Goal: Task Accomplishment & Management: Manage account settings

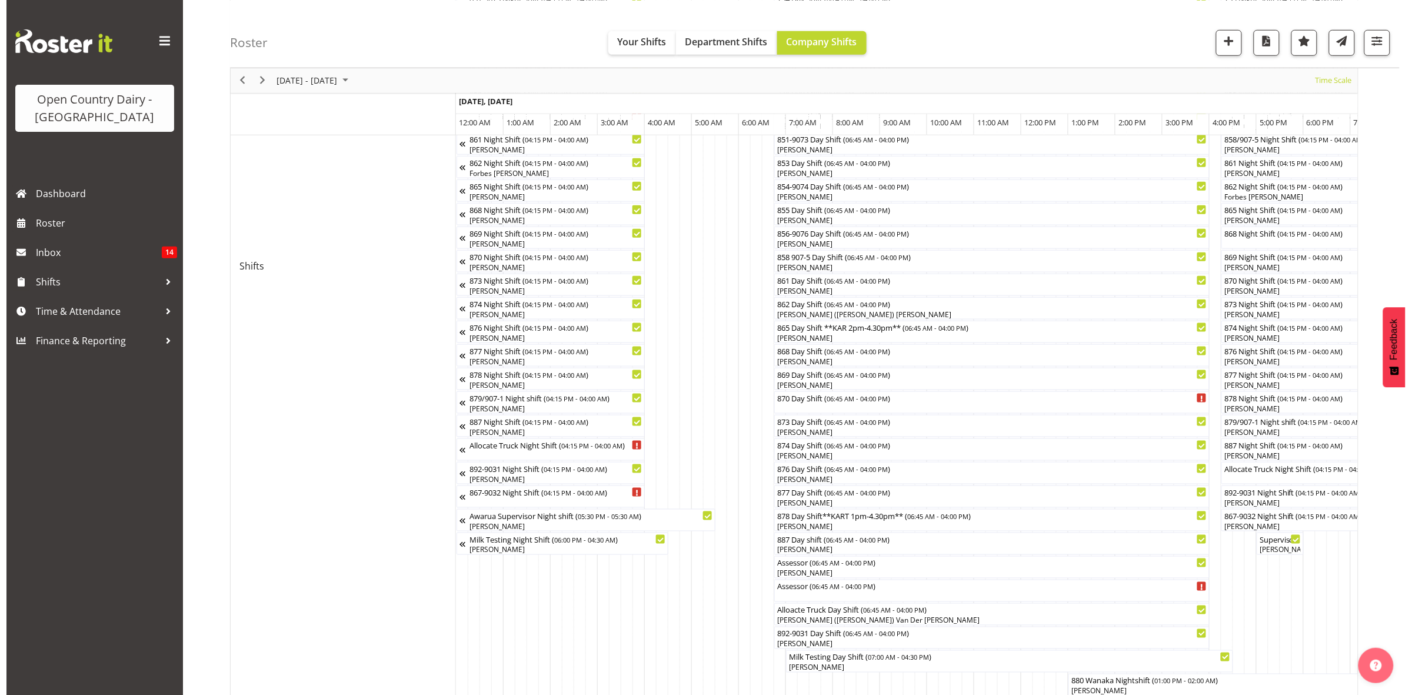
scroll to position [315, 0]
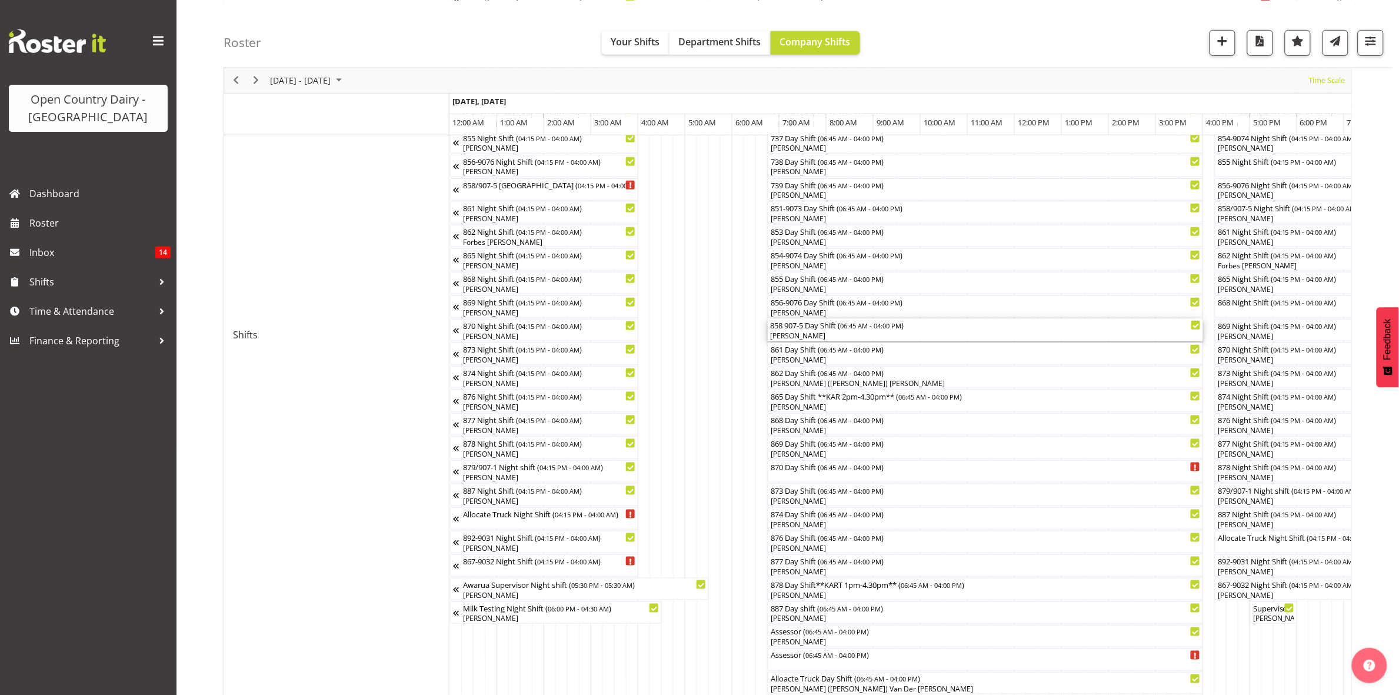
click at [791, 331] on div "858 907-5 Day Shift ( 06:45 AM - 04:00 PM ) Neil Peters" at bounding box center [985, 330] width 431 height 22
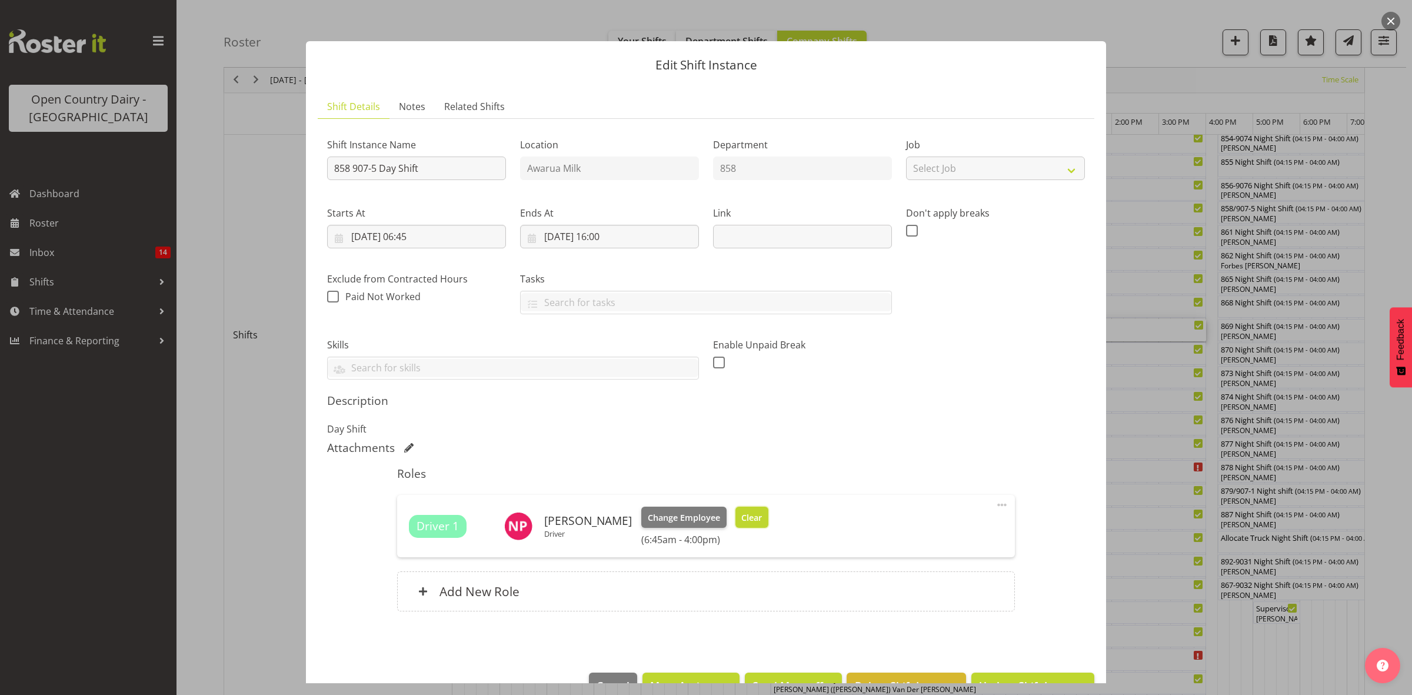
click at [745, 515] on span "Clear" at bounding box center [751, 517] width 21 height 13
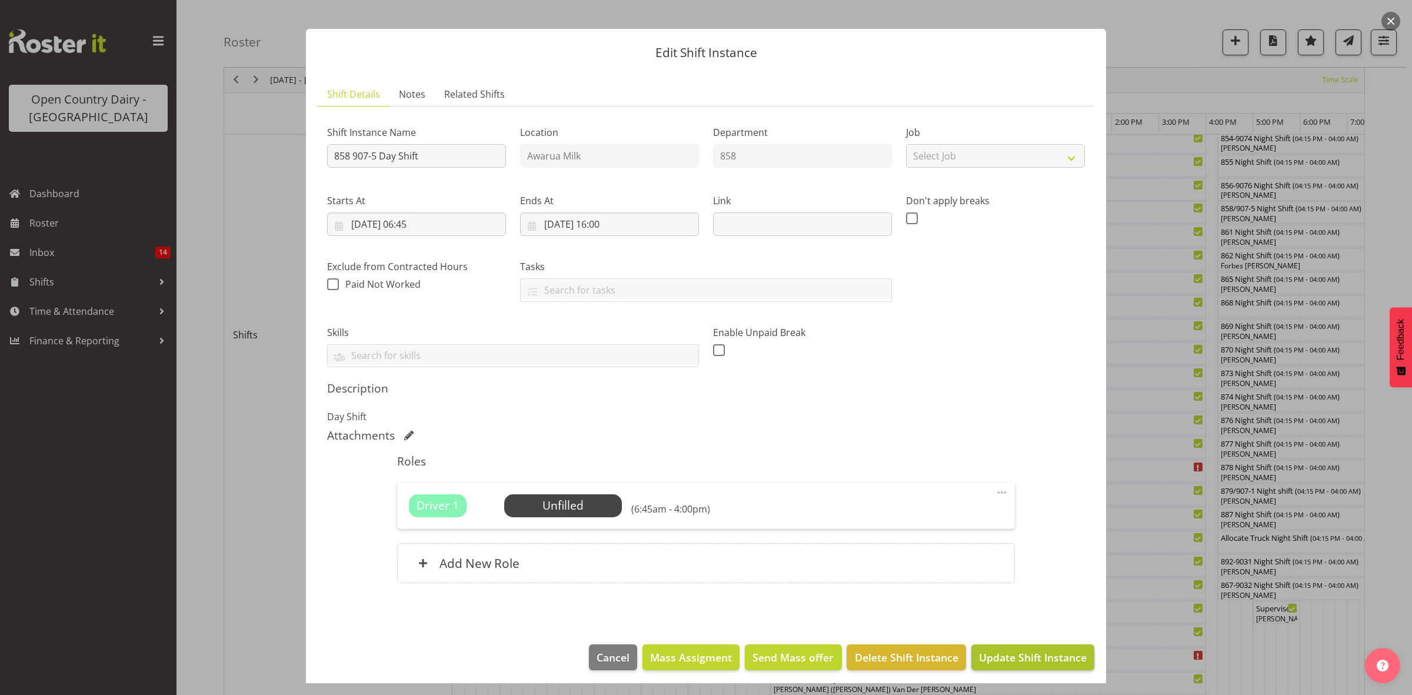
scroll to position [18, 0]
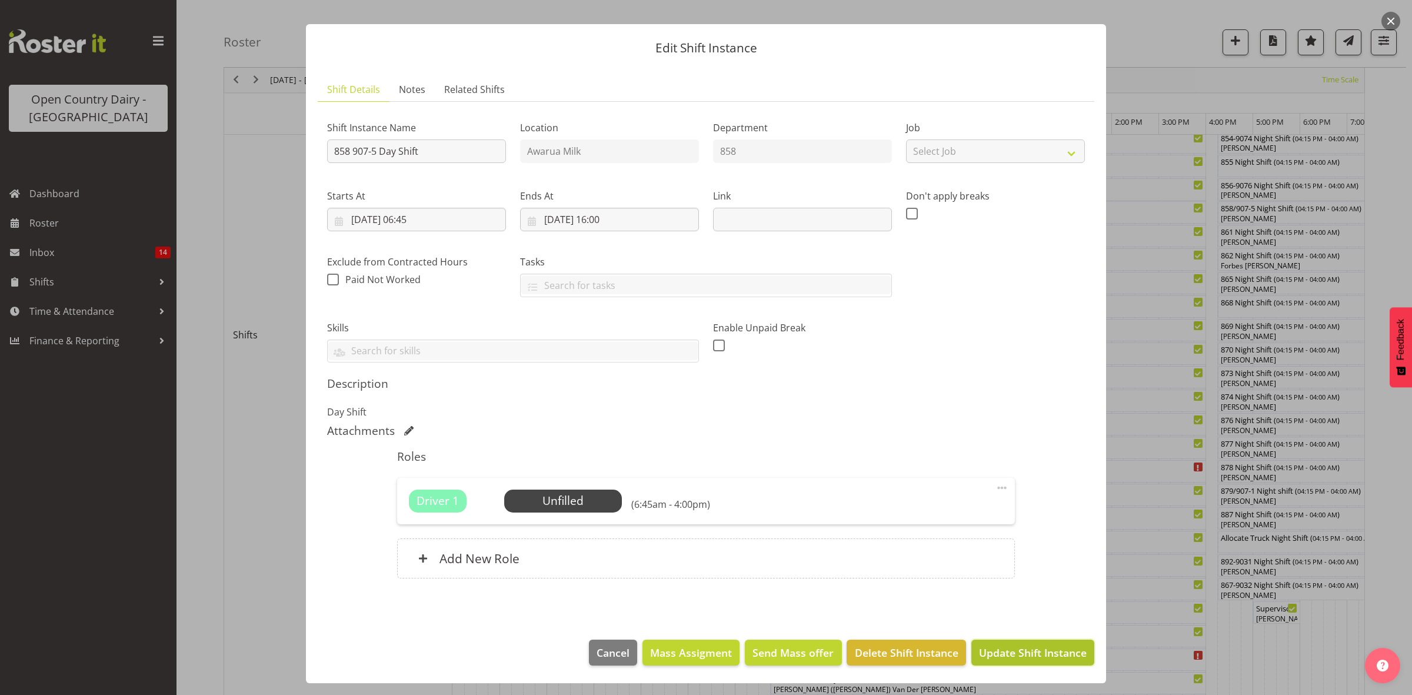
click at [1025, 651] on span "Update Shift Instance" at bounding box center [1033, 652] width 108 height 15
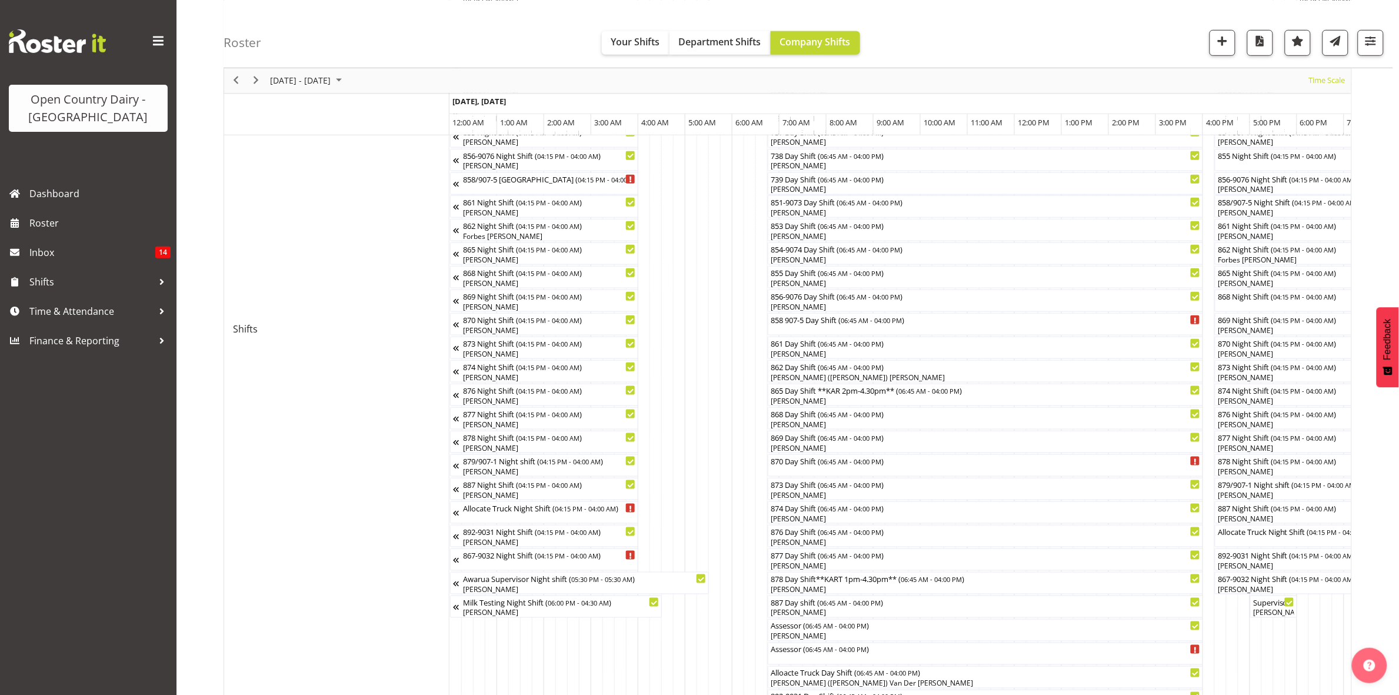
scroll to position [368, 0]
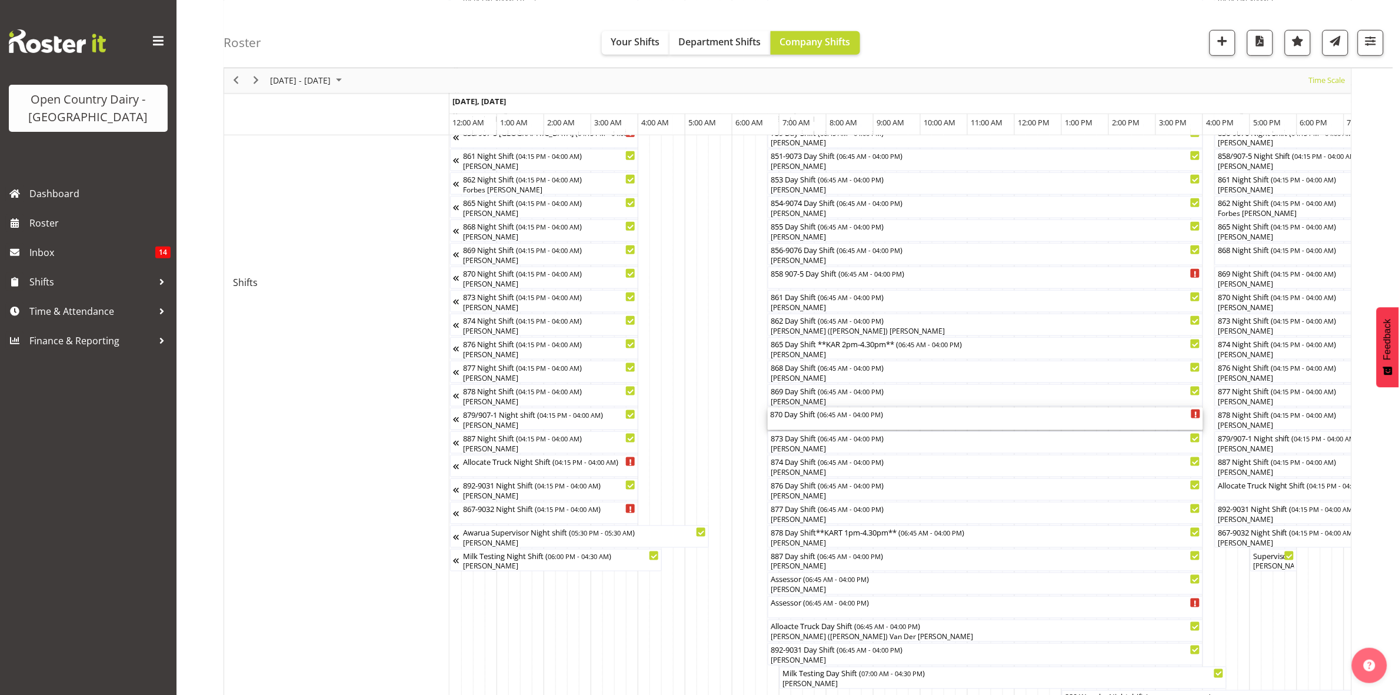
click at [793, 412] on div "870 Day Shift ( 06:45 AM - 04:00 PM )" at bounding box center [985, 414] width 431 height 12
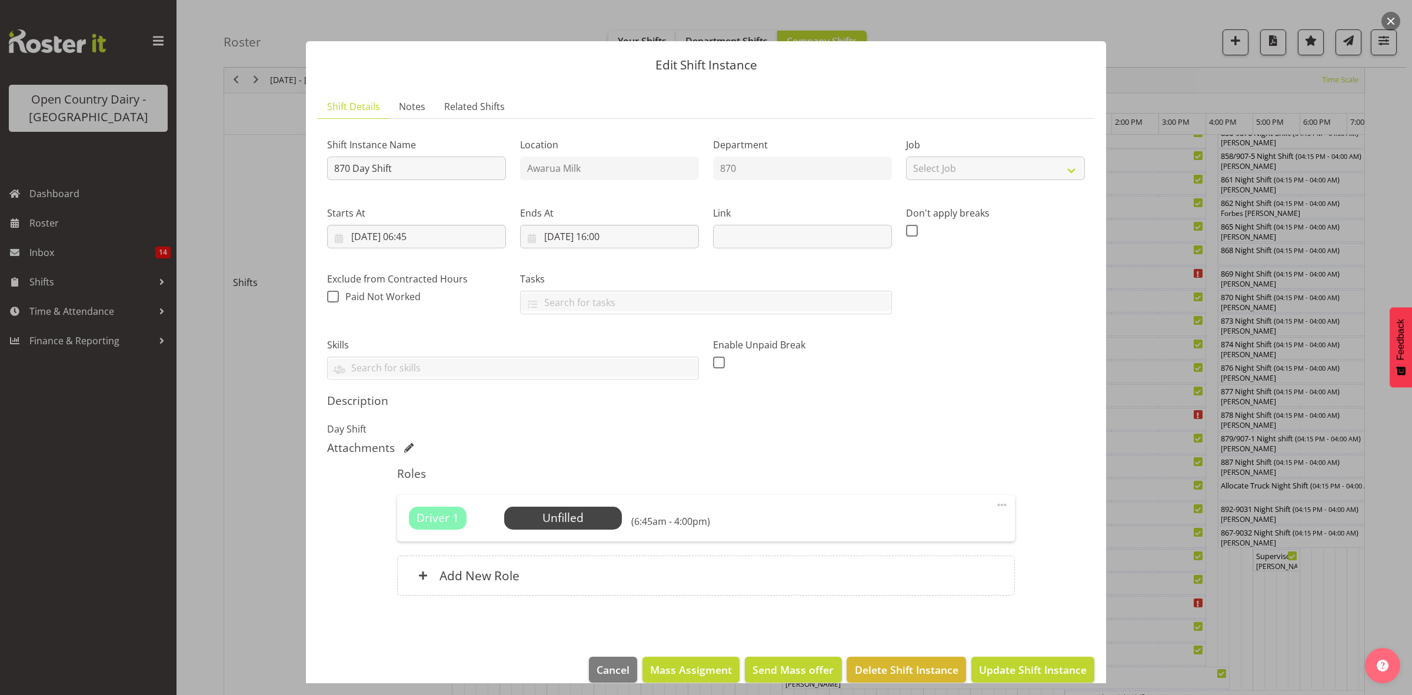
click at [1280, 622] on div at bounding box center [706, 347] width 1412 height 695
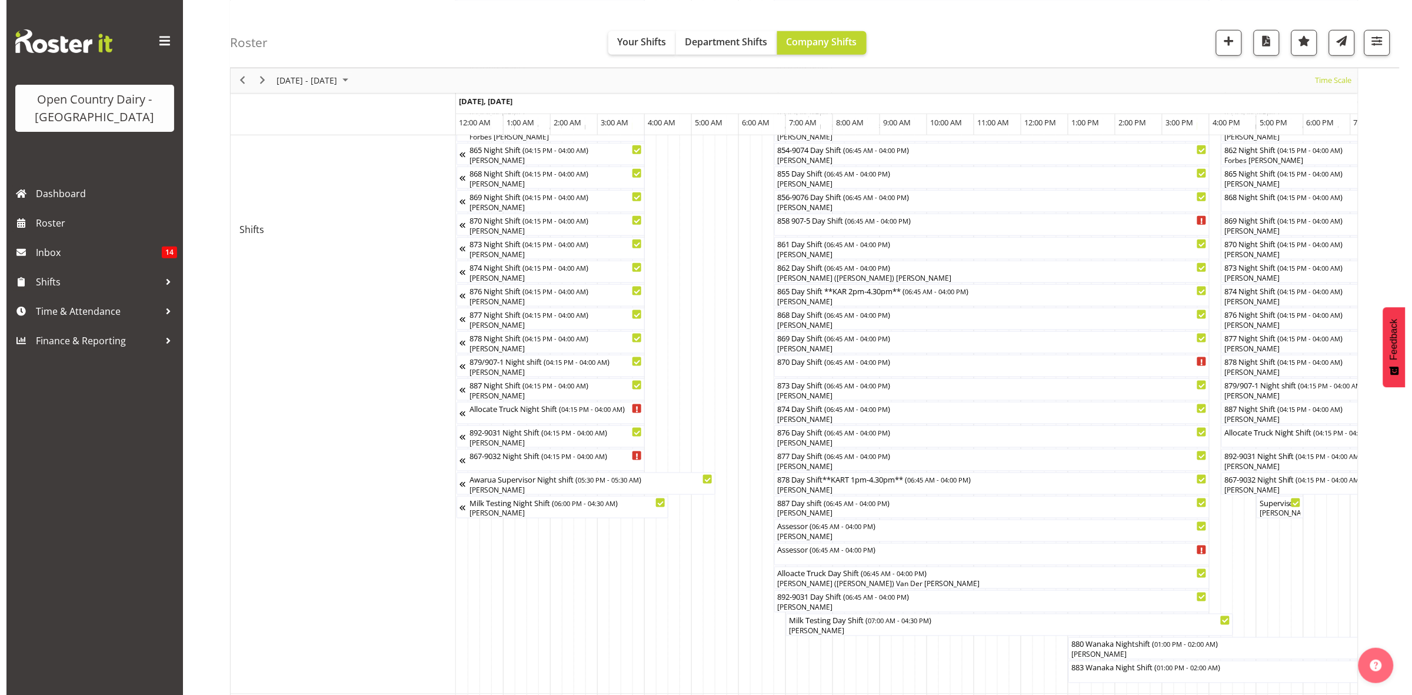
scroll to position [441, 0]
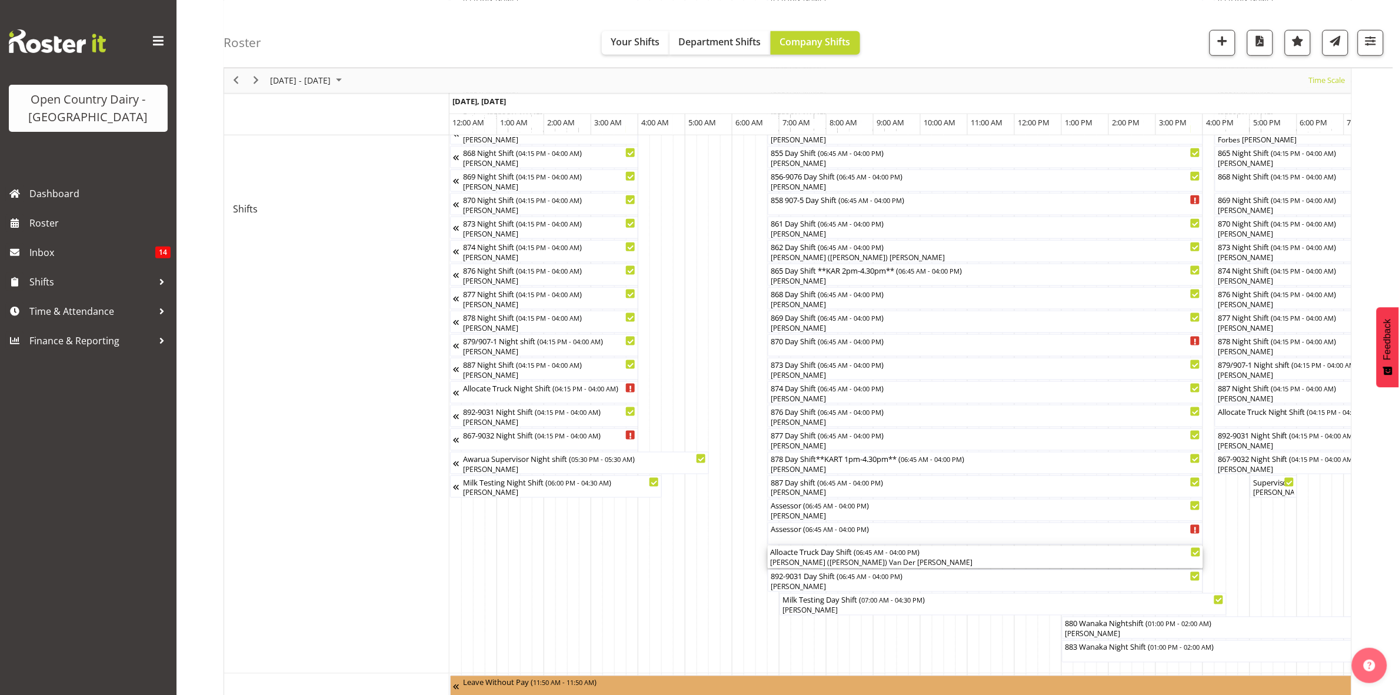
click at [816, 562] on div "Gert (Gerry) Van Der Berg" at bounding box center [985, 563] width 431 height 11
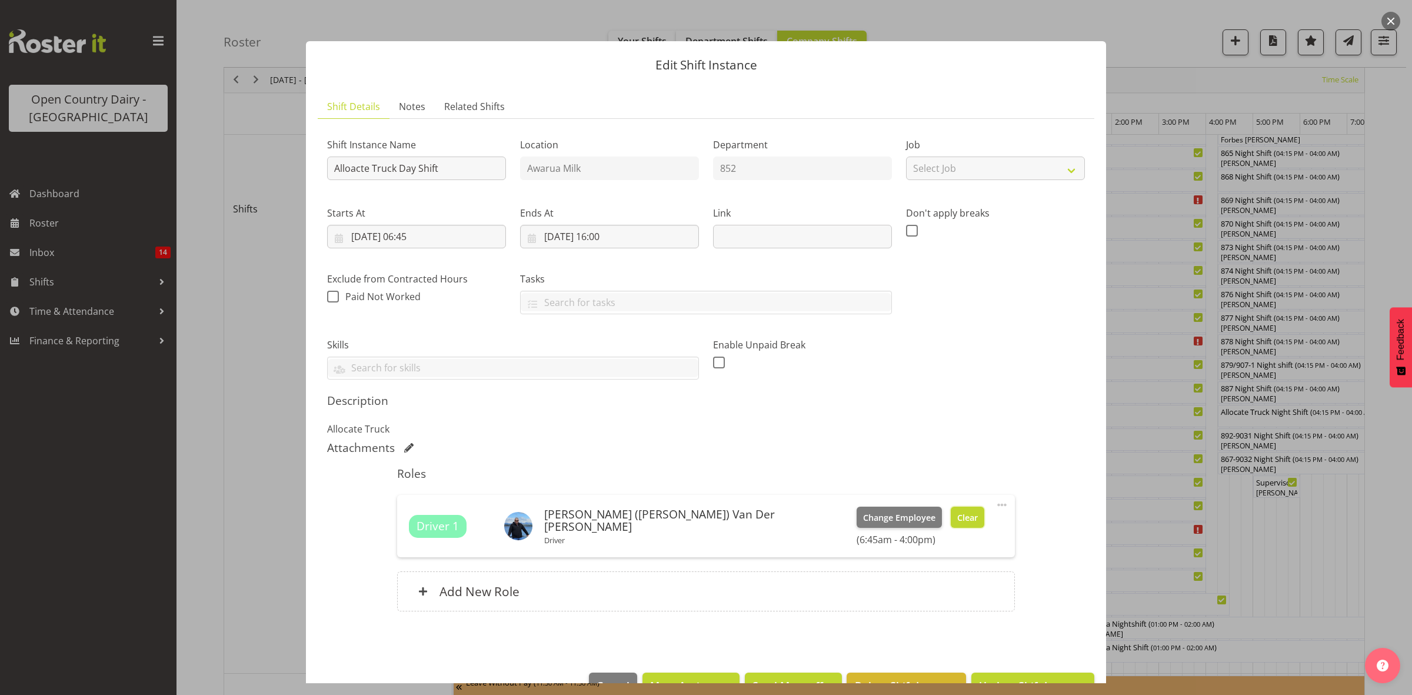
click at [957, 511] on span "Clear" at bounding box center [967, 517] width 21 height 13
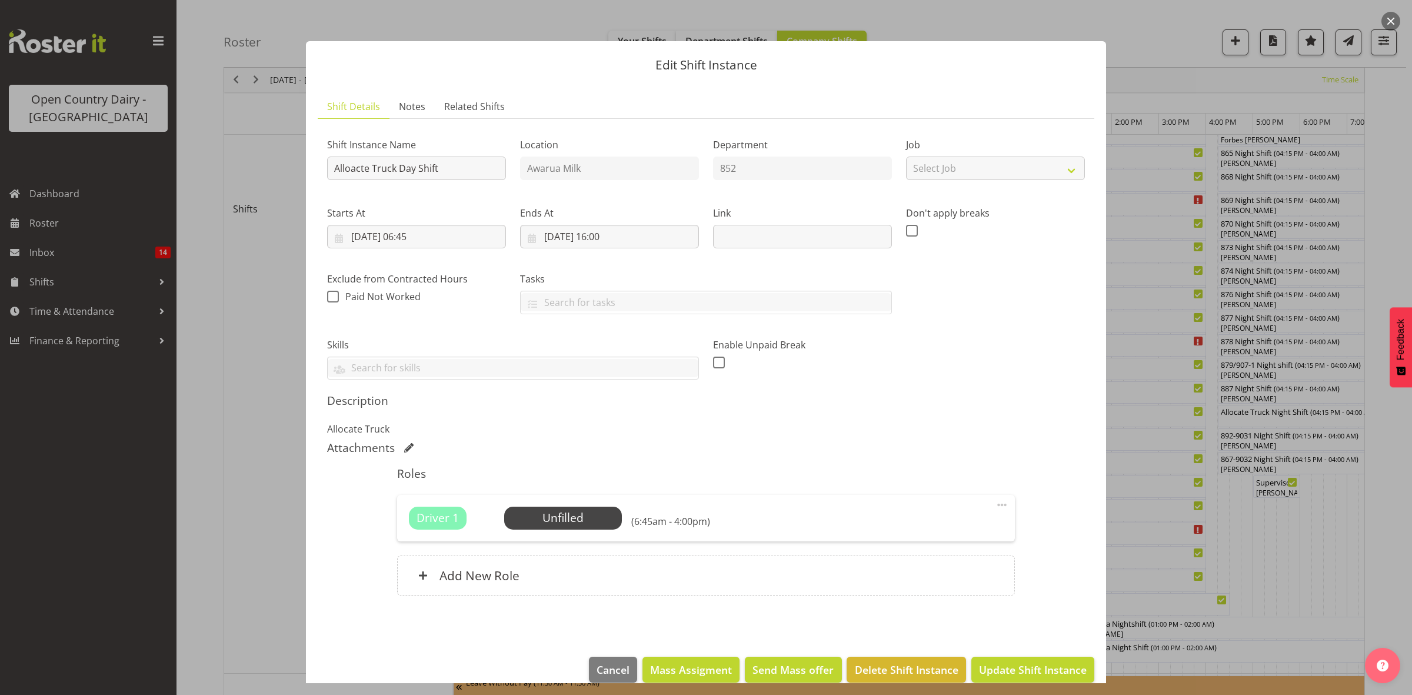
scroll to position [18, 0]
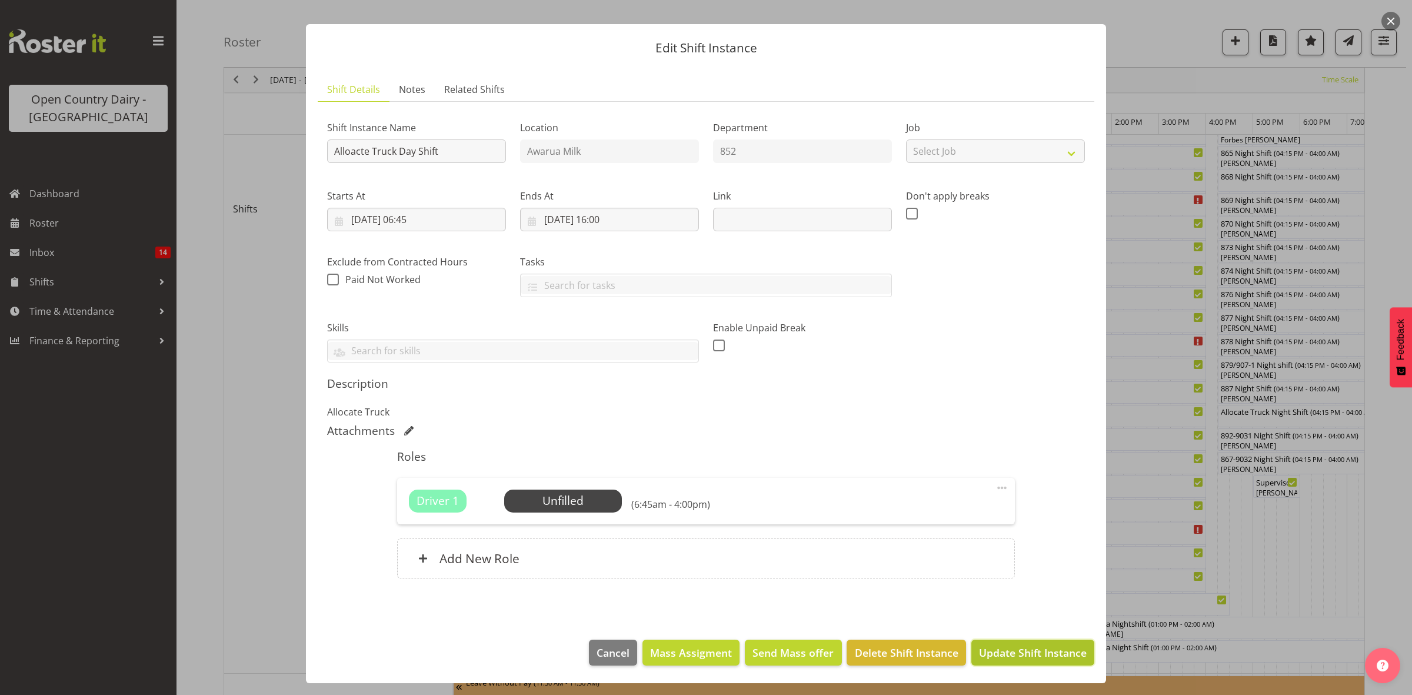
click at [1016, 648] on span "Update Shift Instance" at bounding box center [1033, 652] width 108 height 15
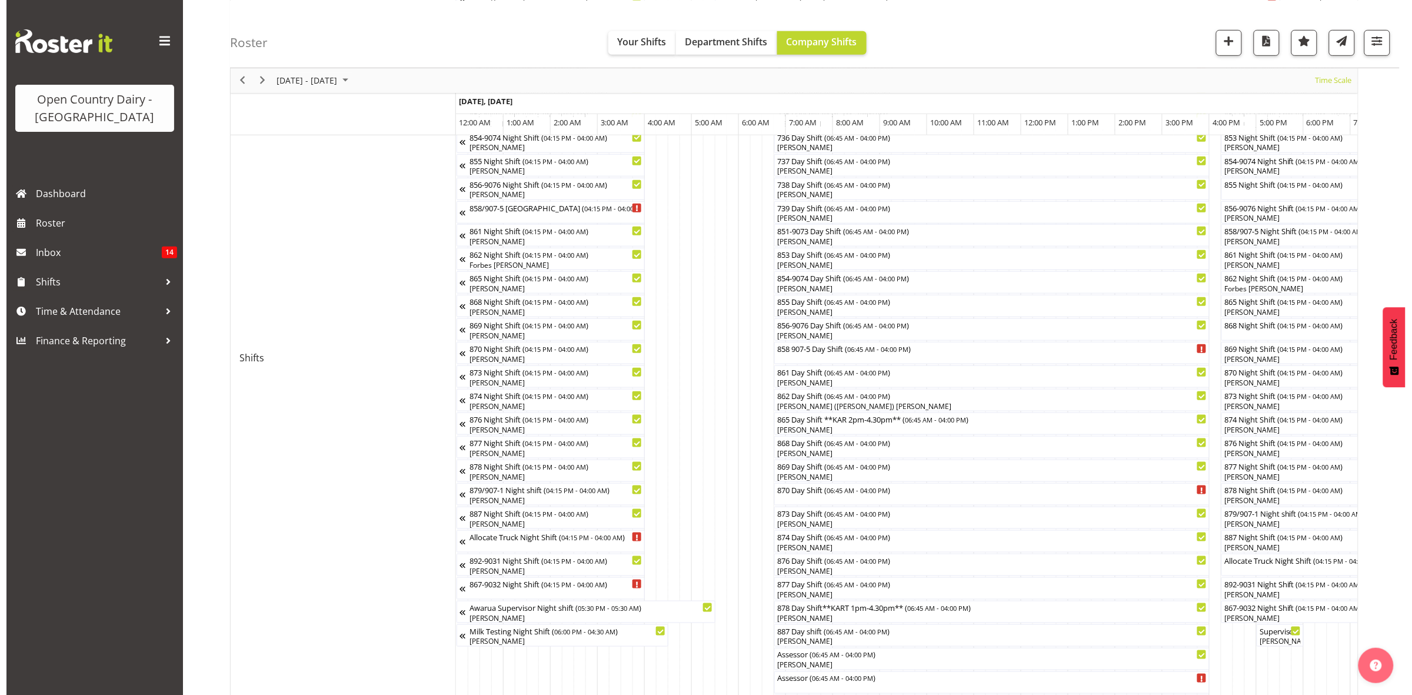
scroll to position [294, 0]
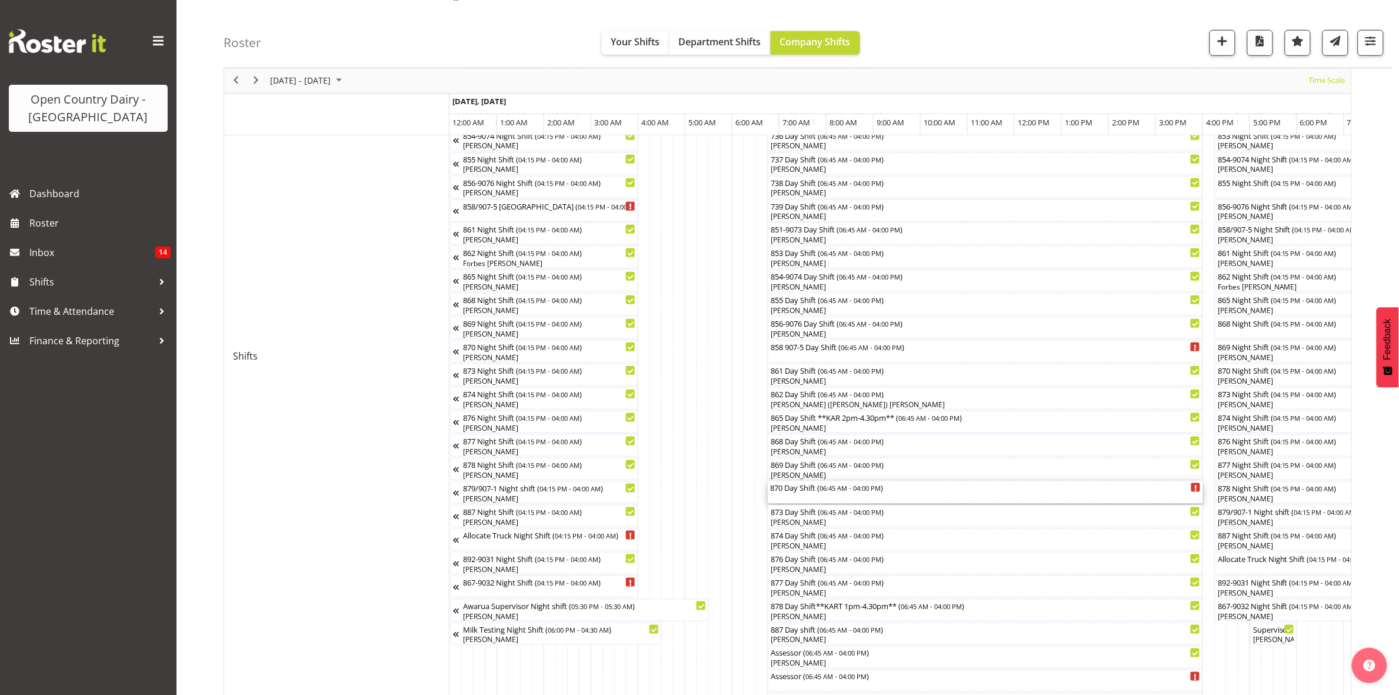
click at [787, 487] on div "870 Day Shift ( 06:45 AM - 04:00 PM )" at bounding box center [985, 487] width 431 height 12
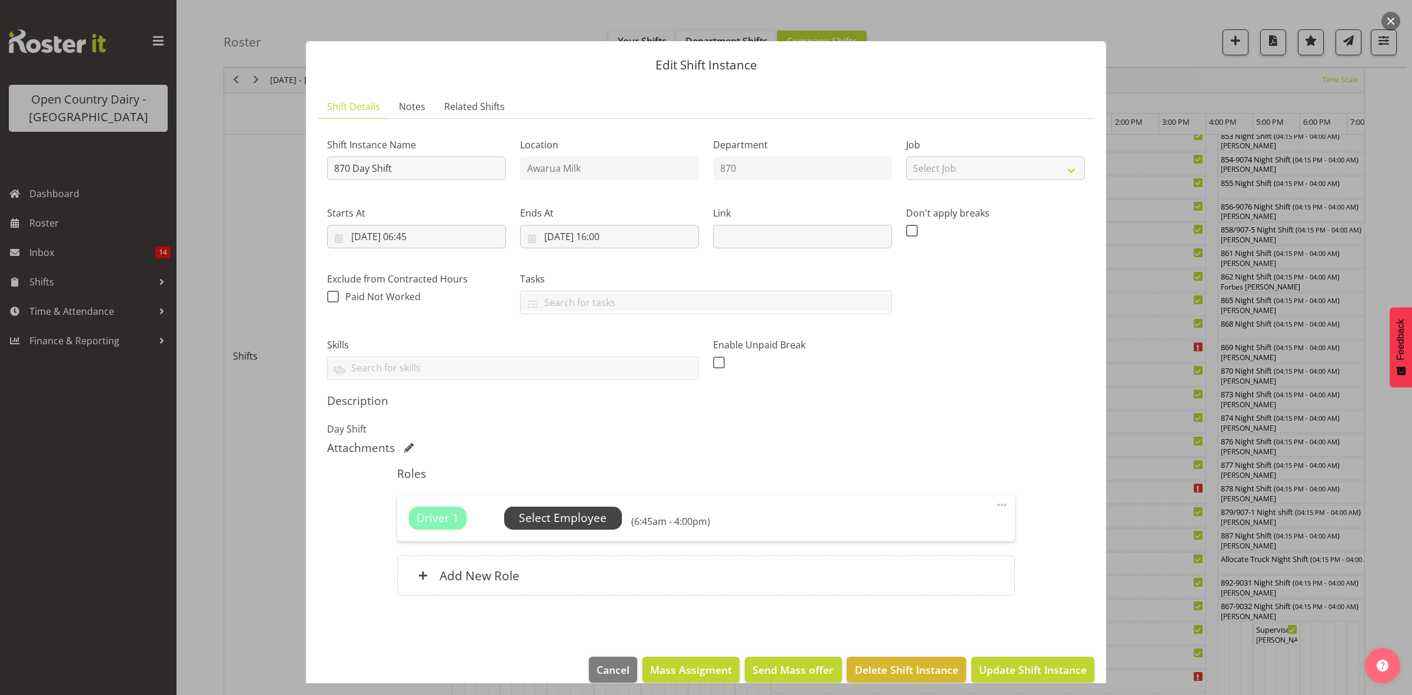
click at [562, 524] on span "Select Employee" at bounding box center [563, 518] width 88 height 17
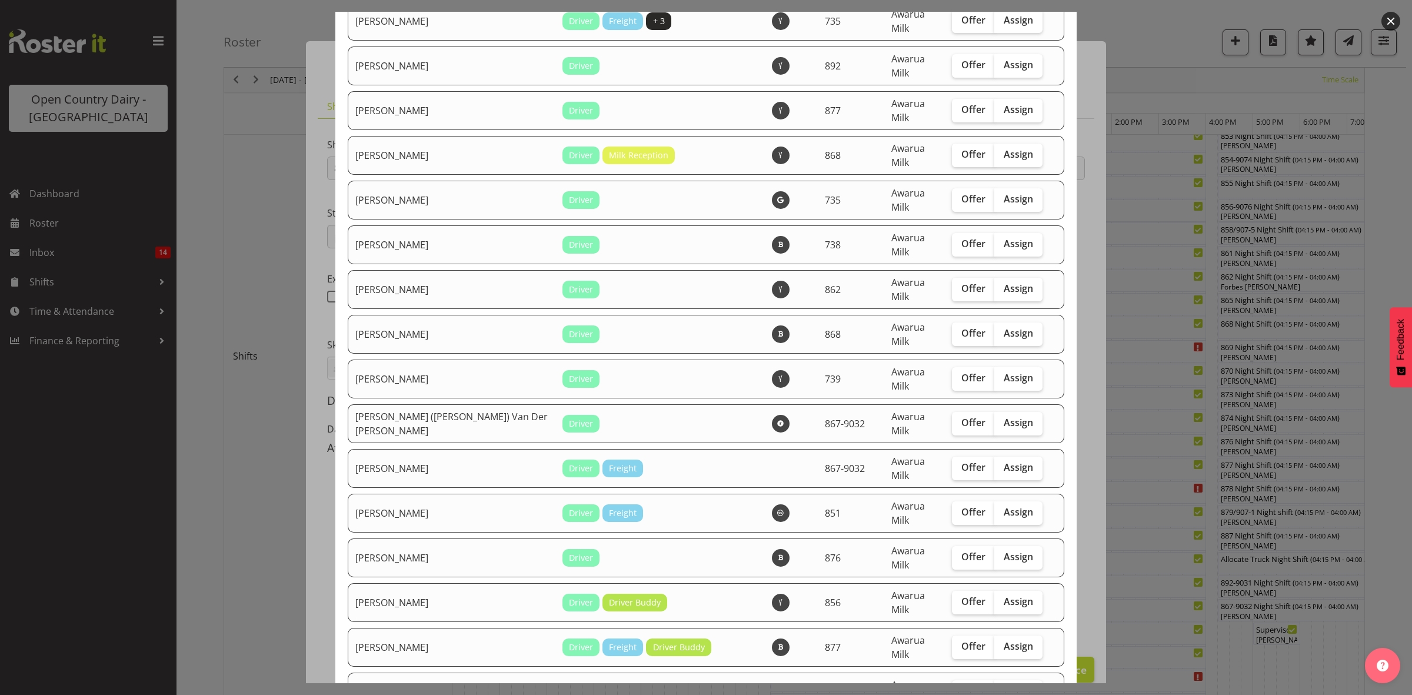
scroll to position [441, 0]
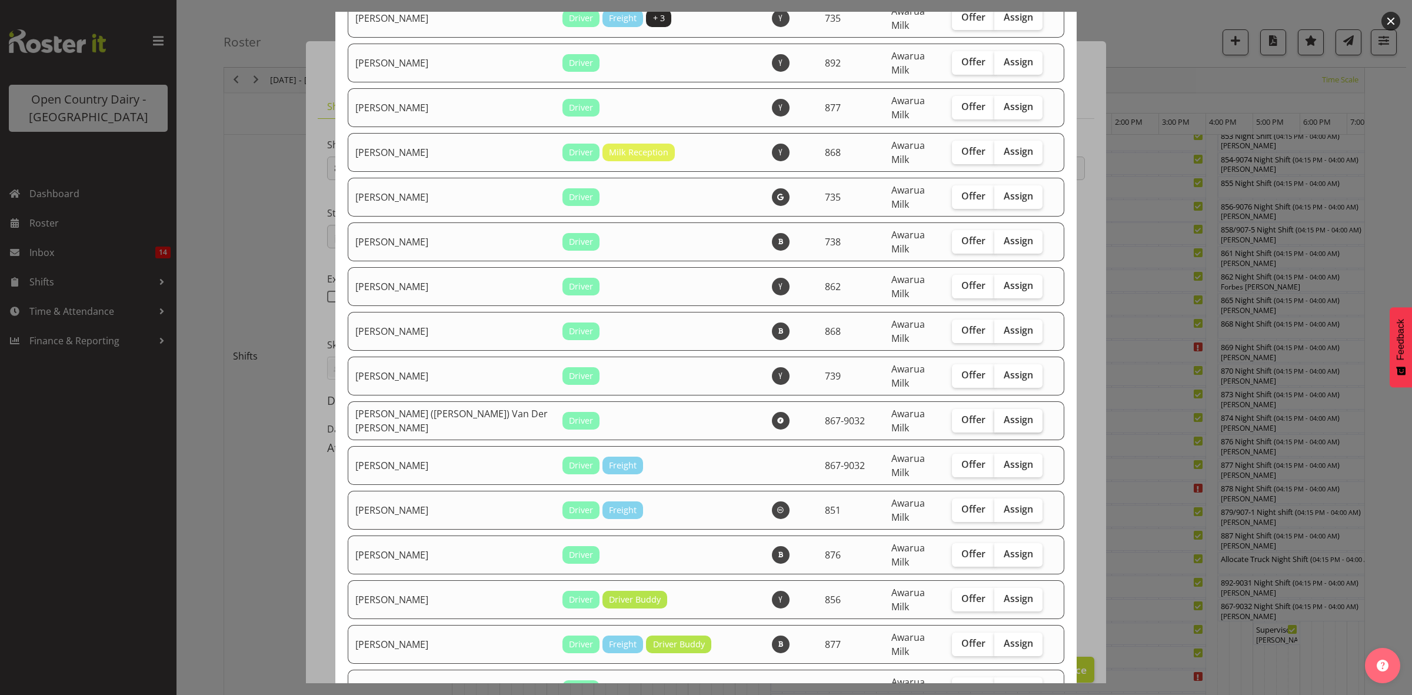
click at [1004, 414] on span "Assign" at bounding box center [1018, 420] width 29 height 12
click at [1001, 416] on input "Assign" at bounding box center [998, 420] width 8 height 8
checkbox input "true"
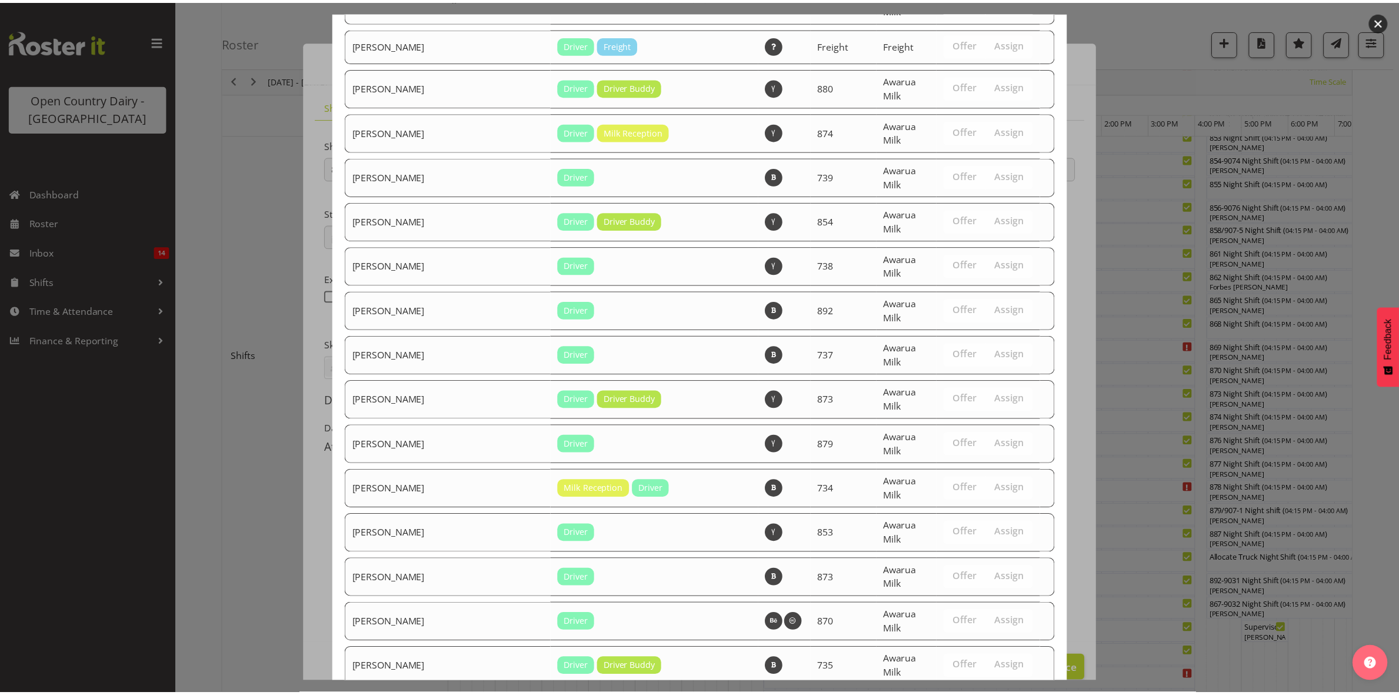
scroll to position [1611, 0]
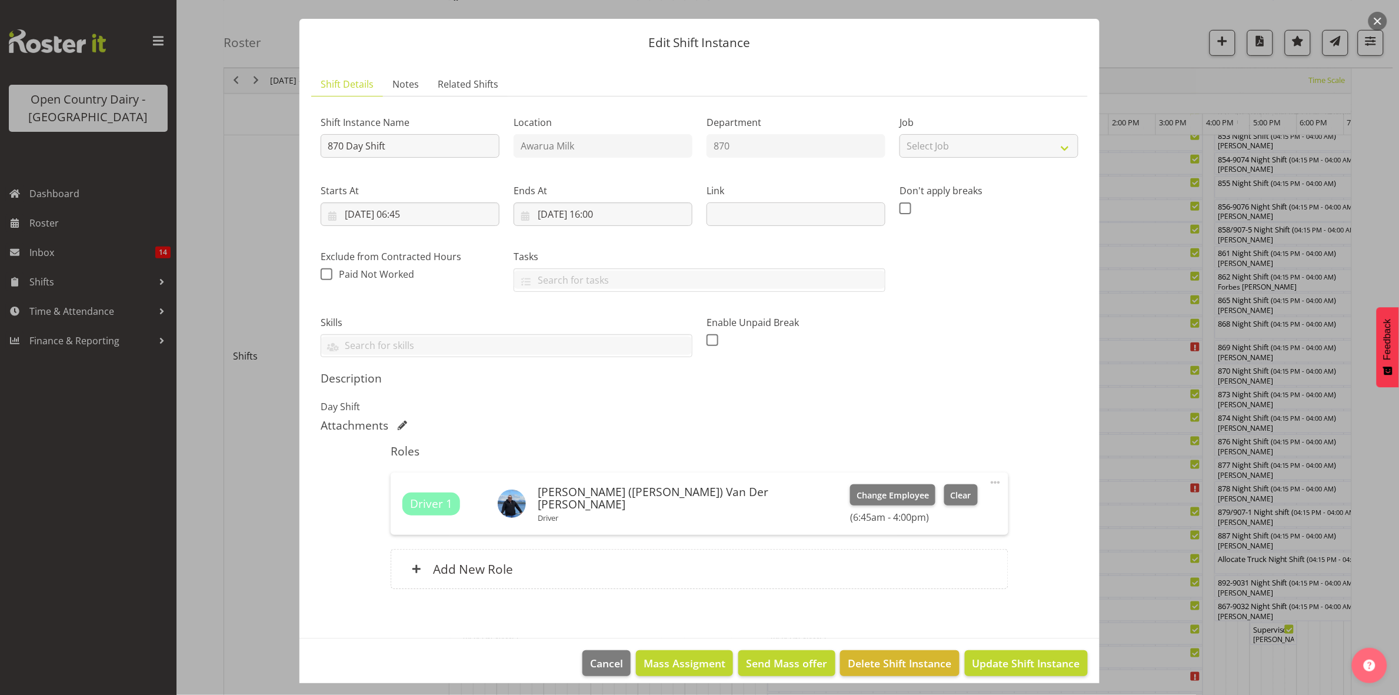
scroll to position [34, 0]
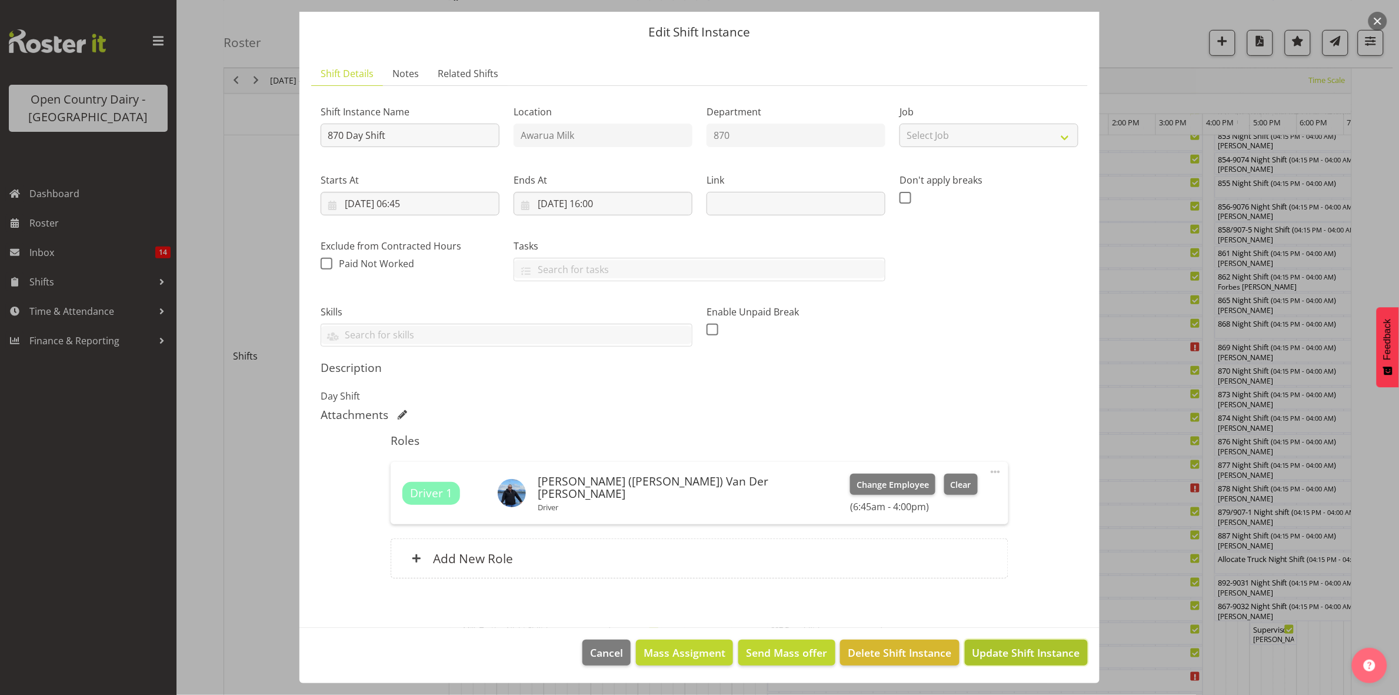
click at [1001, 654] on span "Update Shift Instance" at bounding box center [1027, 652] width 108 height 15
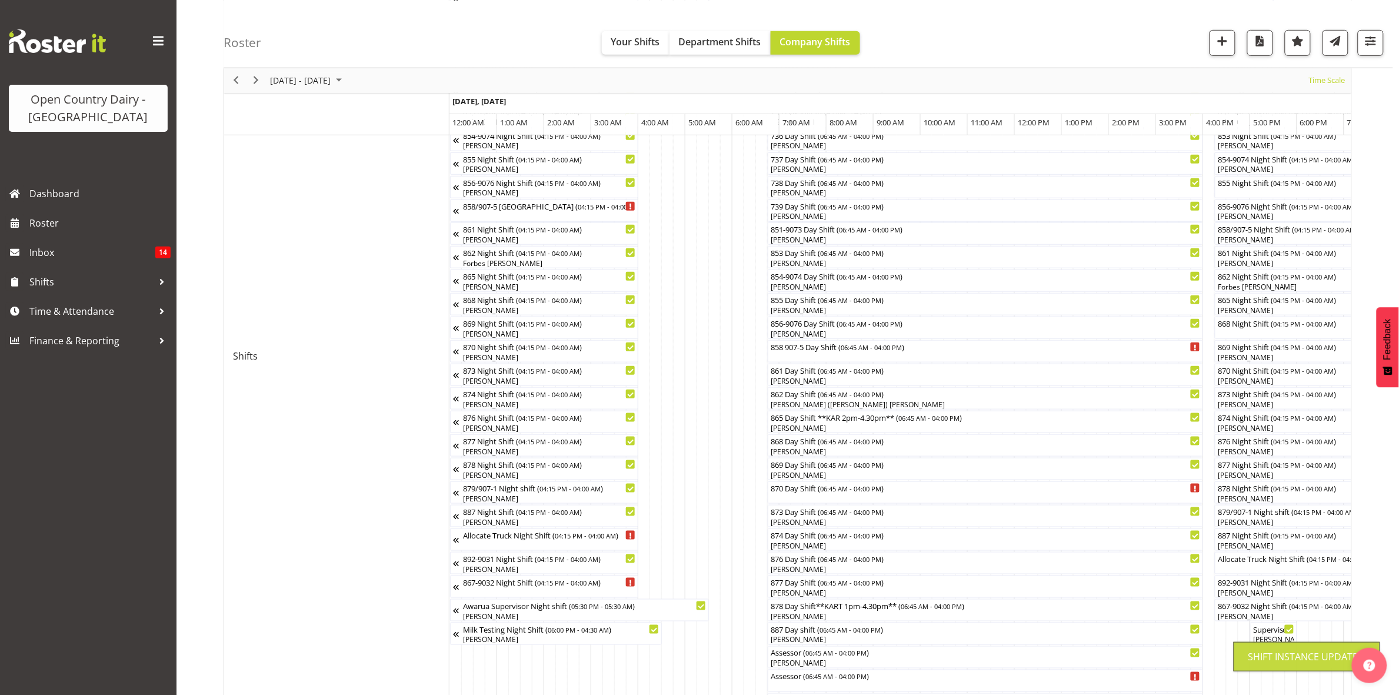
scroll to position [0, 0]
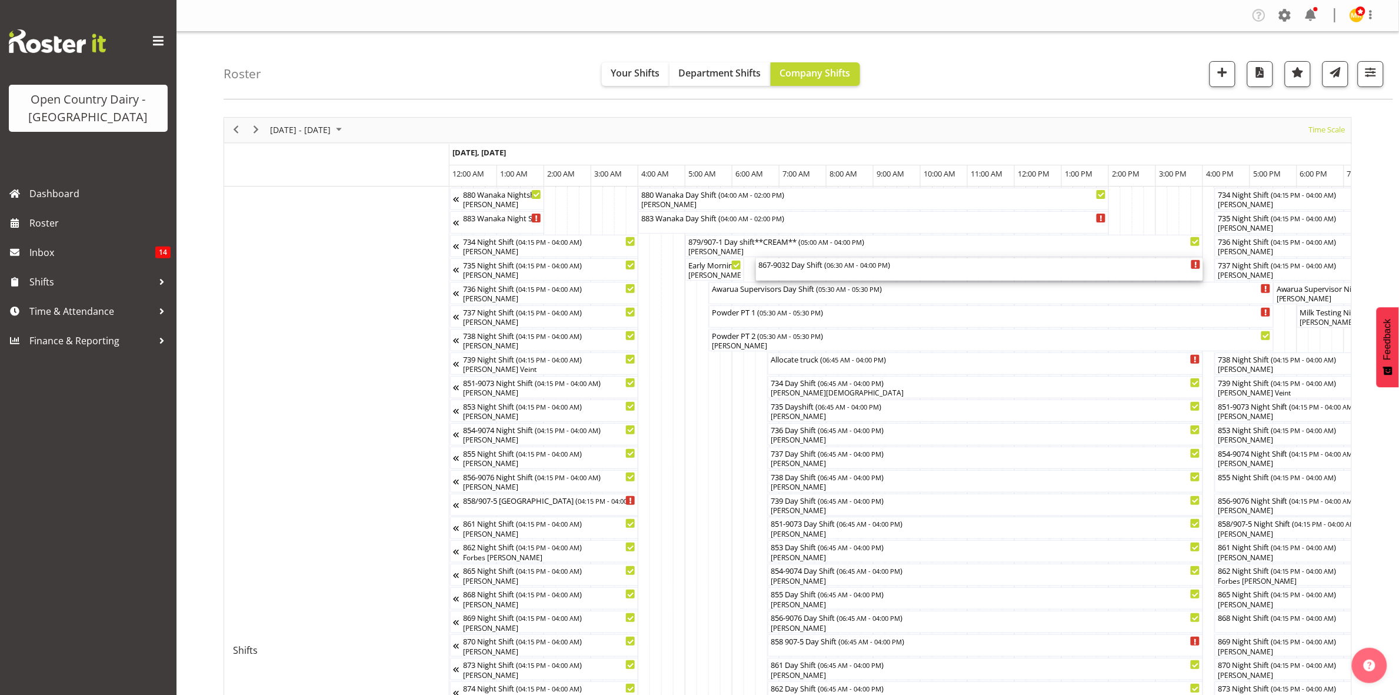
click at [795, 268] on div "867-9032 Day Shift ( 06:30 AM - 04:00 PM )" at bounding box center [979, 264] width 442 height 12
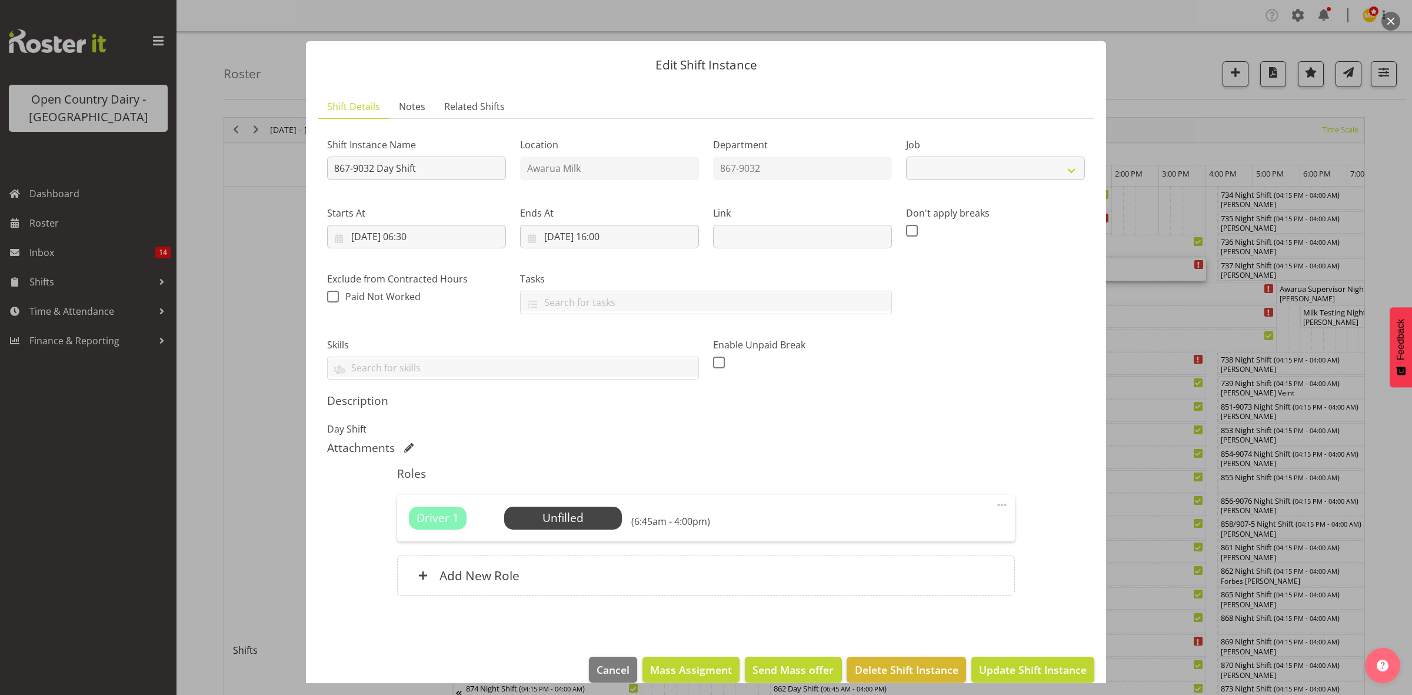
select select "10670"
click at [548, 521] on span "Select Employee" at bounding box center [563, 518] width 88 height 17
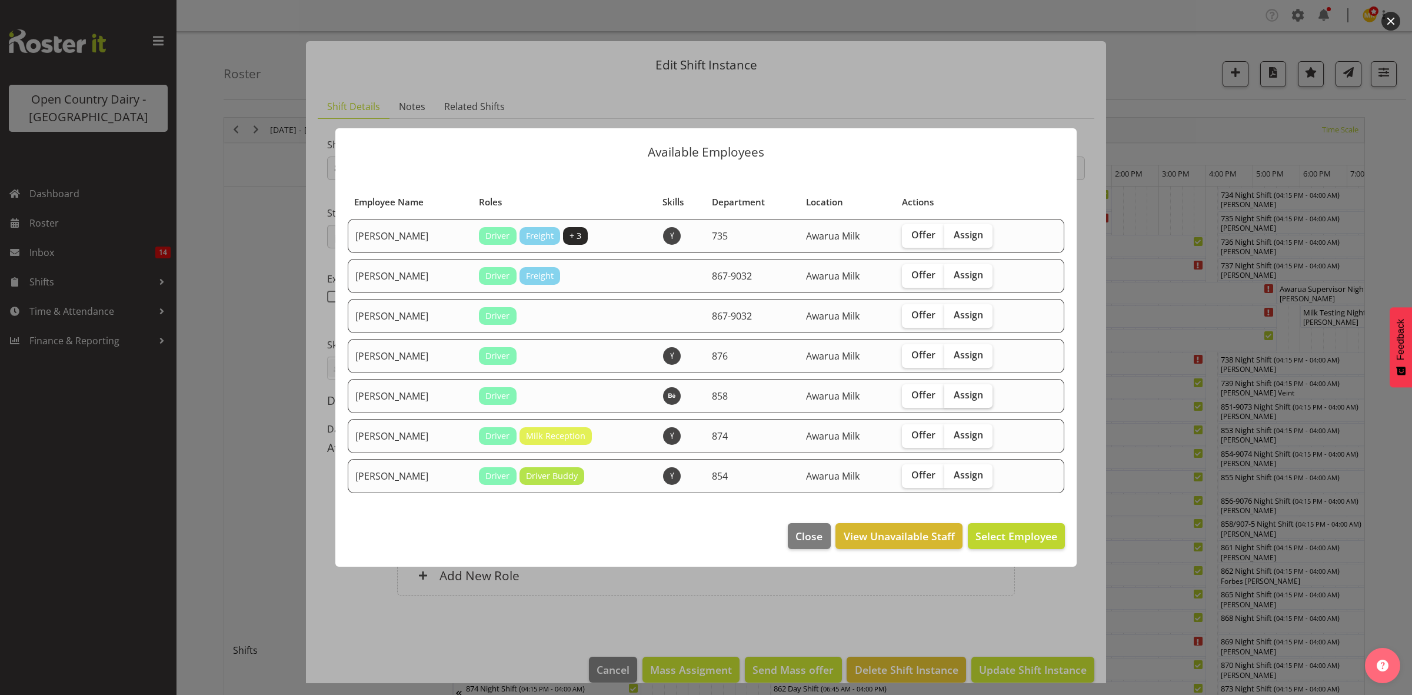
click at [975, 395] on span "Assign" at bounding box center [968, 395] width 29 height 12
click at [952, 395] on input "Assign" at bounding box center [948, 395] width 8 height 8
checkbox input "true"
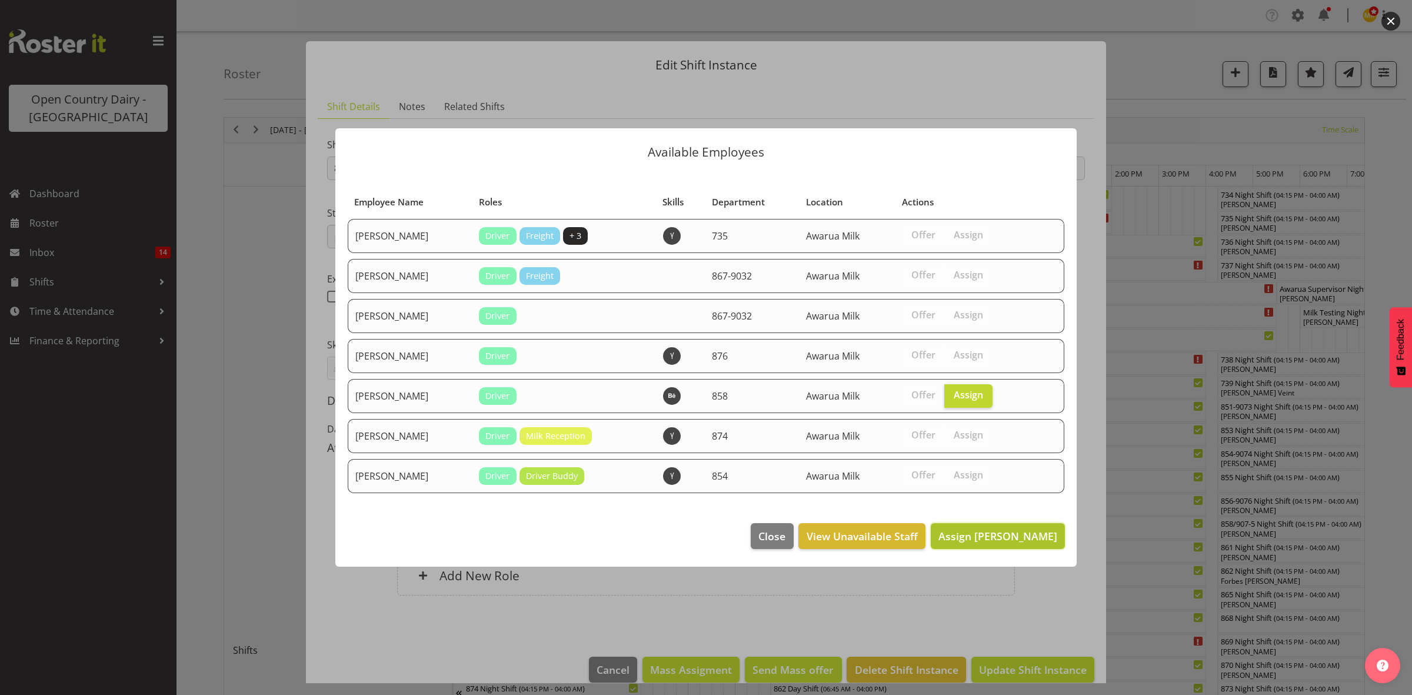
click at [991, 536] on span "Assign Neil Peters" at bounding box center [997, 536] width 119 height 14
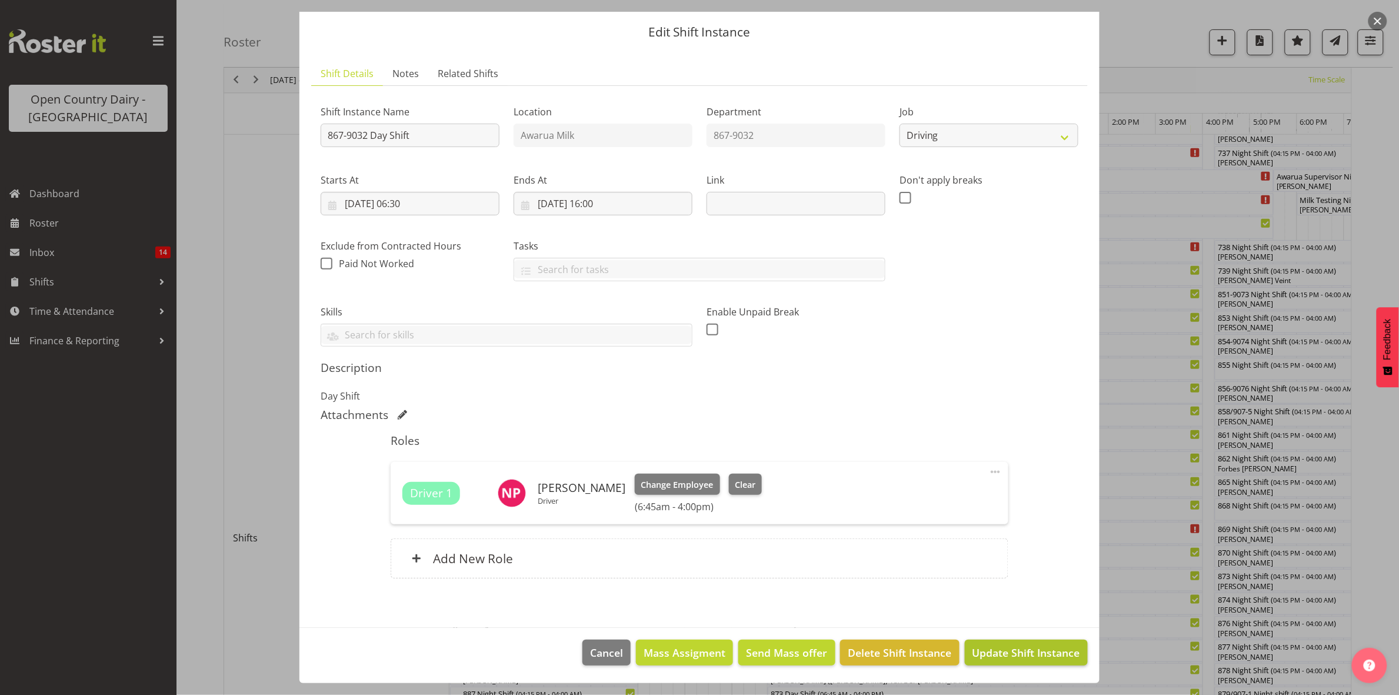
scroll to position [147, 0]
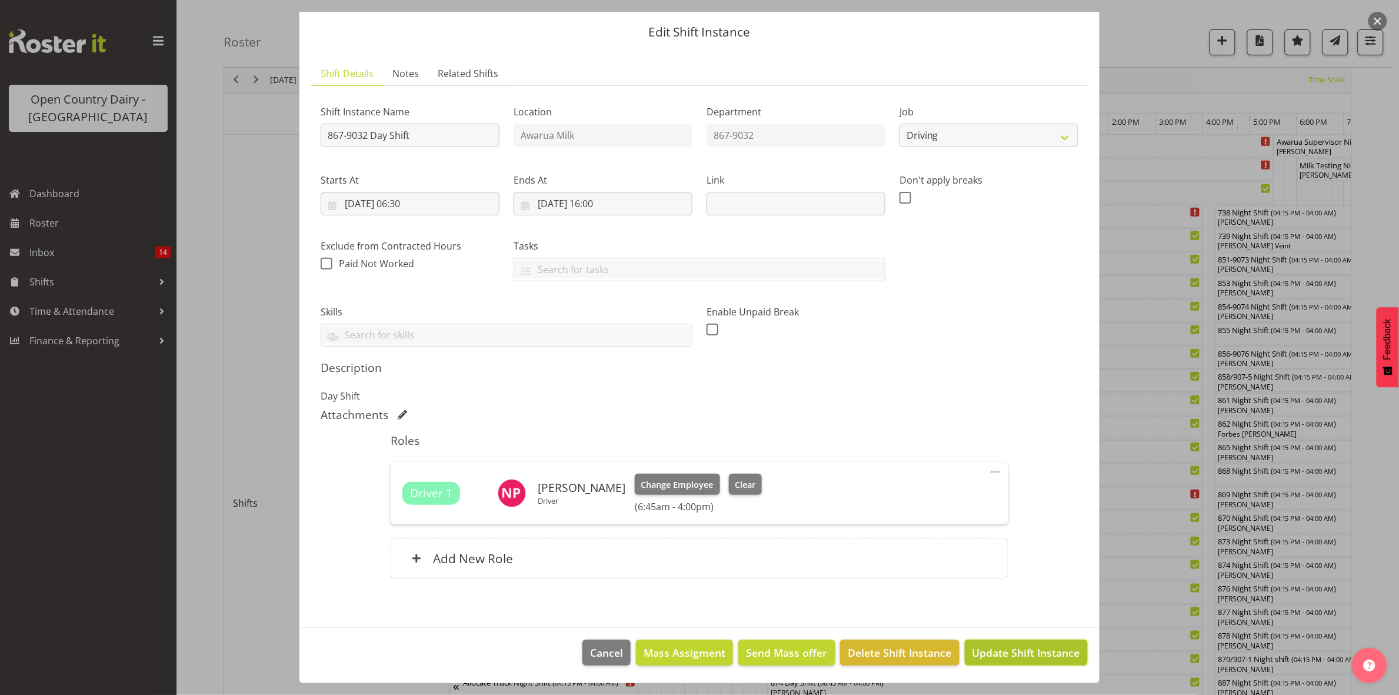
click at [975, 651] on span "Update Shift Instance" at bounding box center [1027, 652] width 108 height 15
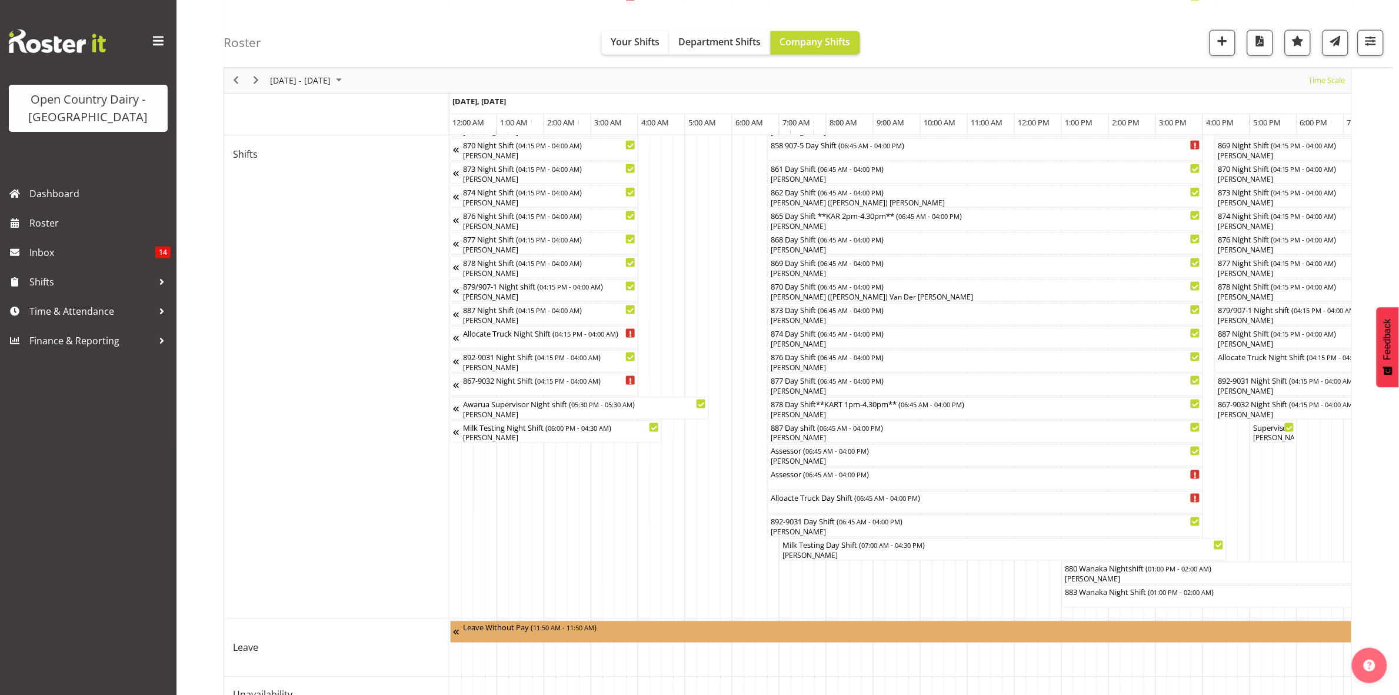
scroll to position [515, 0]
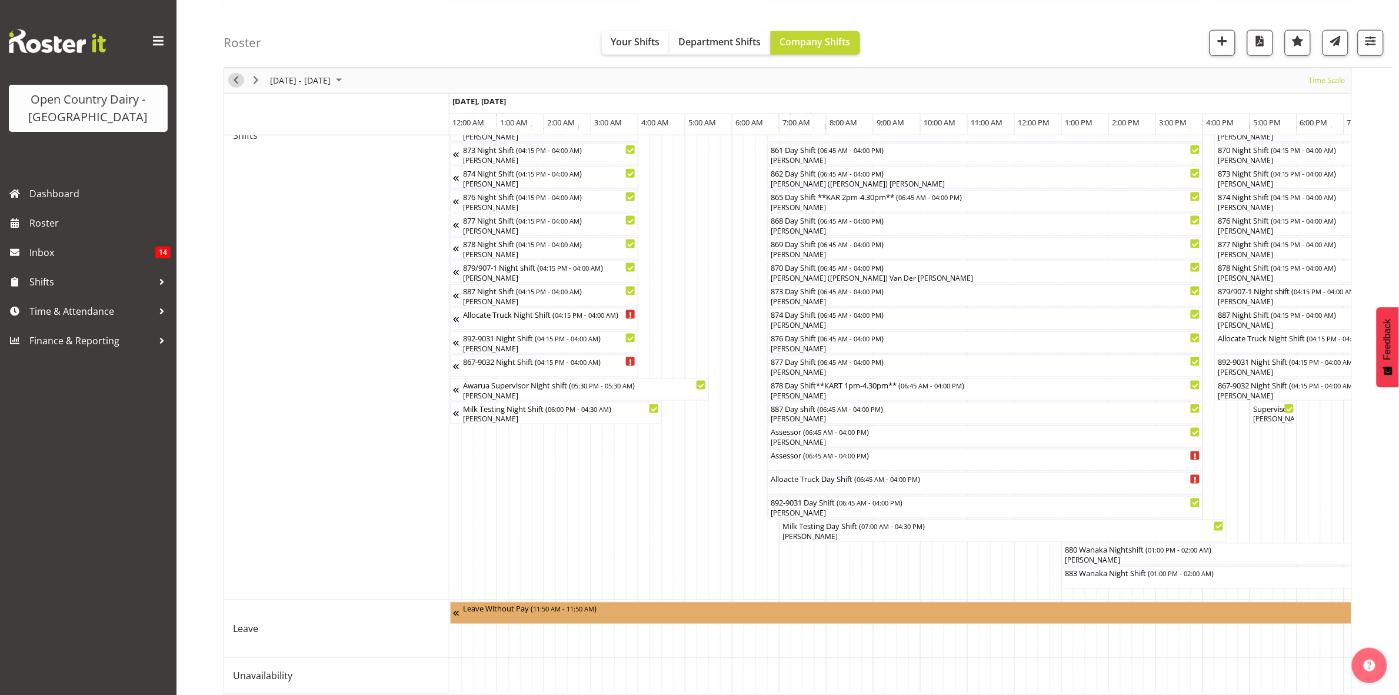
click at [234, 78] on span "Previous" at bounding box center [236, 80] width 14 height 15
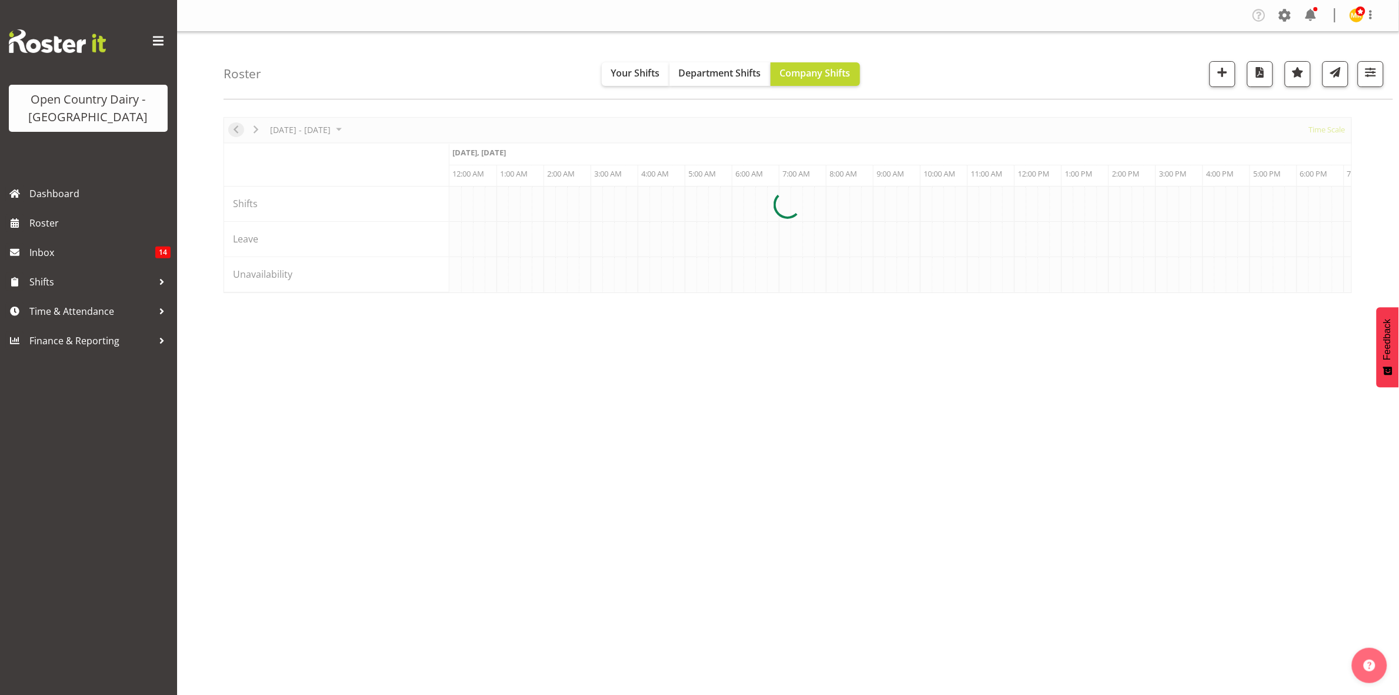
scroll to position [0, 5648]
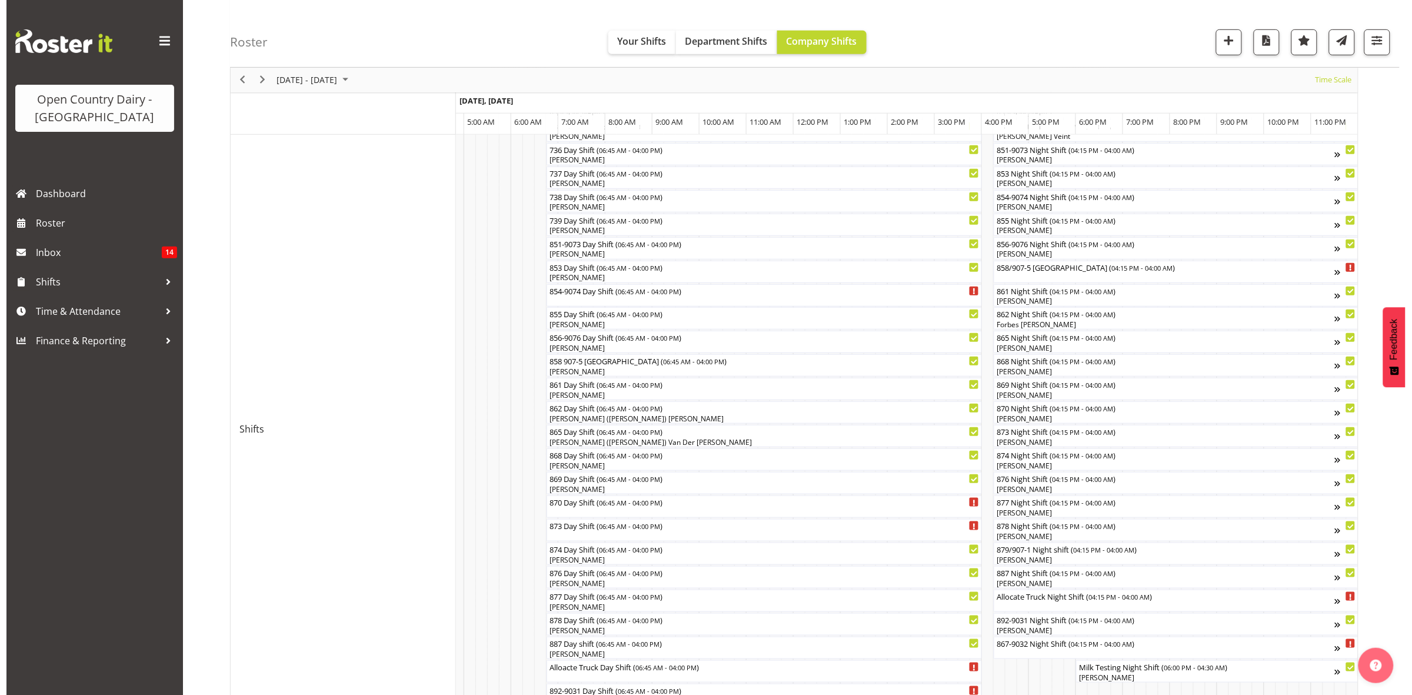
scroll to position [189, 0]
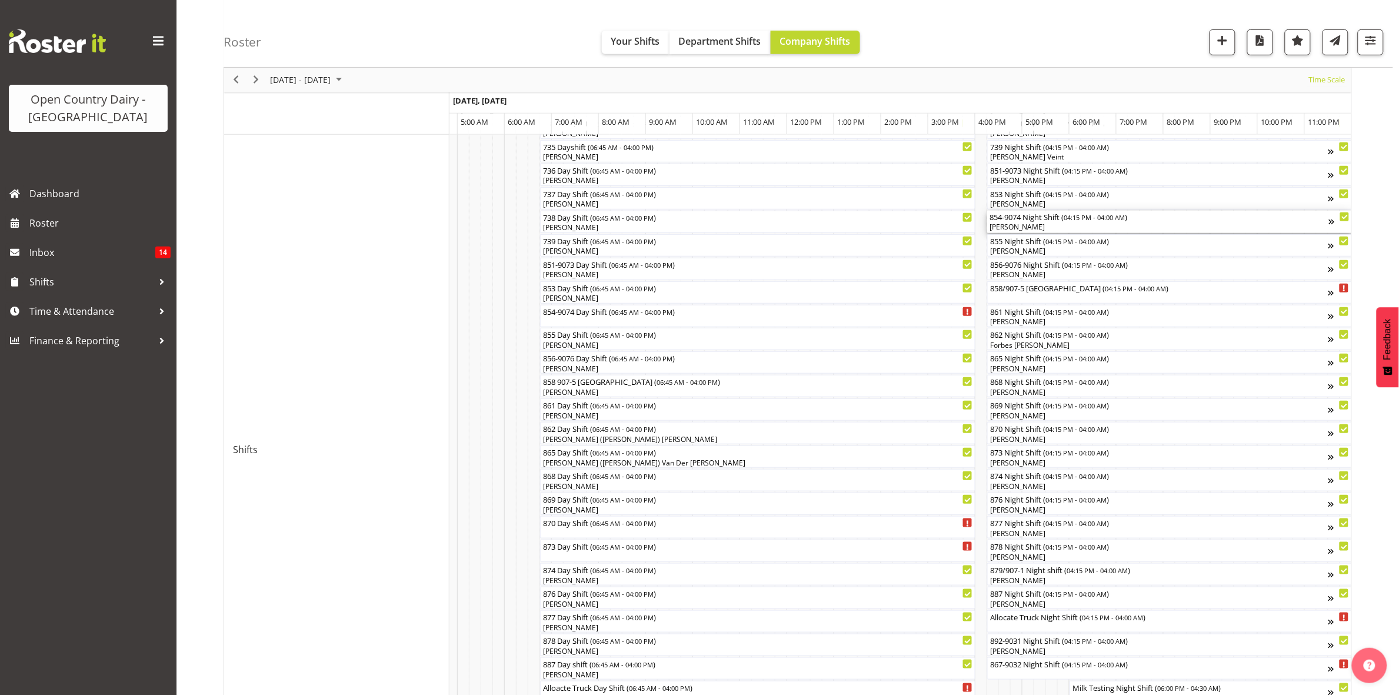
click at [1031, 225] on div "Carl Johnstone" at bounding box center [1159, 227] width 339 height 11
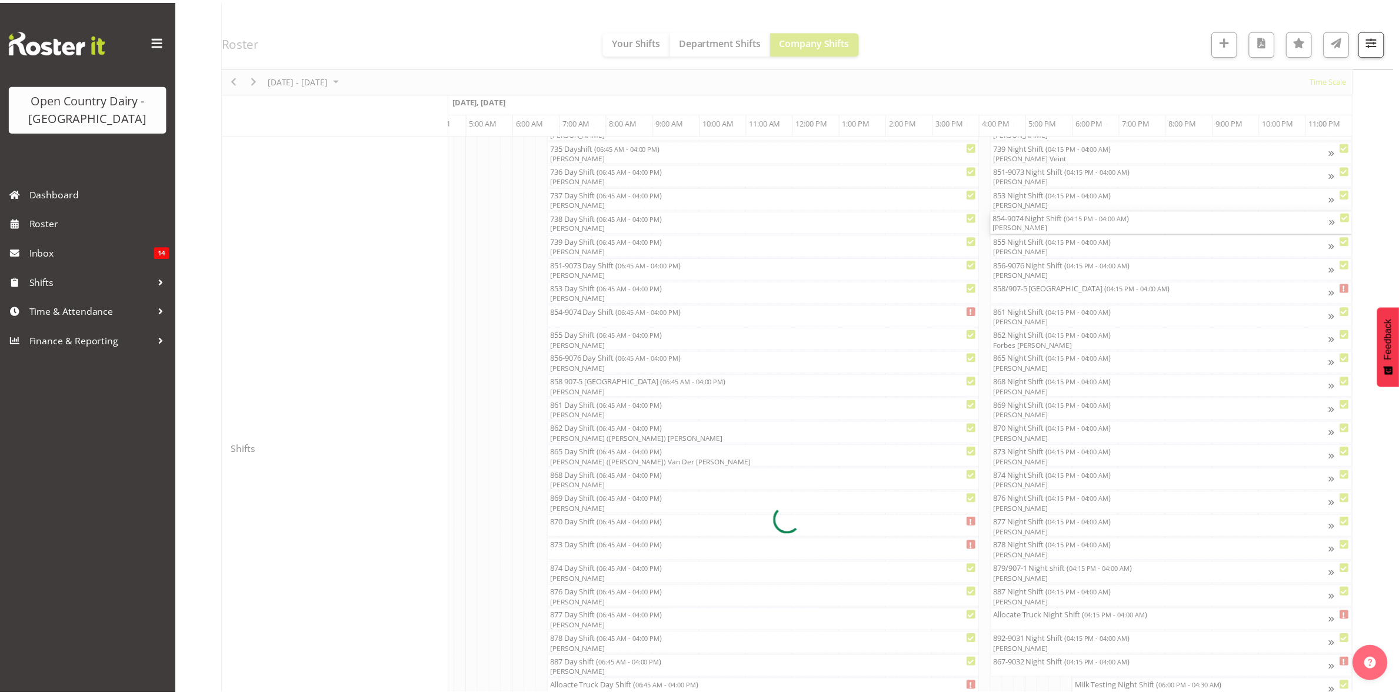
scroll to position [0, 6996]
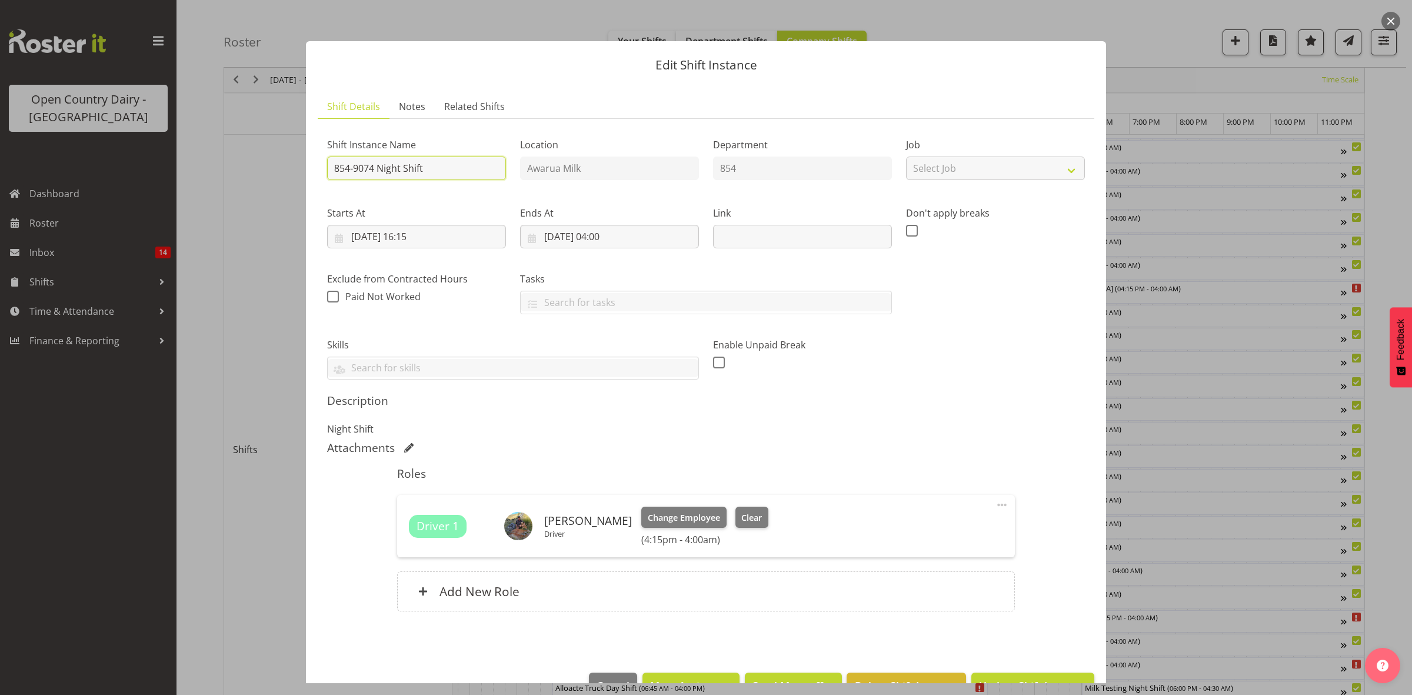
click at [429, 166] on input "854-9074 Night Shift" at bounding box center [416, 168] width 179 height 24
click at [1177, 439] on div at bounding box center [706, 347] width 1412 height 695
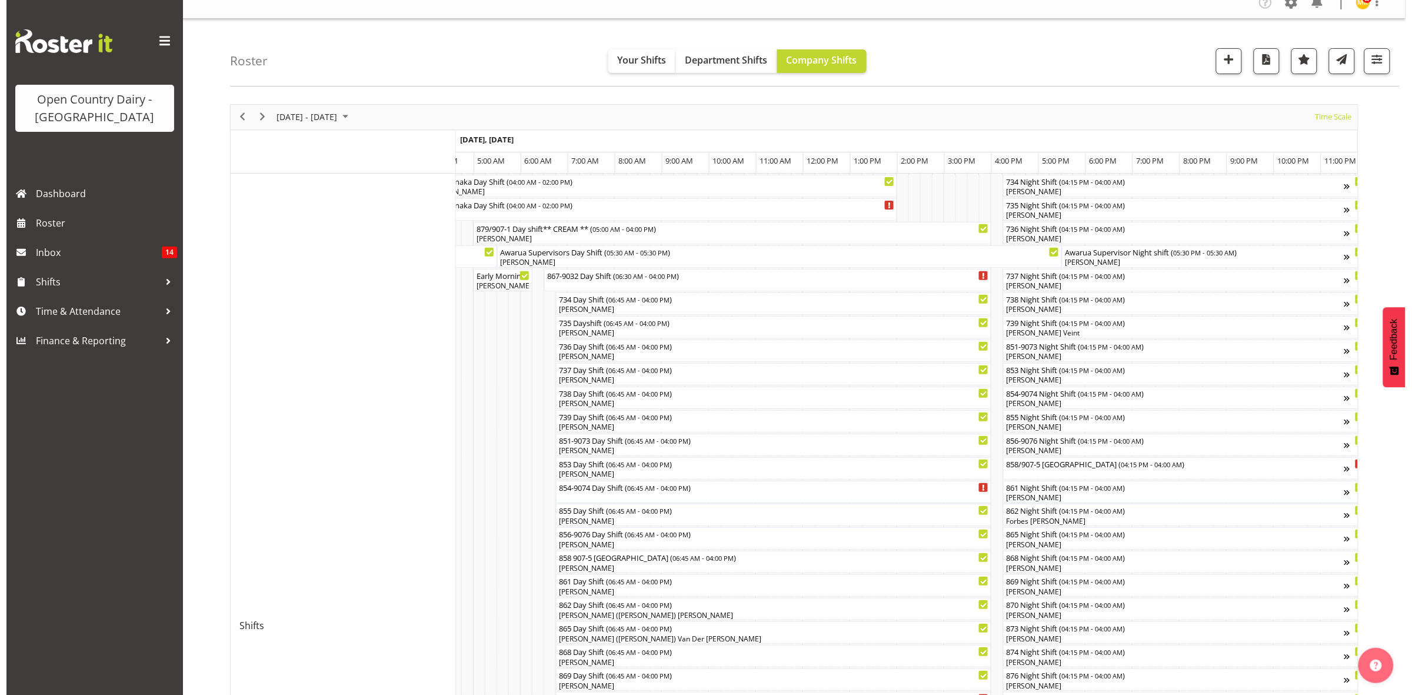
scroll to position [0, 0]
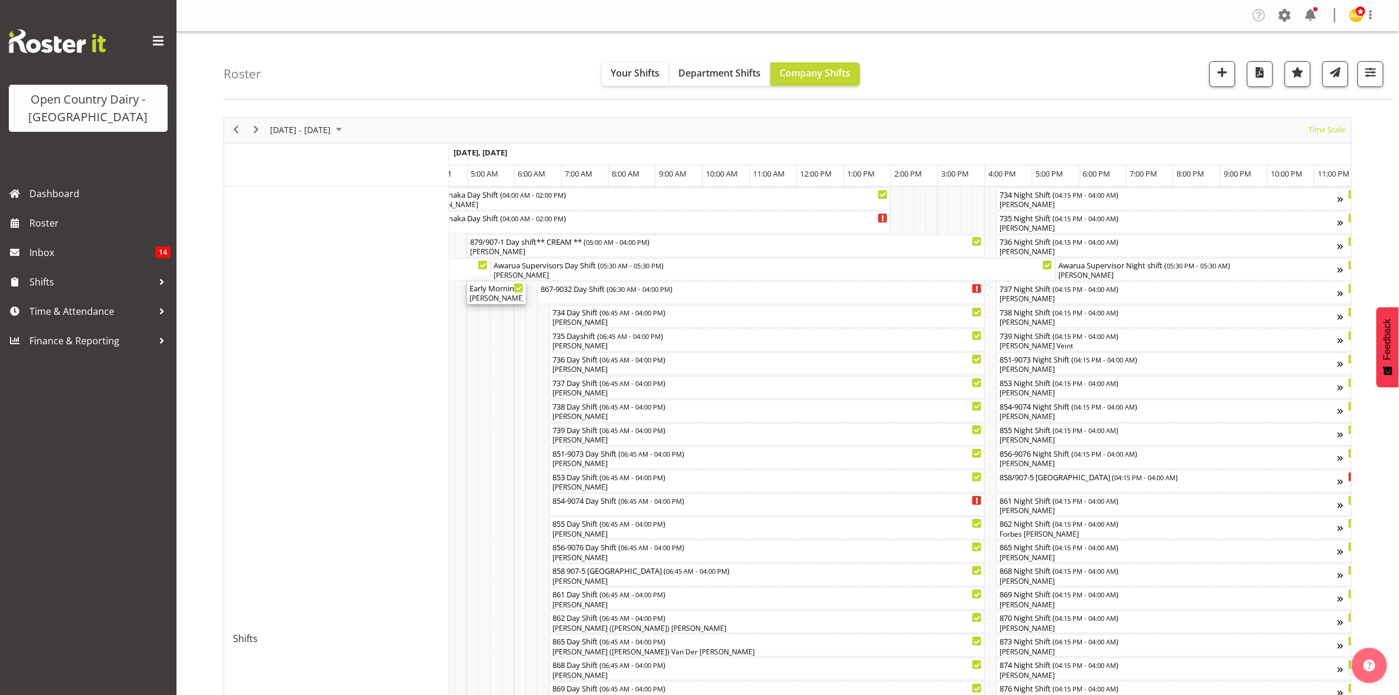
click at [489, 295] on div "Philip Peek, Alan Rolton" at bounding box center [496, 298] width 54 height 11
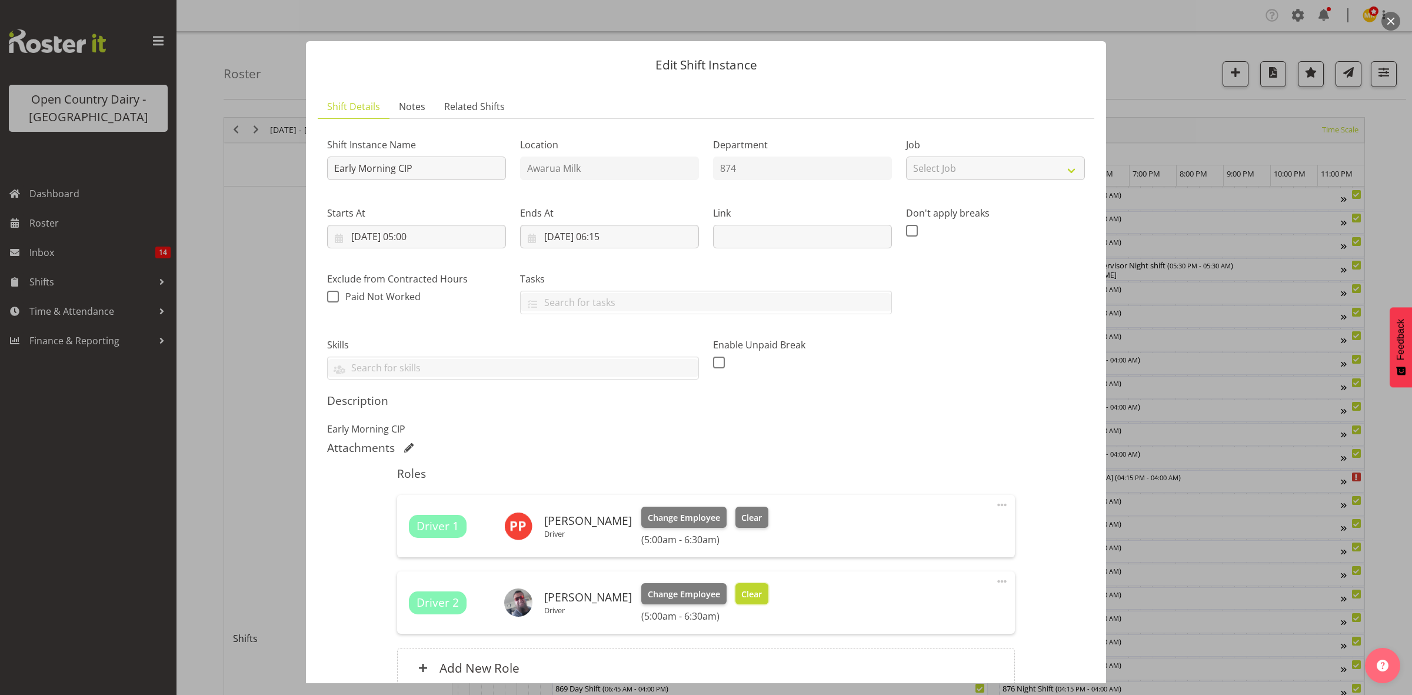
click at [747, 595] on span "Clear" at bounding box center [751, 594] width 21 height 13
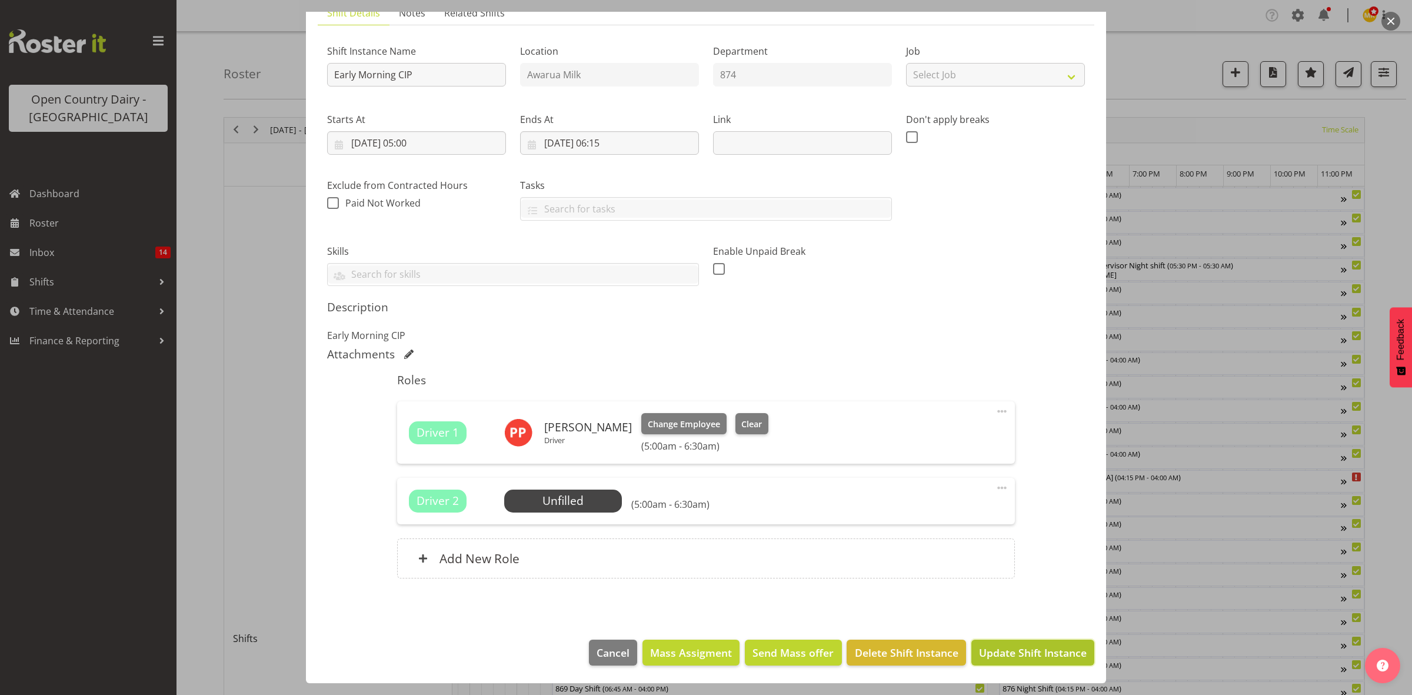
click at [997, 660] on span "Update Shift Instance" at bounding box center [1033, 652] width 108 height 15
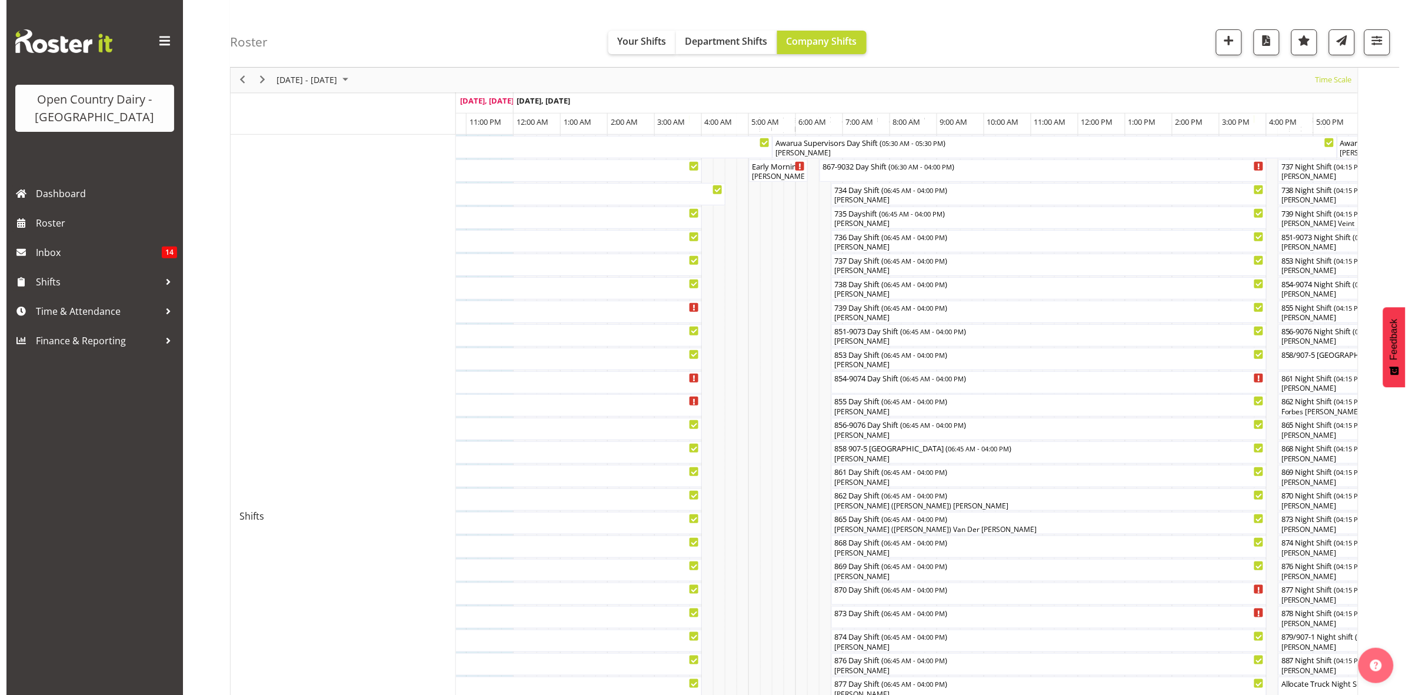
scroll to position [147, 0]
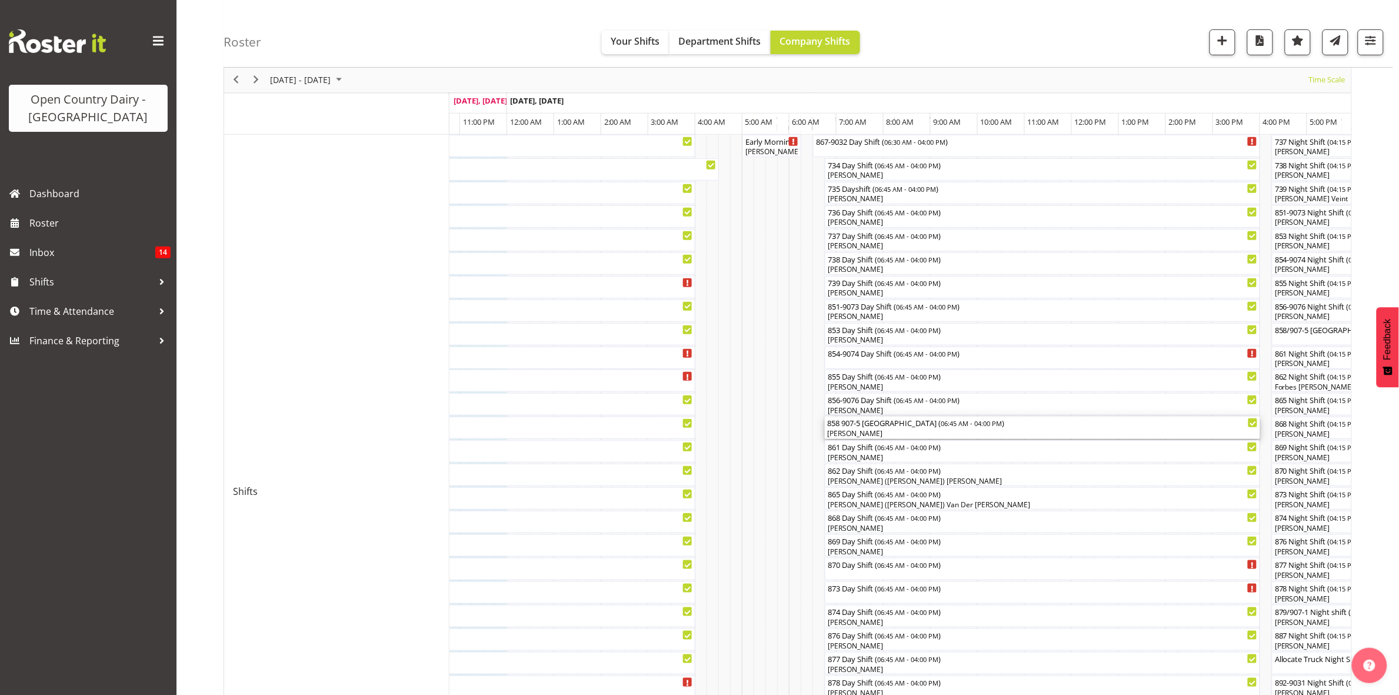
click at [852, 427] on div "858 907-5 NORTH ISLAND ( 06:45 AM - 04:00 PM )" at bounding box center [1042, 423] width 431 height 12
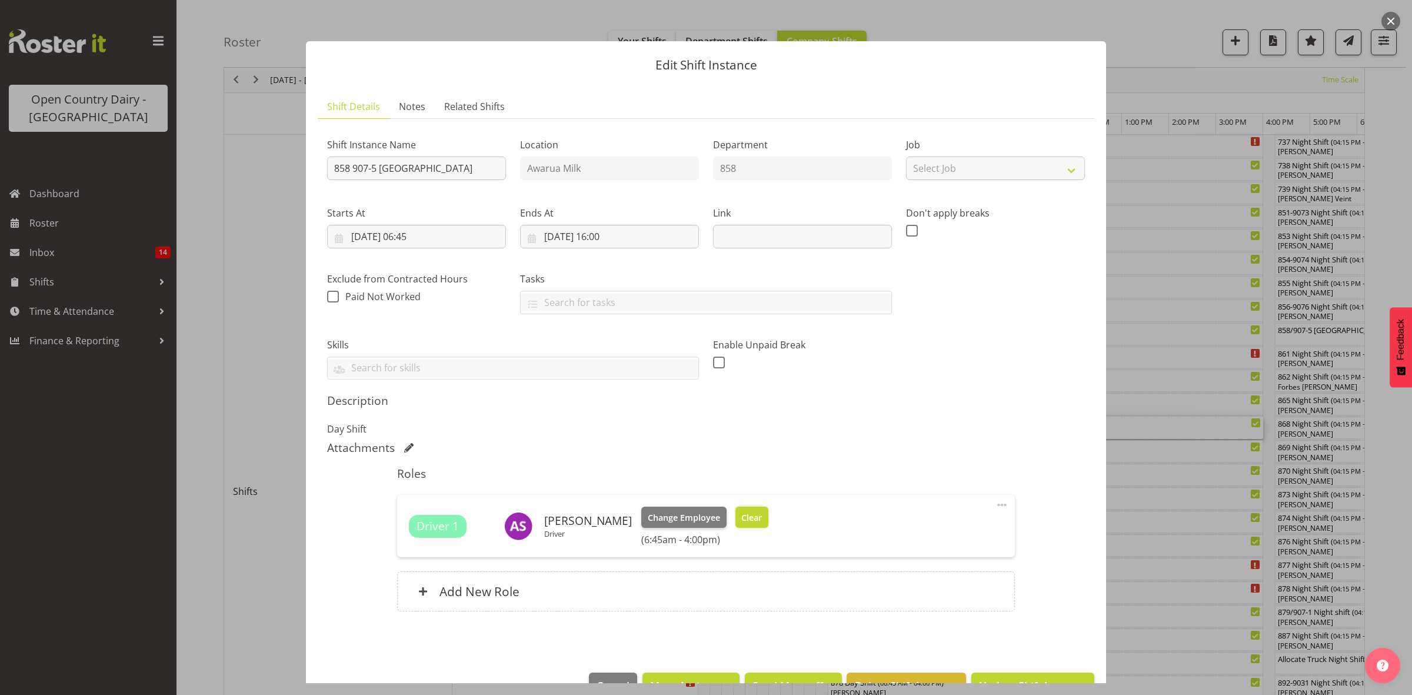
click at [741, 519] on span "Clear" at bounding box center [751, 517] width 21 height 13
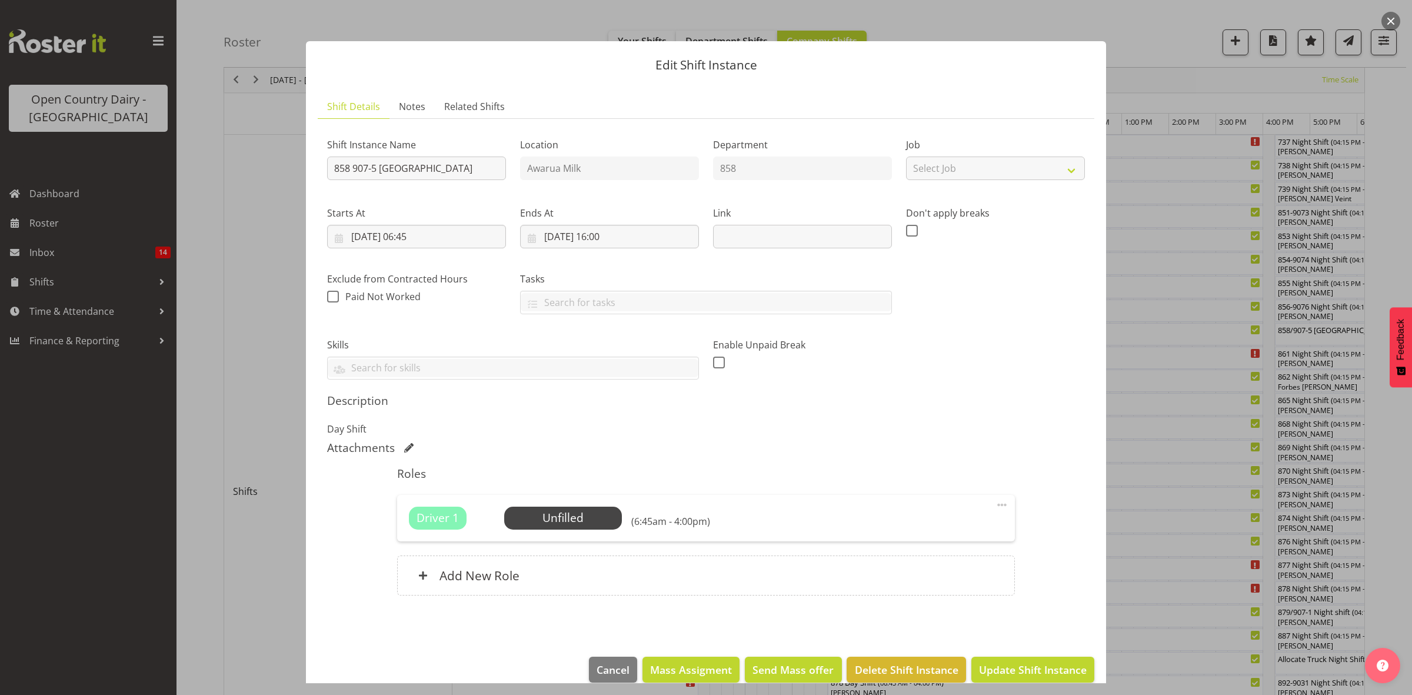
scroll to position [18, 0]
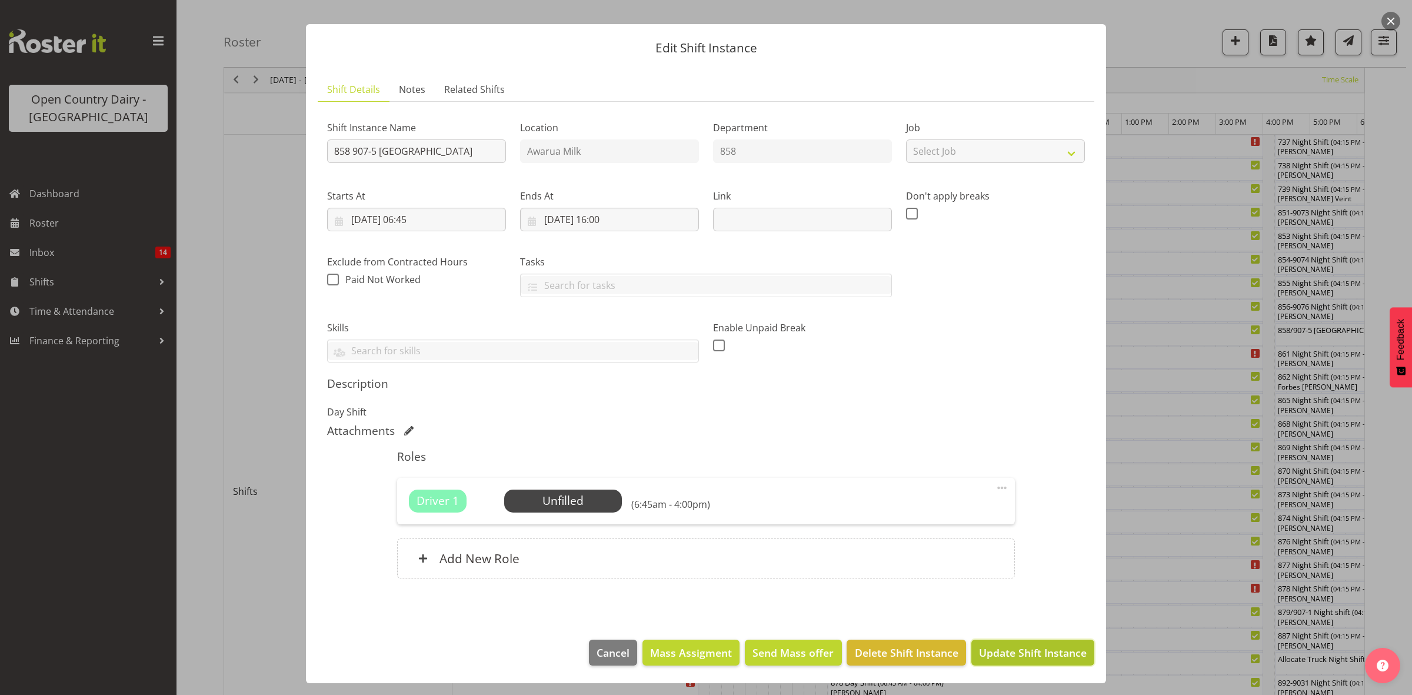
click at [1015, 648] on span "Update Shift Instance" at bounding box center [1033, 652] width 108 height 15
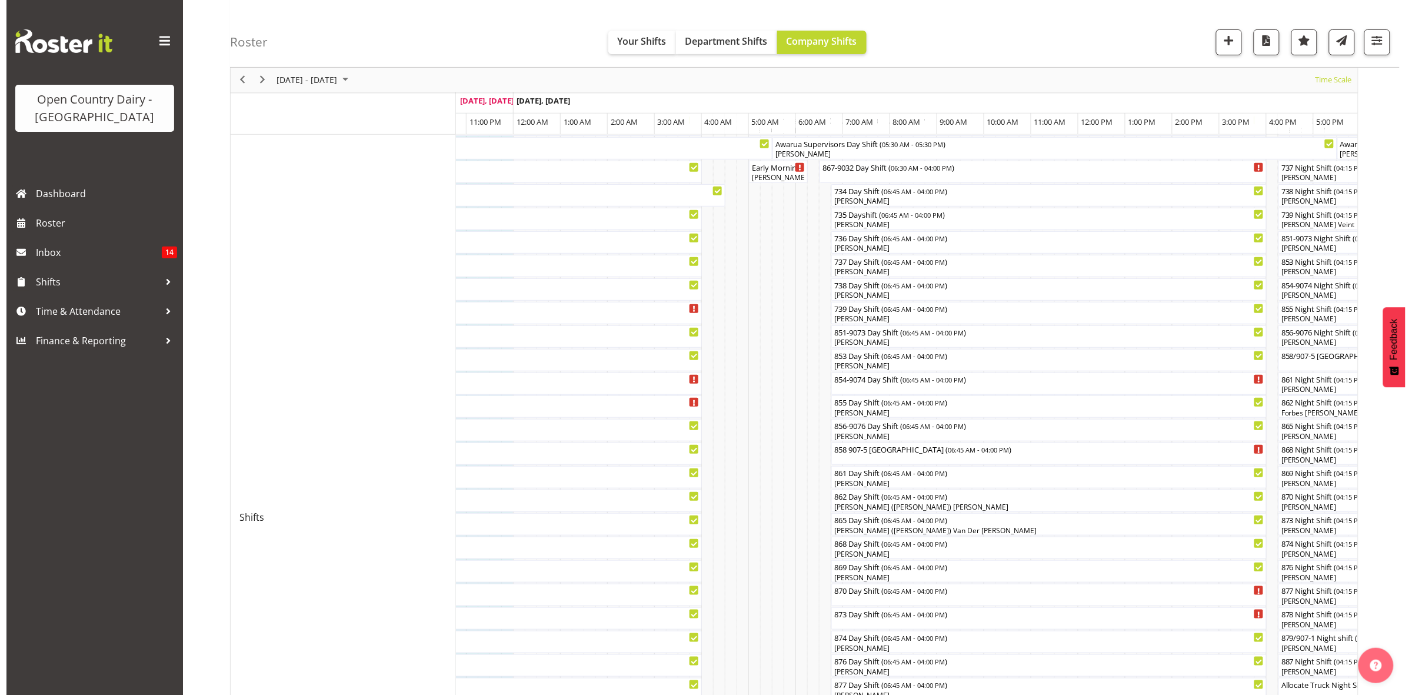
scroll to position [147, 0]
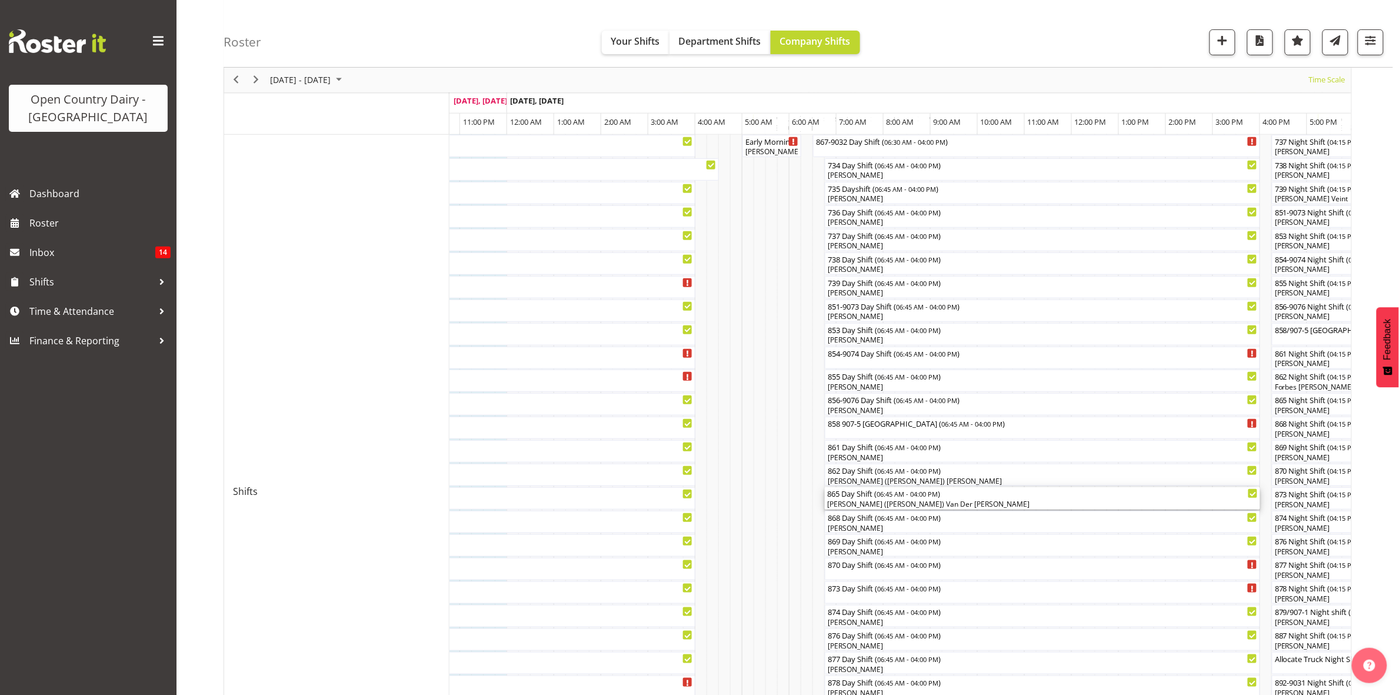
click at [842, 501] on div "Gert (Gerry) Van Der Berg" at bounding box center [1042, 504] width 431 height 11
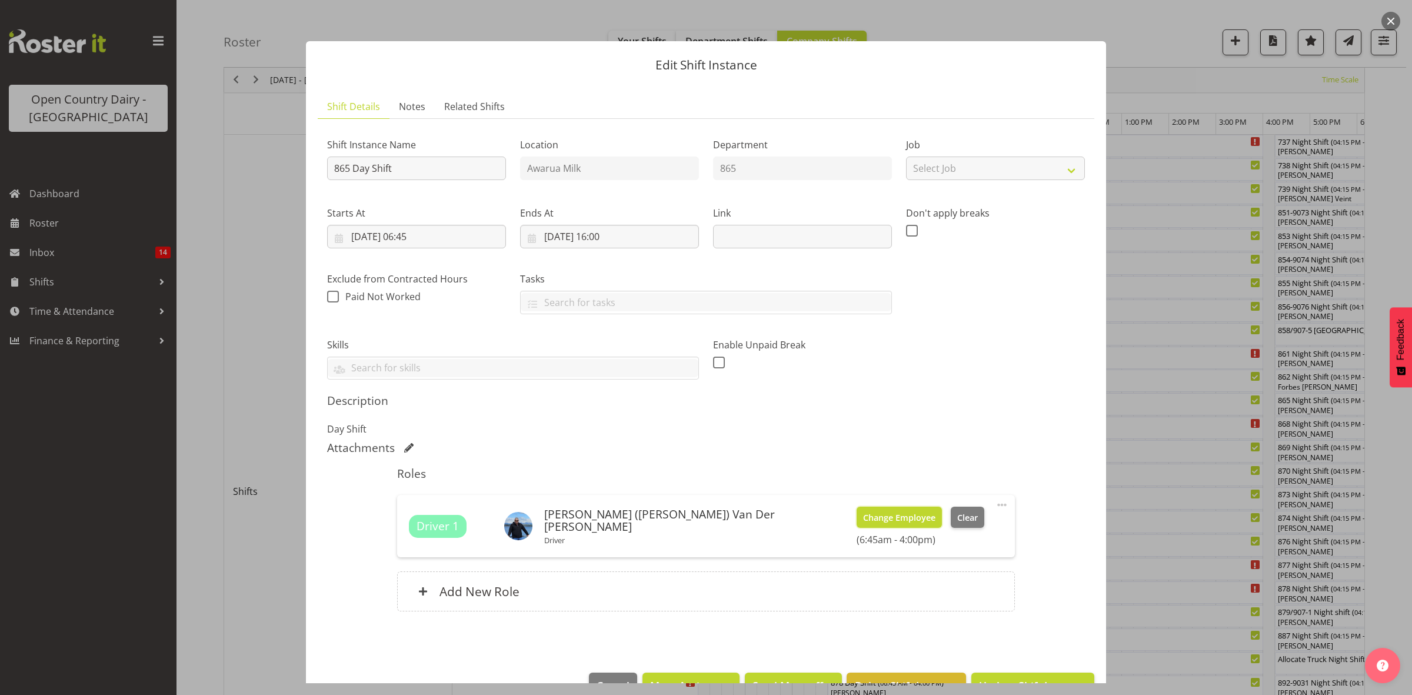
click at [863, 516] on span "Change Employee" at bounding box center [899, 517] width 72 height 13
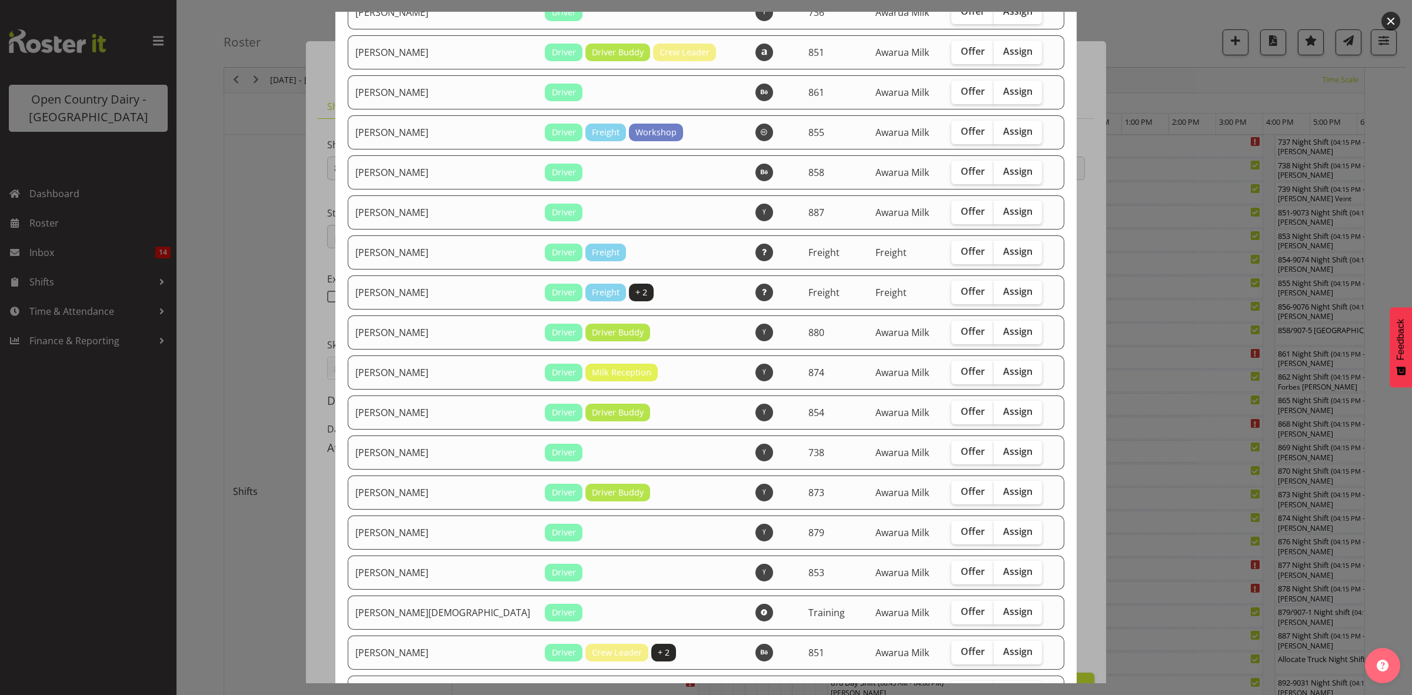
scroll to position [1324, 0]
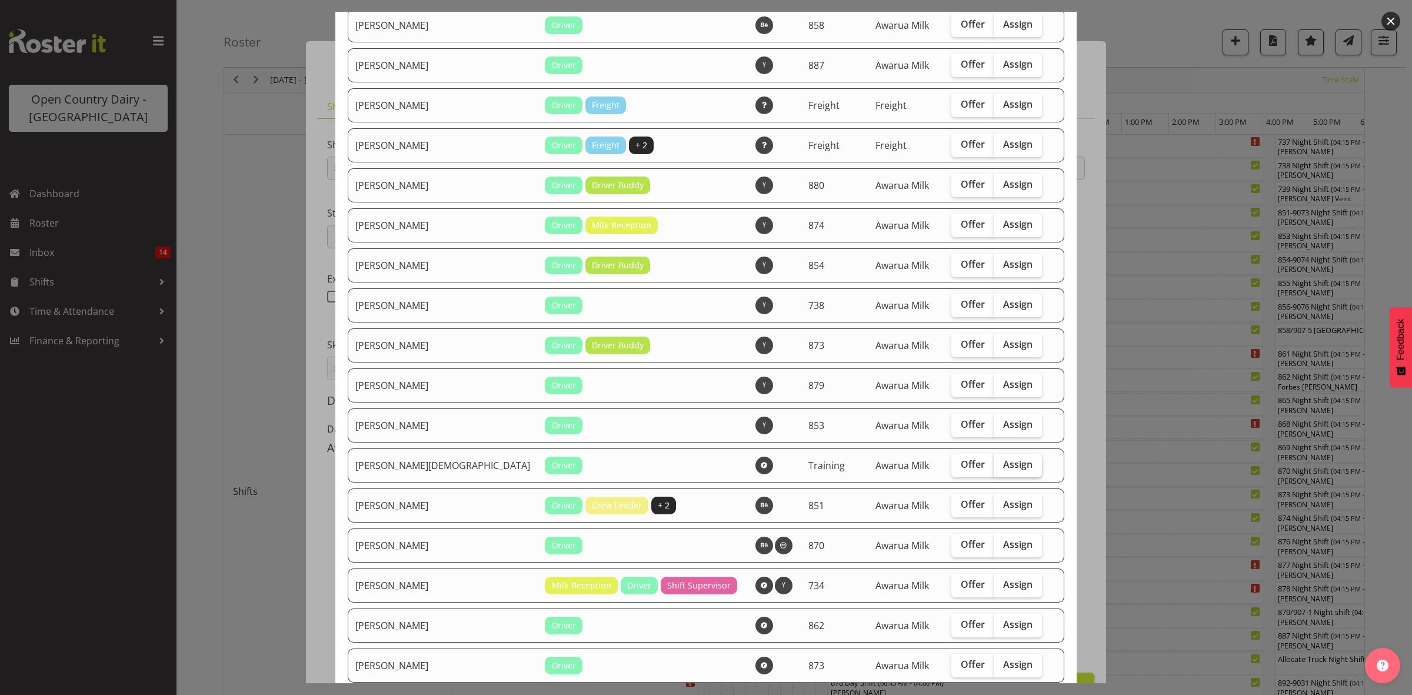
click at [1003, 470] on span "Assign" at bounding box center [1017, 464] width 29 height 12
click at [994, 468] on input "Assign" at bounding box center [998, 465] width 8 height 8
checkbox input "true"
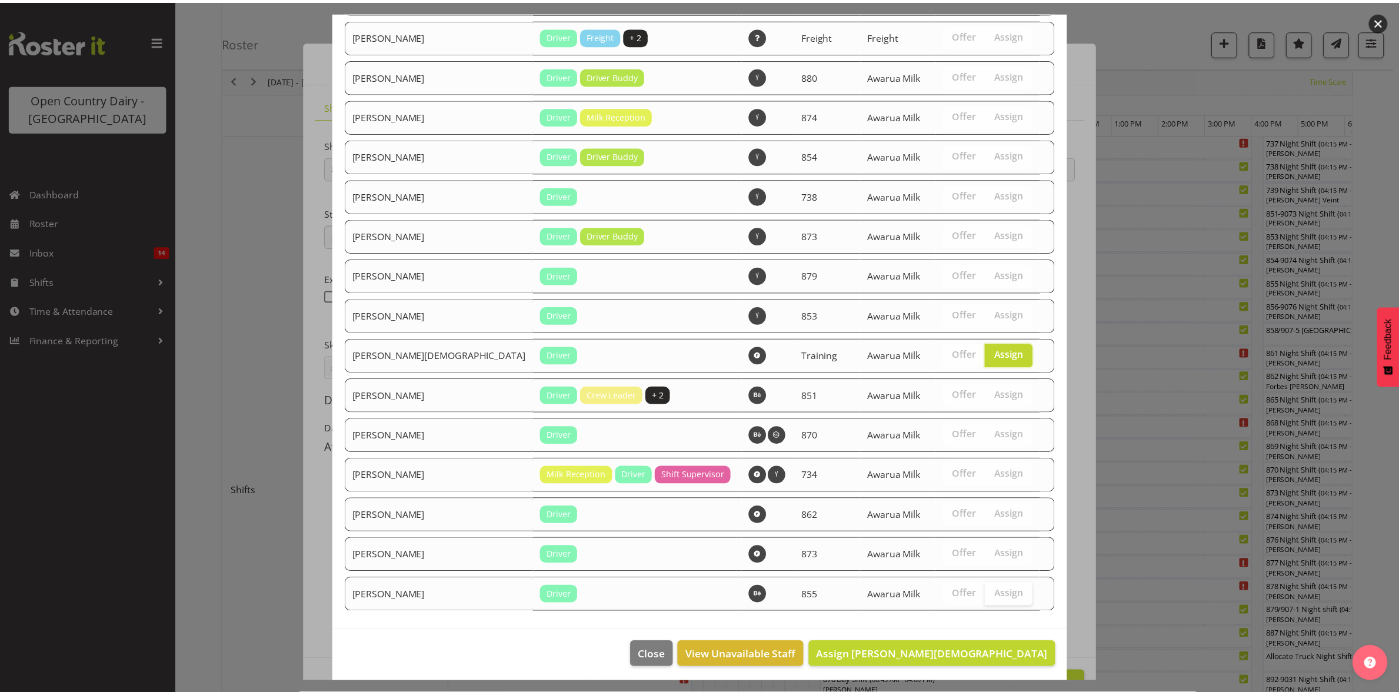
scroll to position [1450, 0]
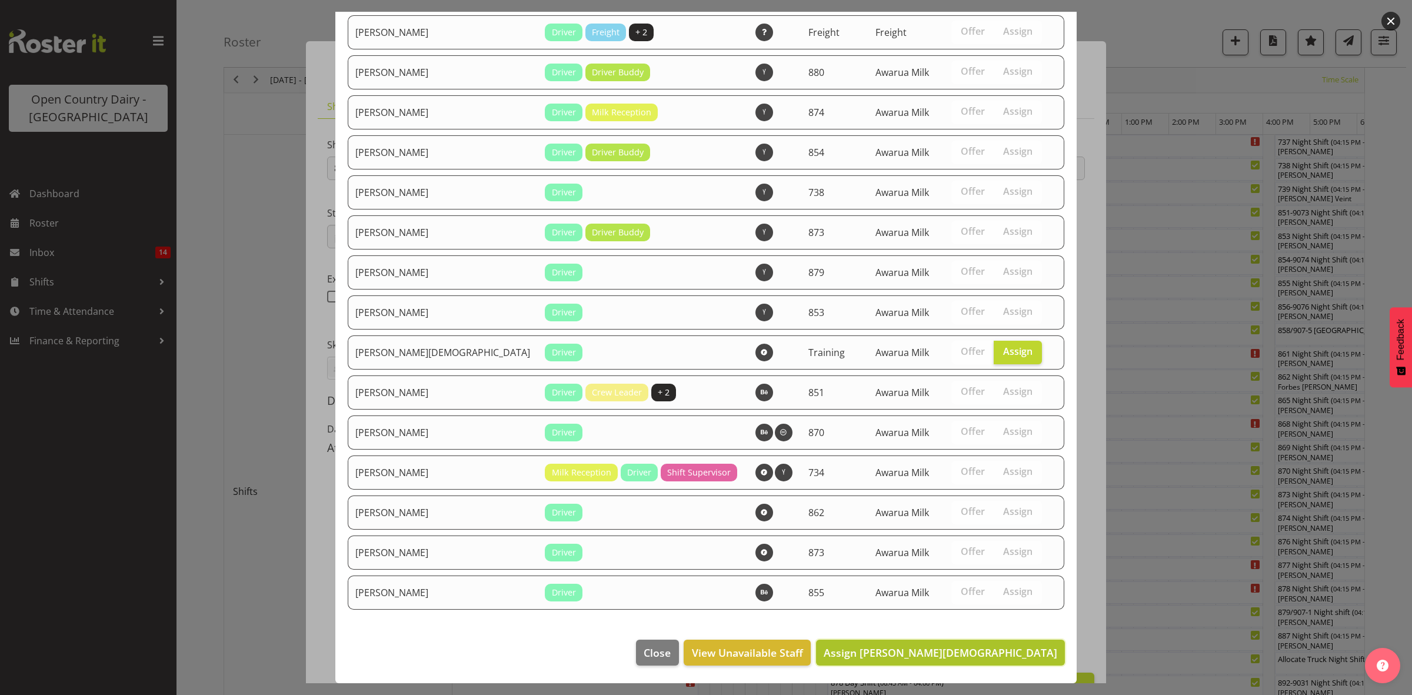
click at [990, 654] on span "Assign Shiva Kumaran" at bounding box center [941, 652] width 234 height 14
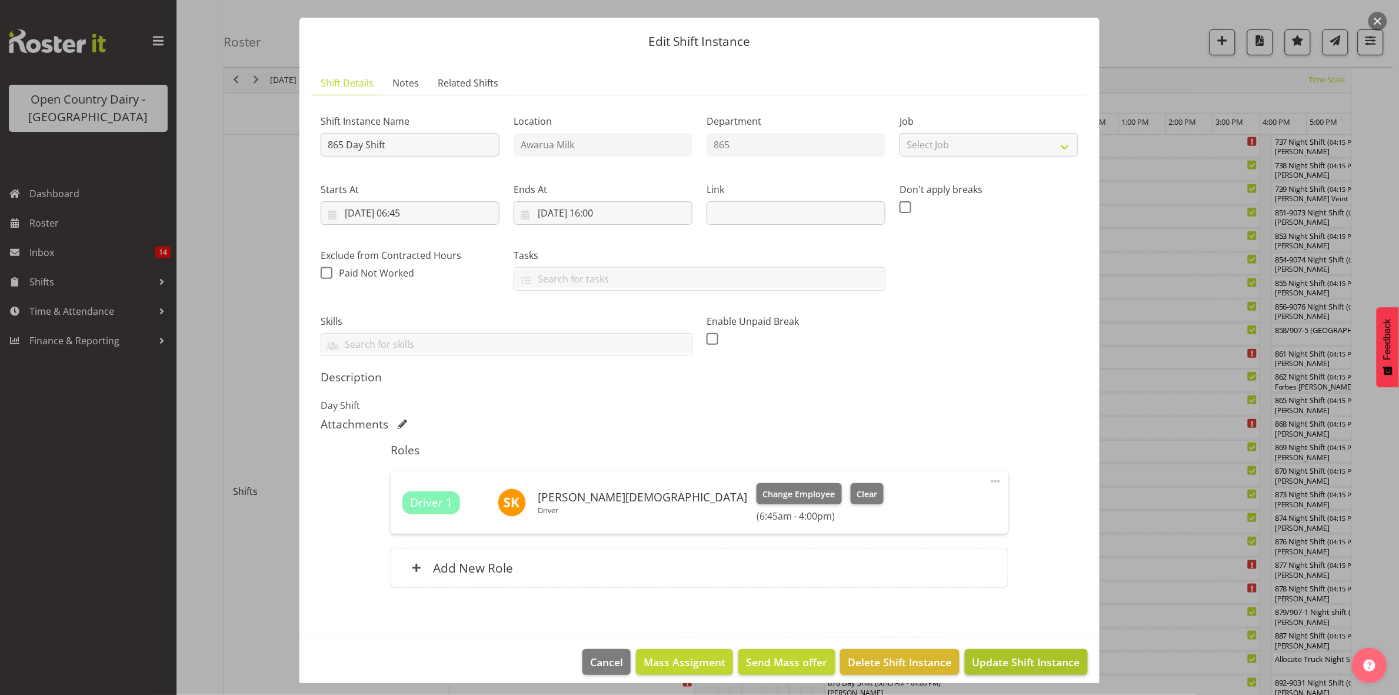
scroll to position [34, 0]
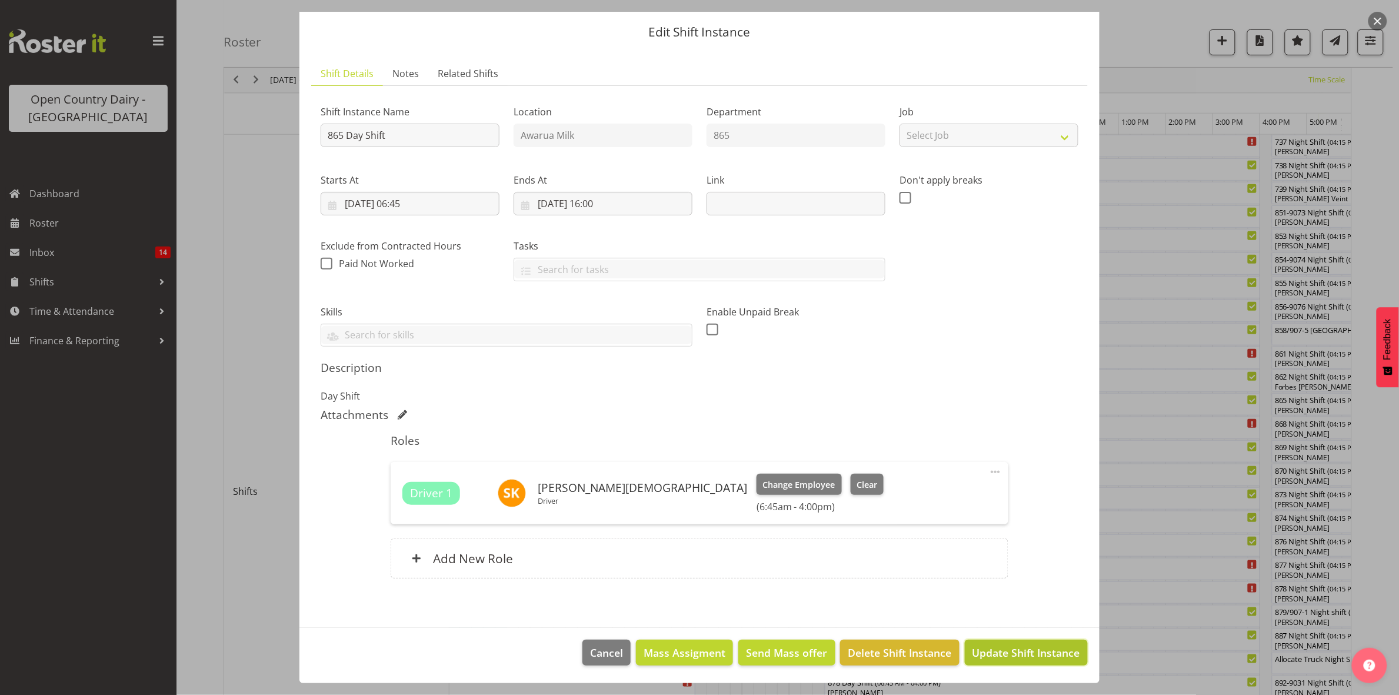
click at [998, 651] on span "Update Shift Instance" at bounding box center [1027, 652] width 108 height 15
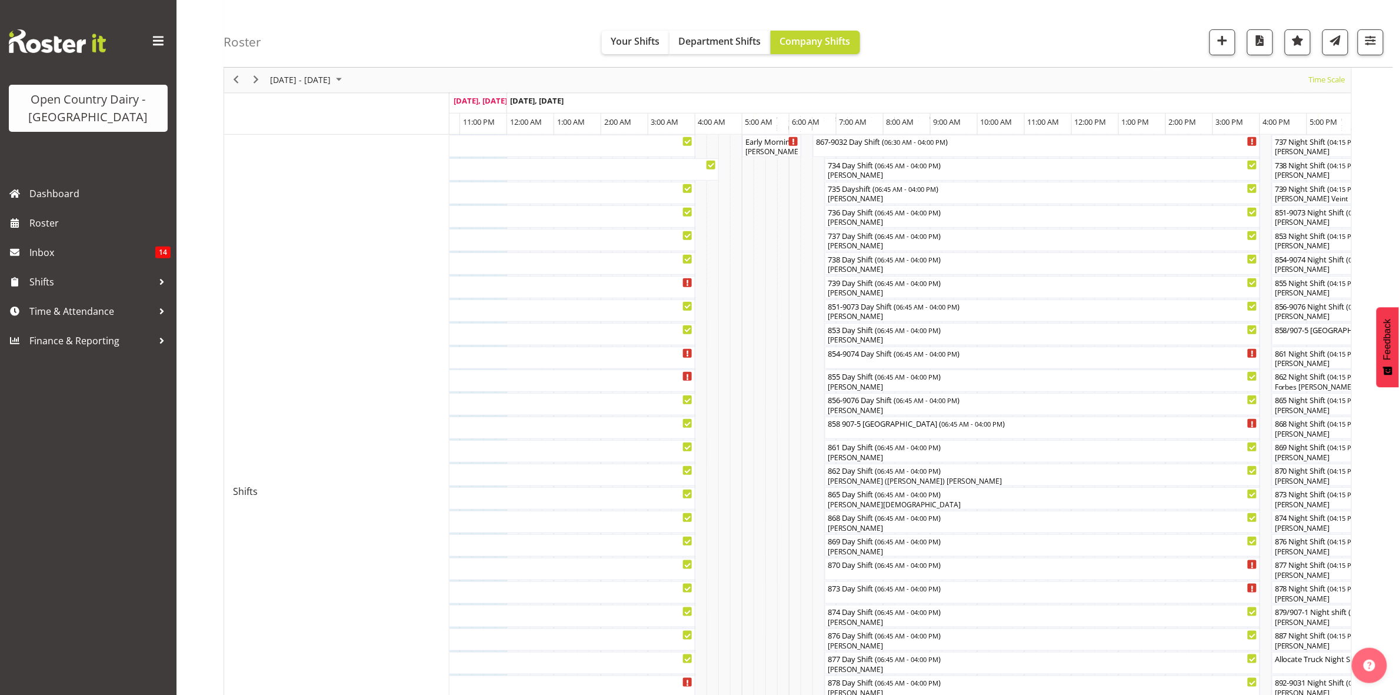
scroll to position [221, 0]
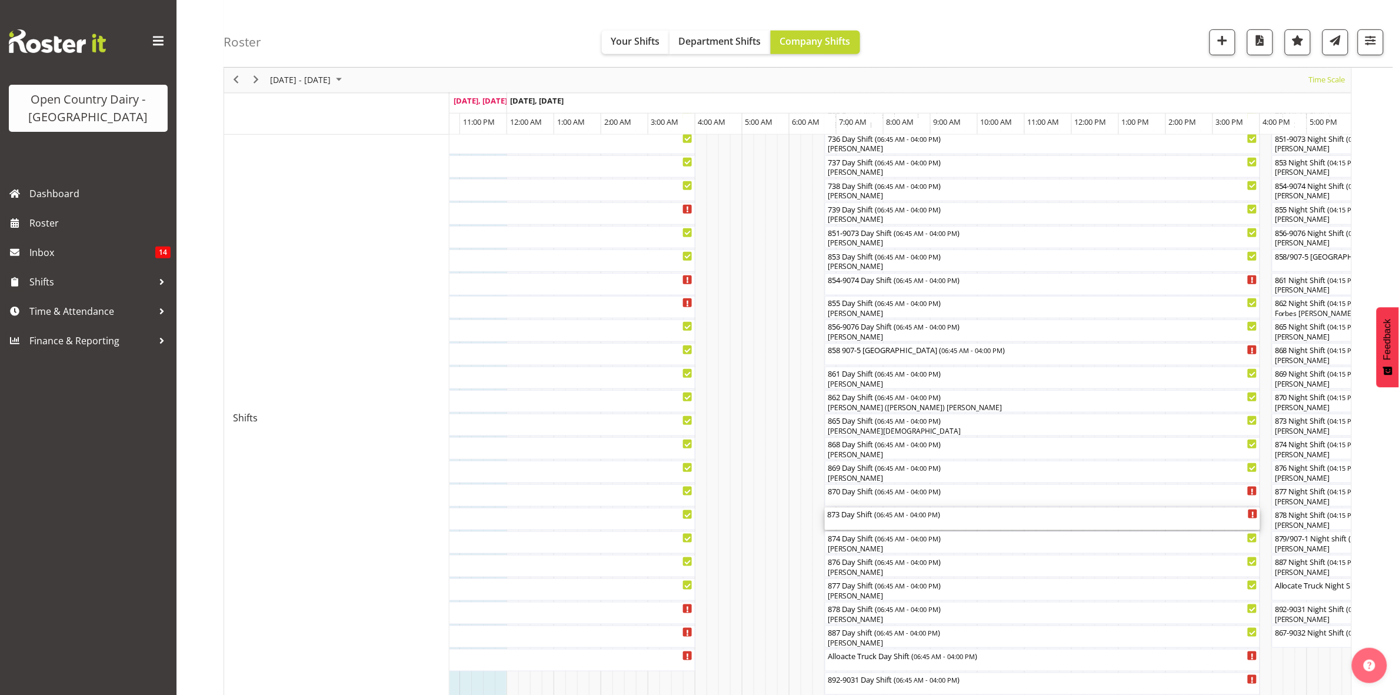
click at [848, 519] on div "873 Day Shift ( 06:45 AM - 04:00 PM )" at bounding box center [1042, 514] width 431 height 12
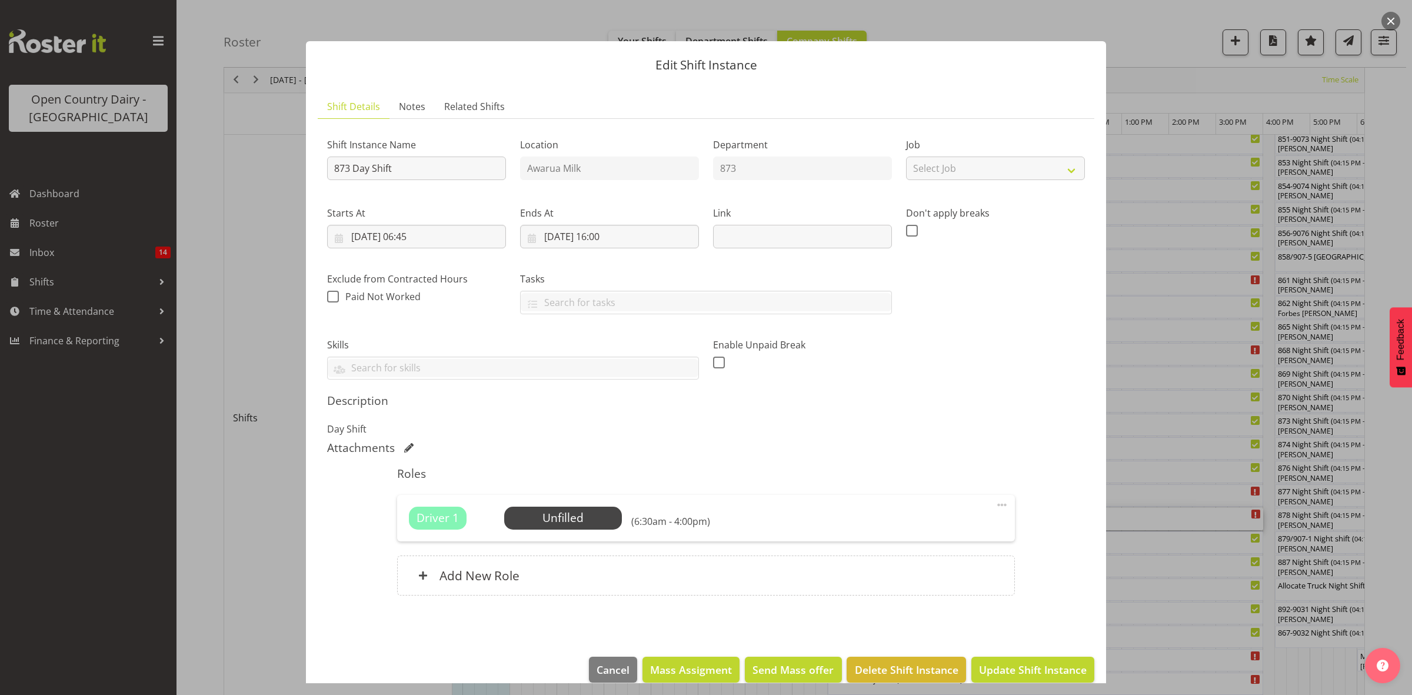
click at [1157, 544] on div at bounding box center [706, 347] width 1412 height 695
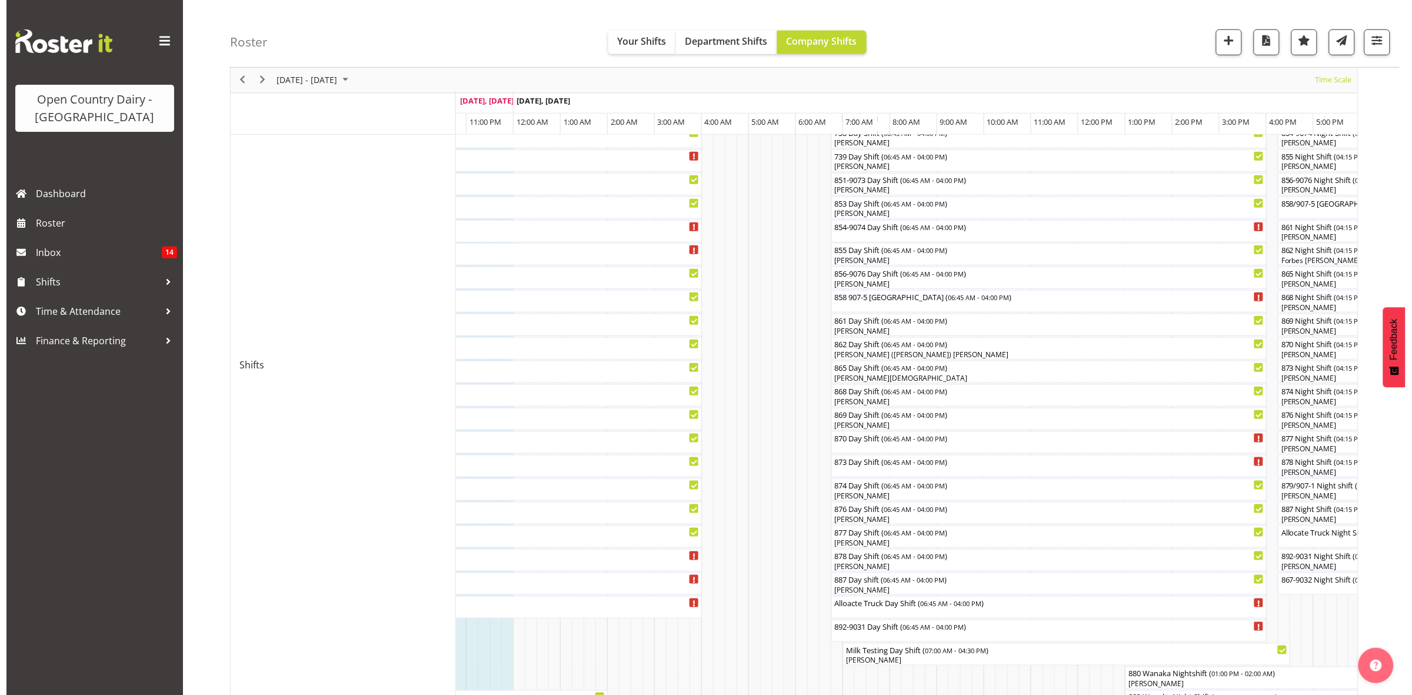
scroll to position [294, 0]
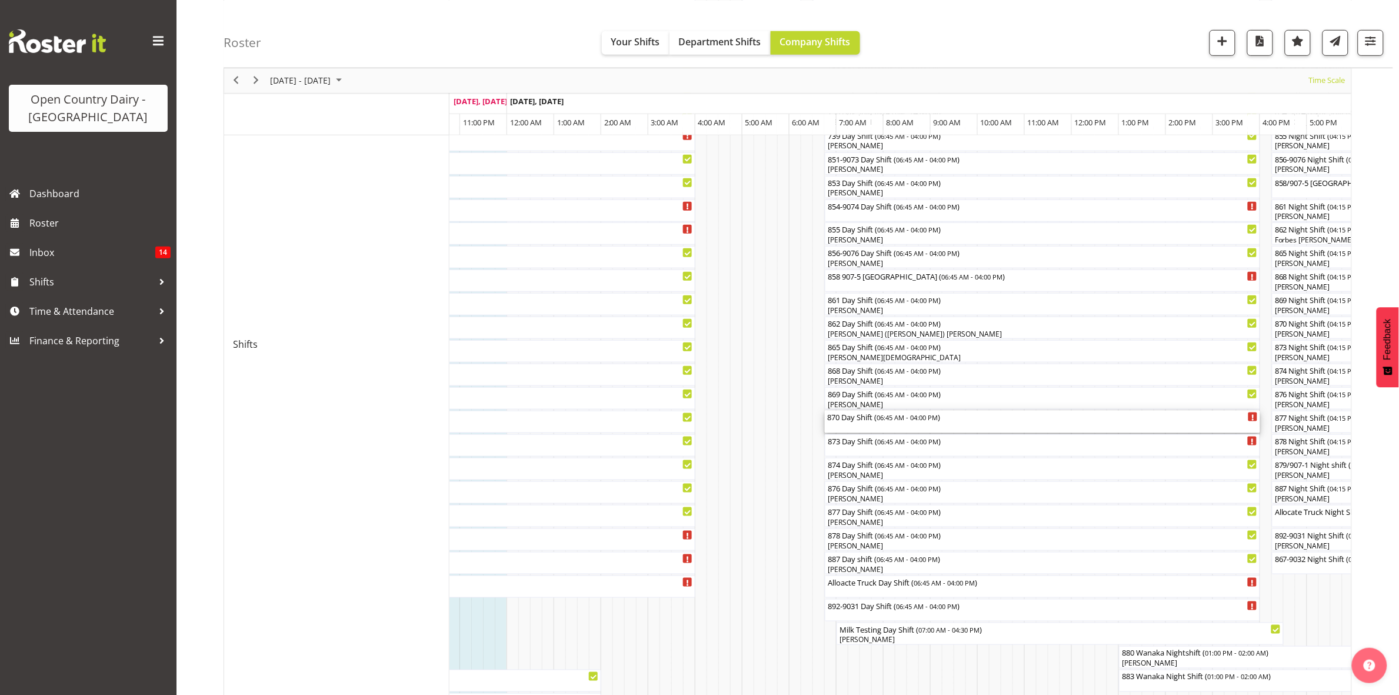
click at [857, 422] on div "870 Day Shift ( 06:45 AM - 04:00 PM )" at bounding box center [1042, 417] width 431 height 12
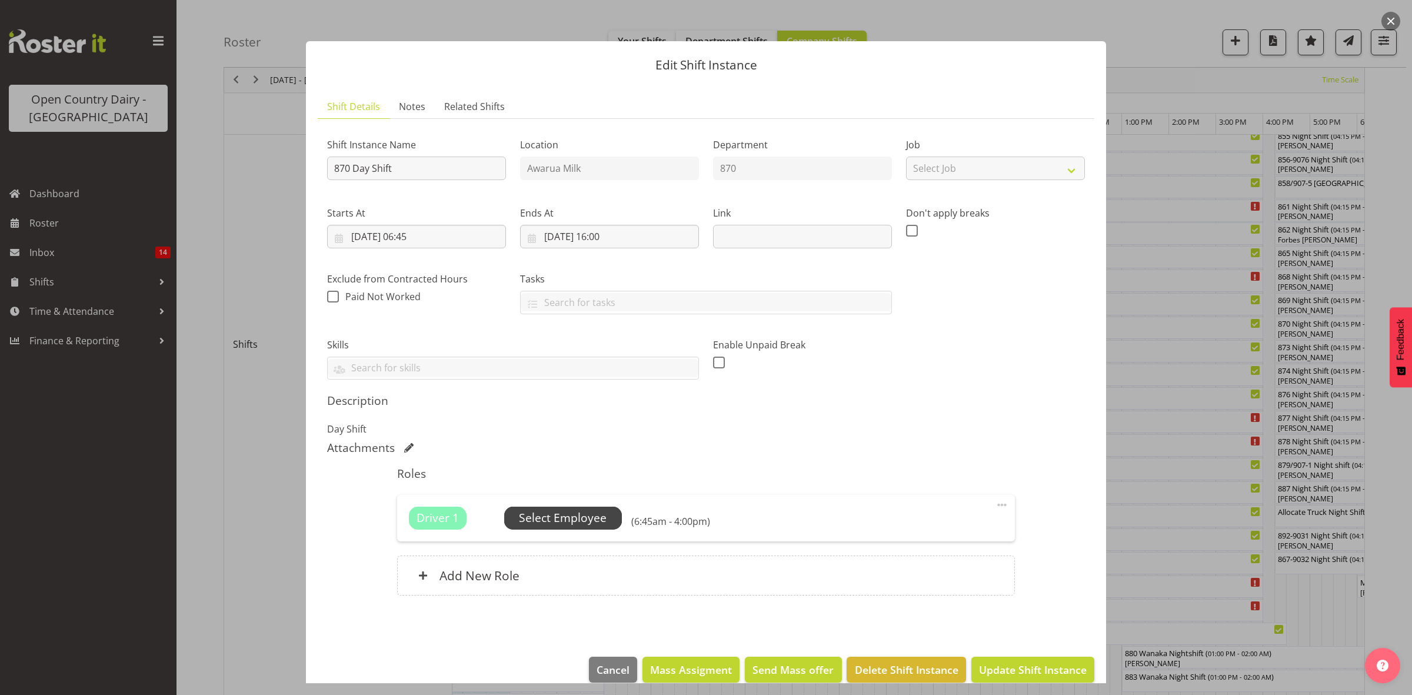
click at [542, 518] on span "Select Employee" at bounding box center [563, 518] width 88 height 17
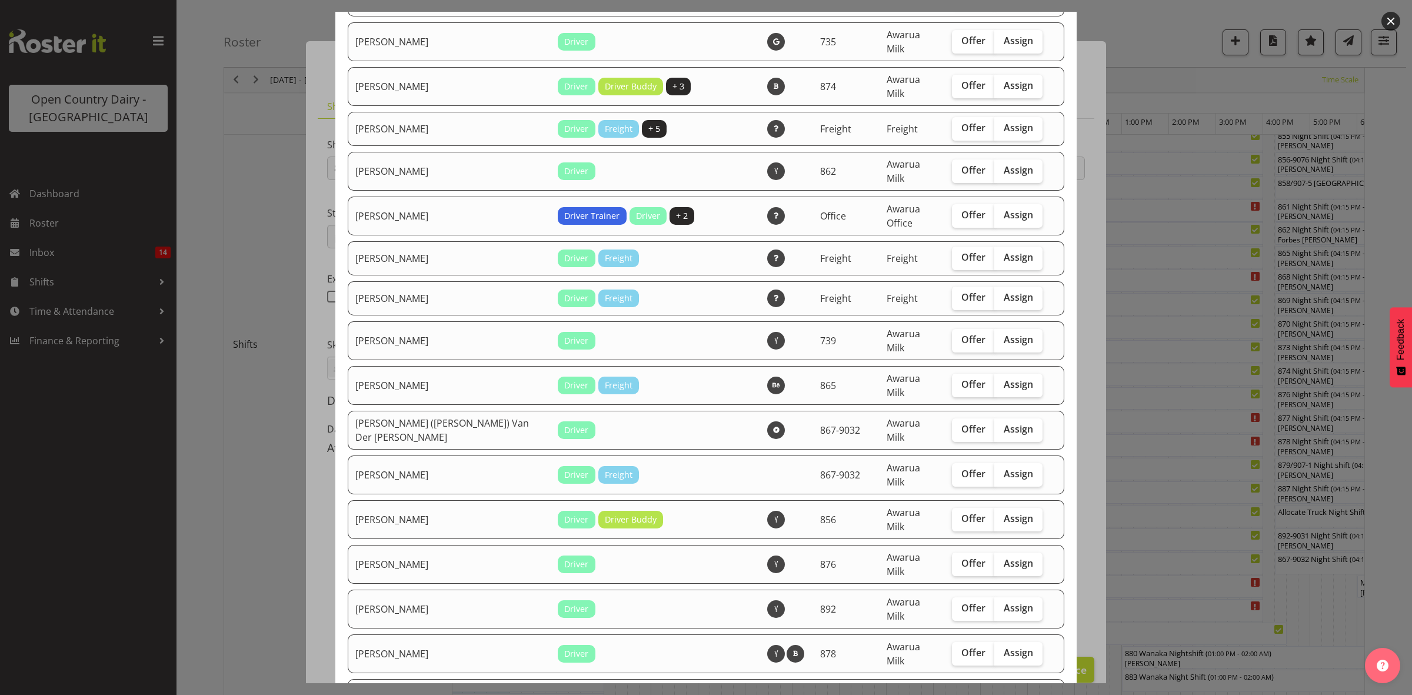
scroll to position [588, 0]
click at [1004, 422] on span "Assign" at bounding box center [1018, 428] width 29 height 12
click at [998, 424] on input "Assign" at bounding box center [998, 428] width 8 height 8
checkbox input "true"
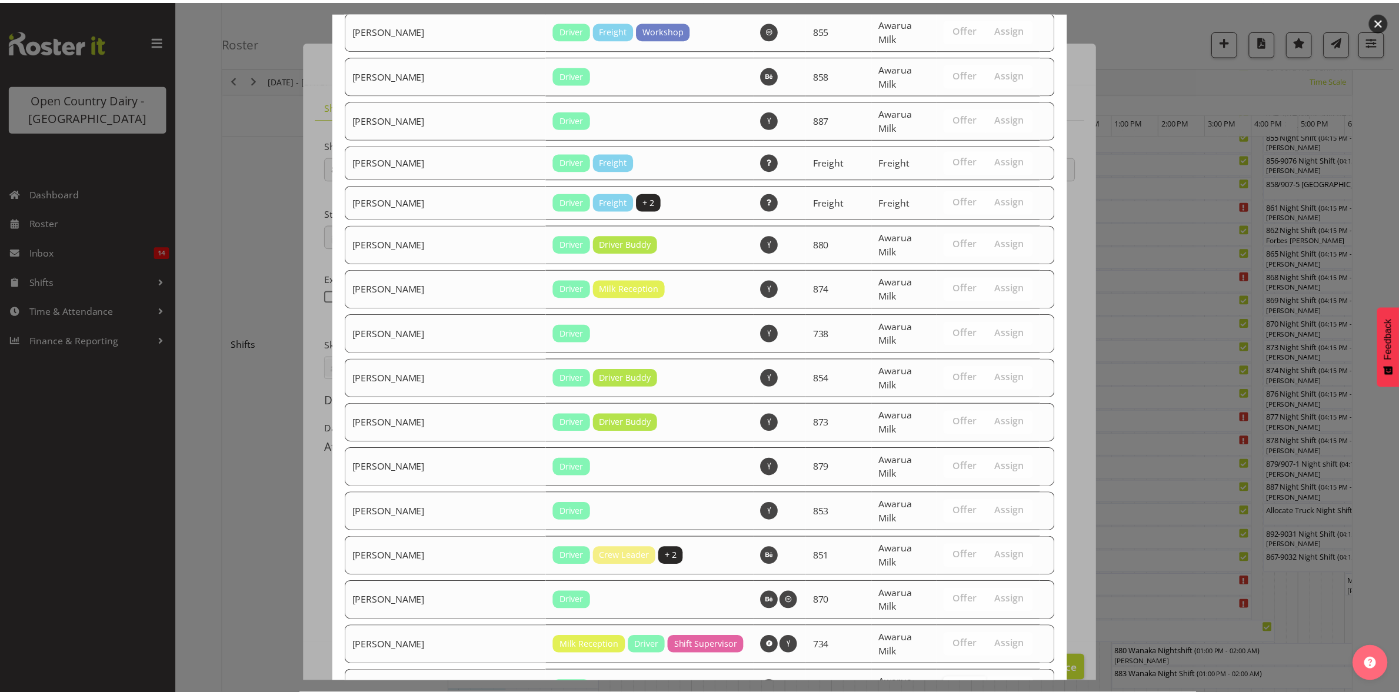
scroll to position [1450, 0]
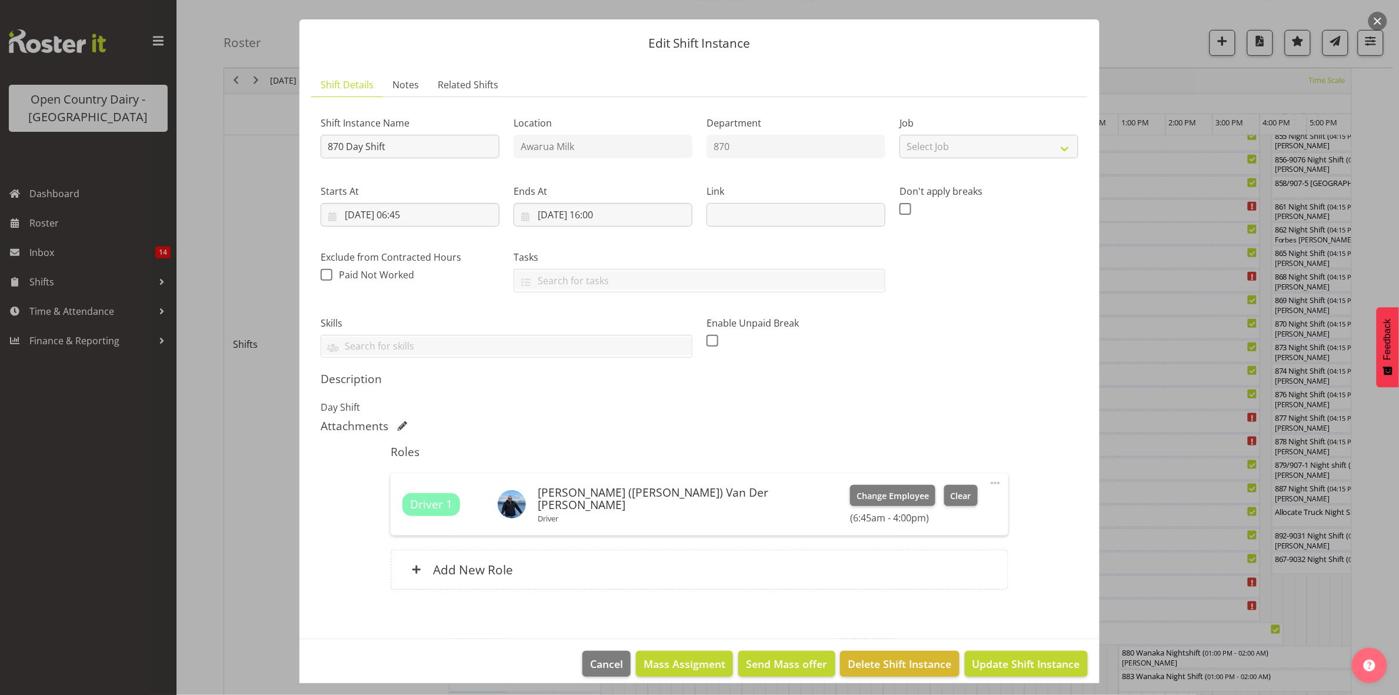
scroll to position [34, 0]
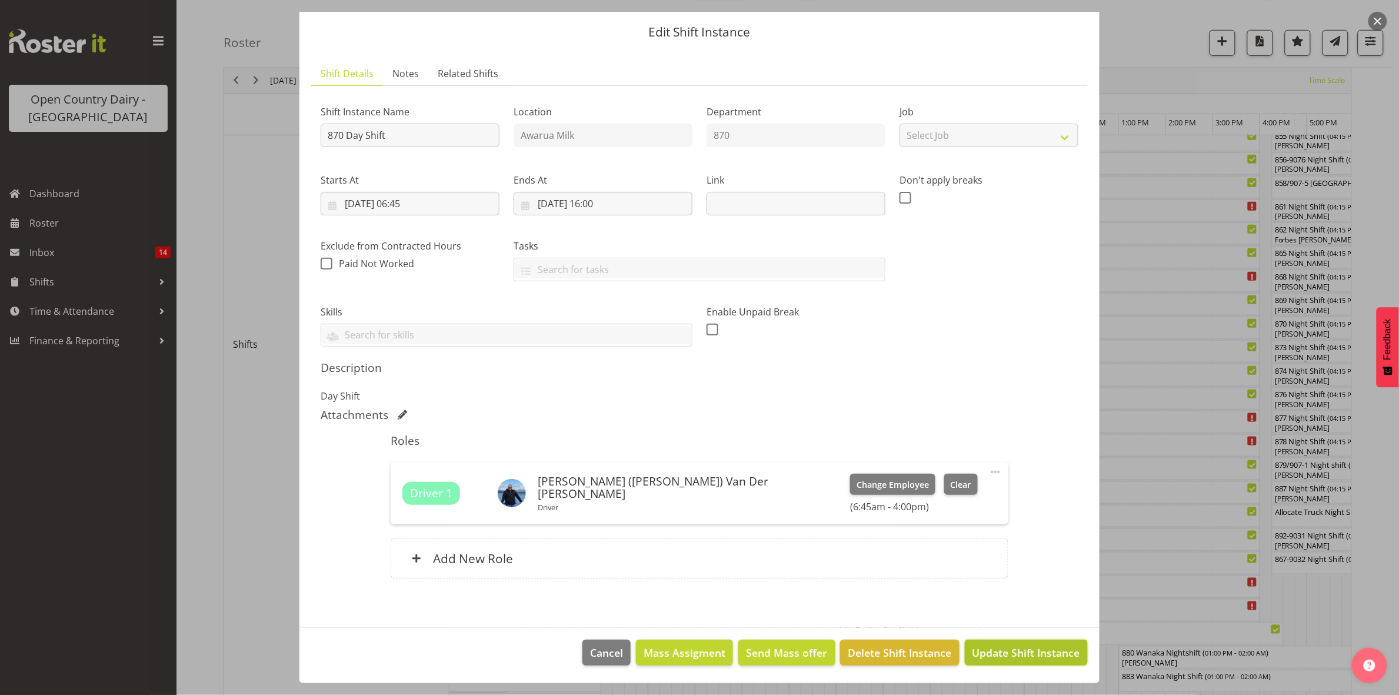
click at [998, 651] on span "Update Shift Instance" at bounding box center [1027, 652] width 108 height 15
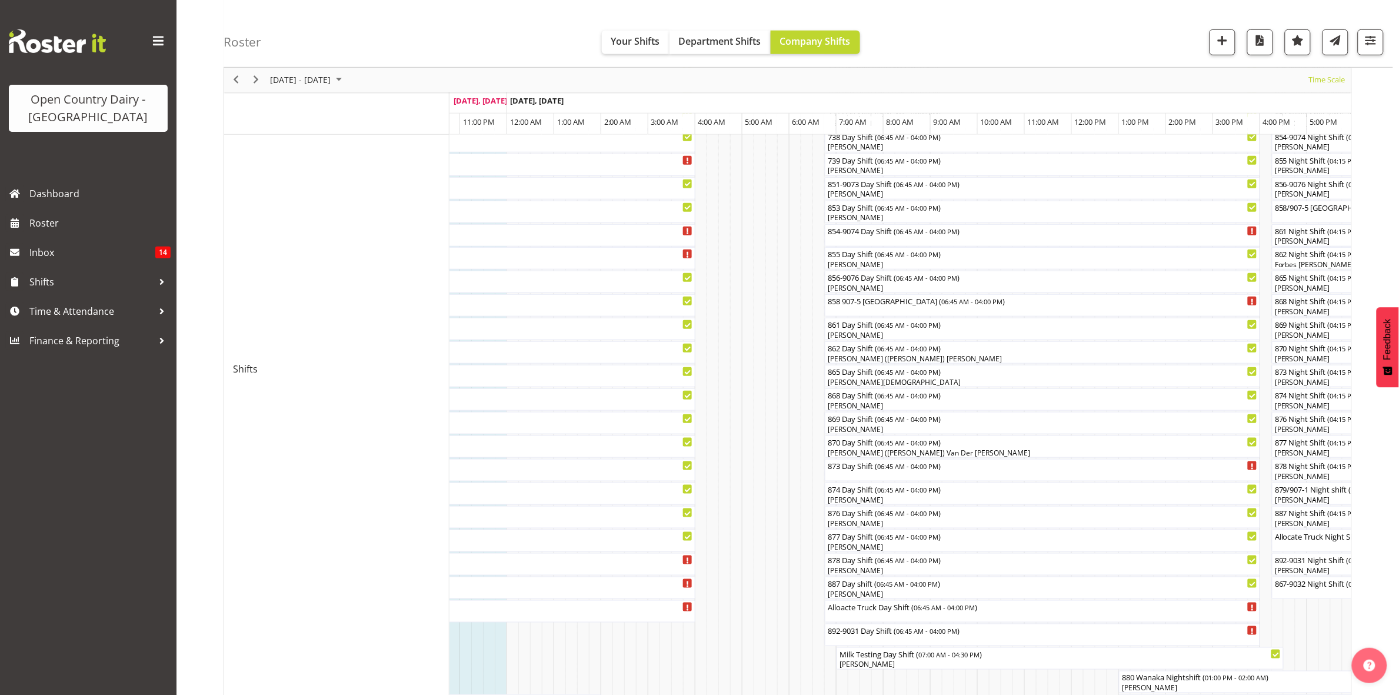
scroll to position [294, 0]
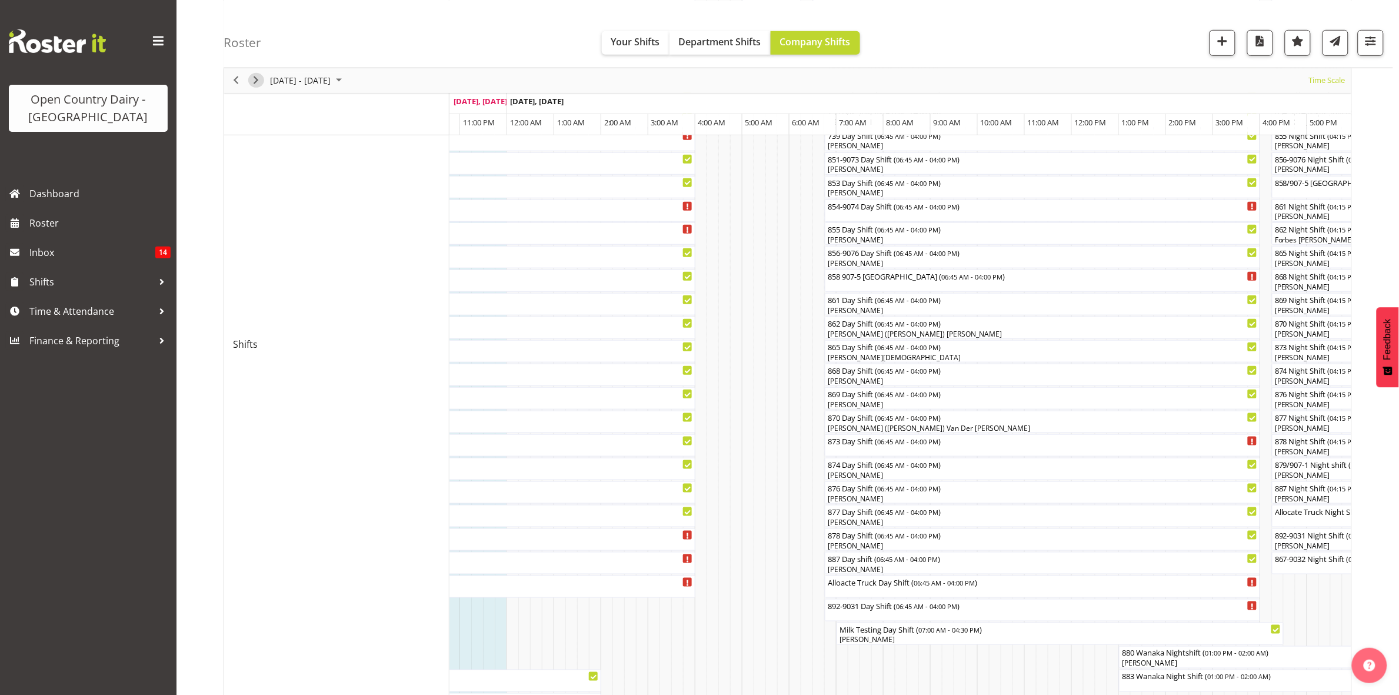
click at [259, 78] on span "Next" at bounding box center [256, 80] width 14 height 15
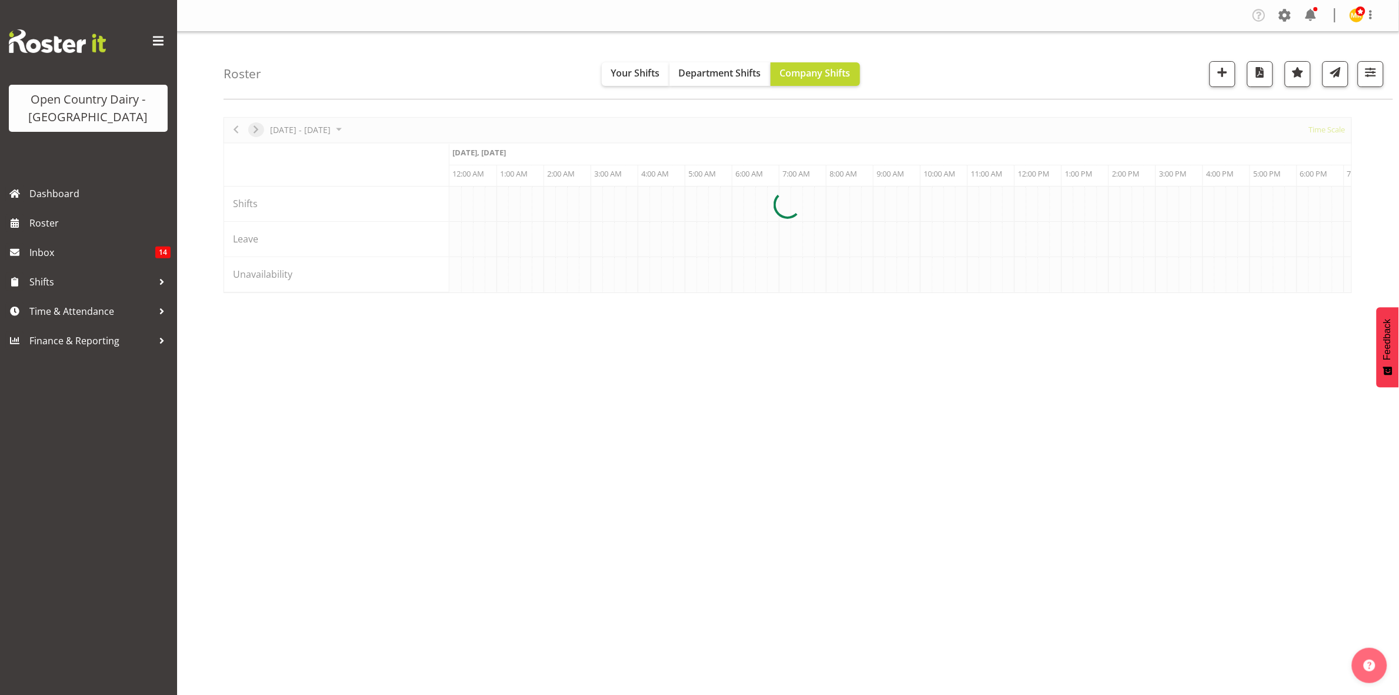
scroll to position [0, 0]
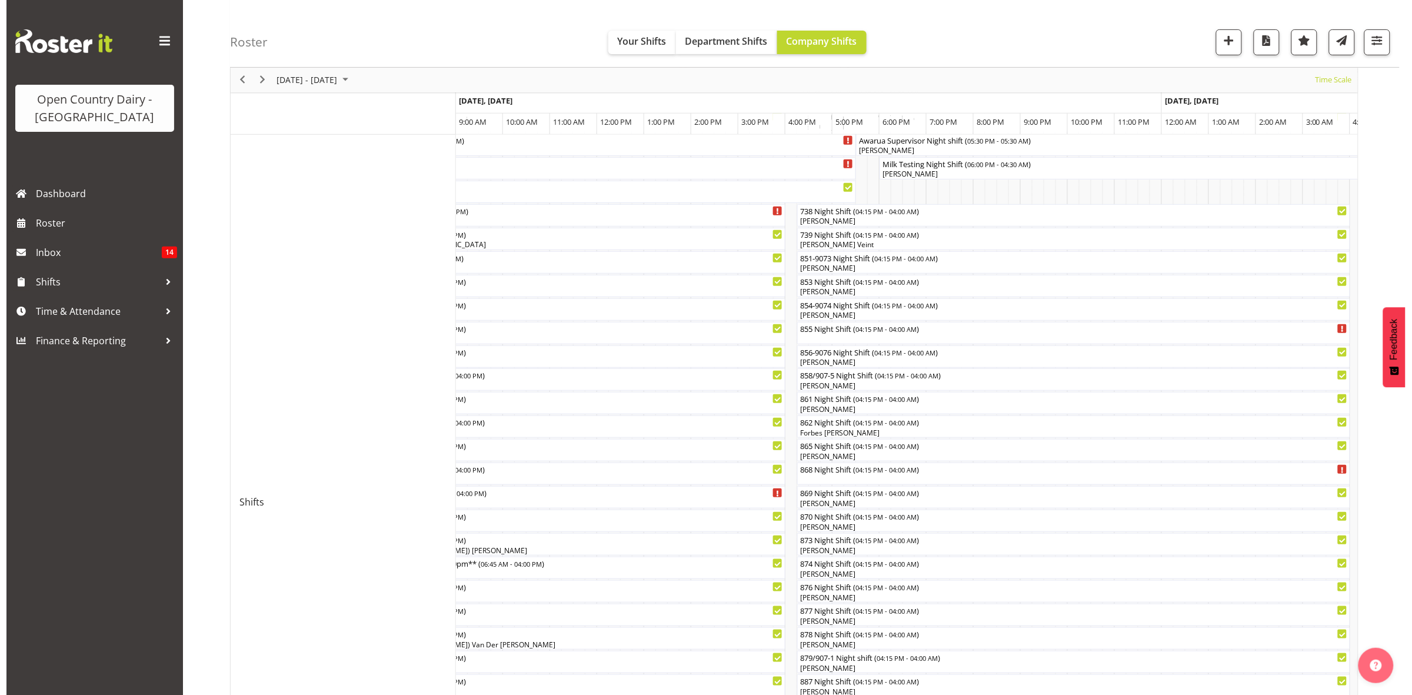
scroll to position [168, 0]
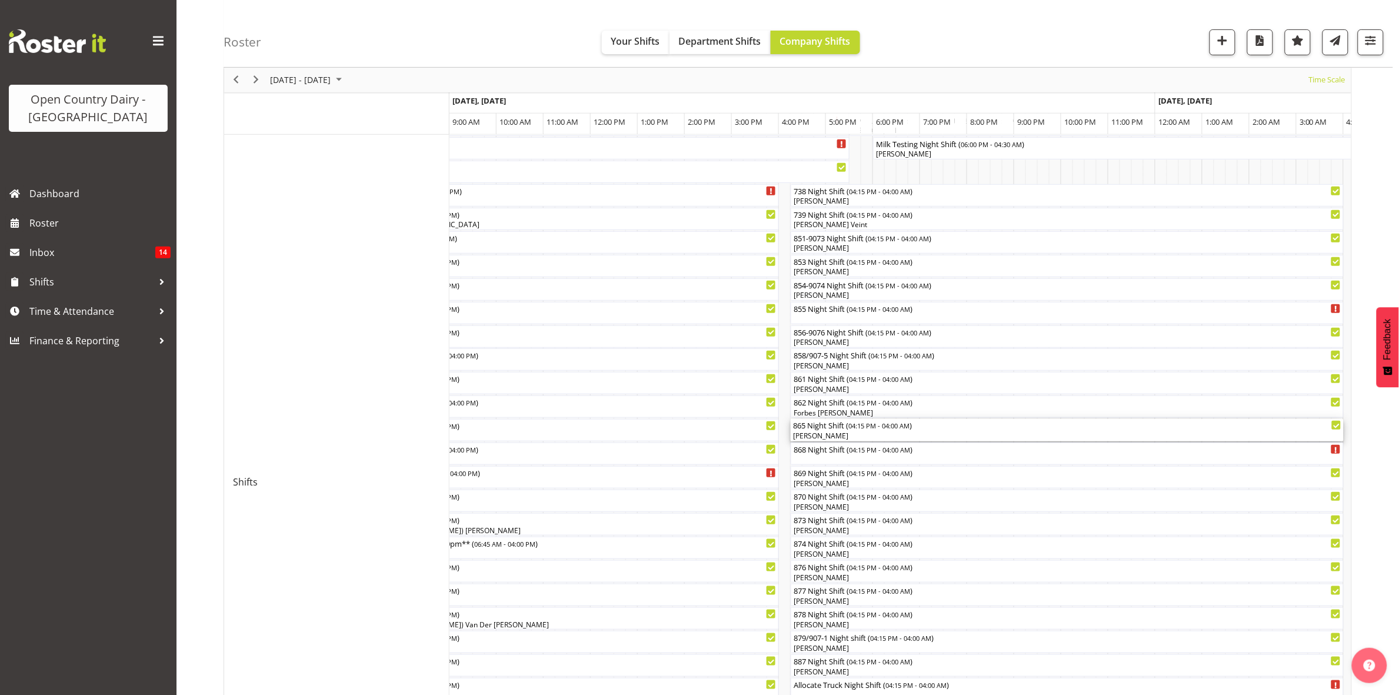
click at [820, 435] on div "[PERSON_NAME]" at bounding box center [1067, 436] width 548 height 11
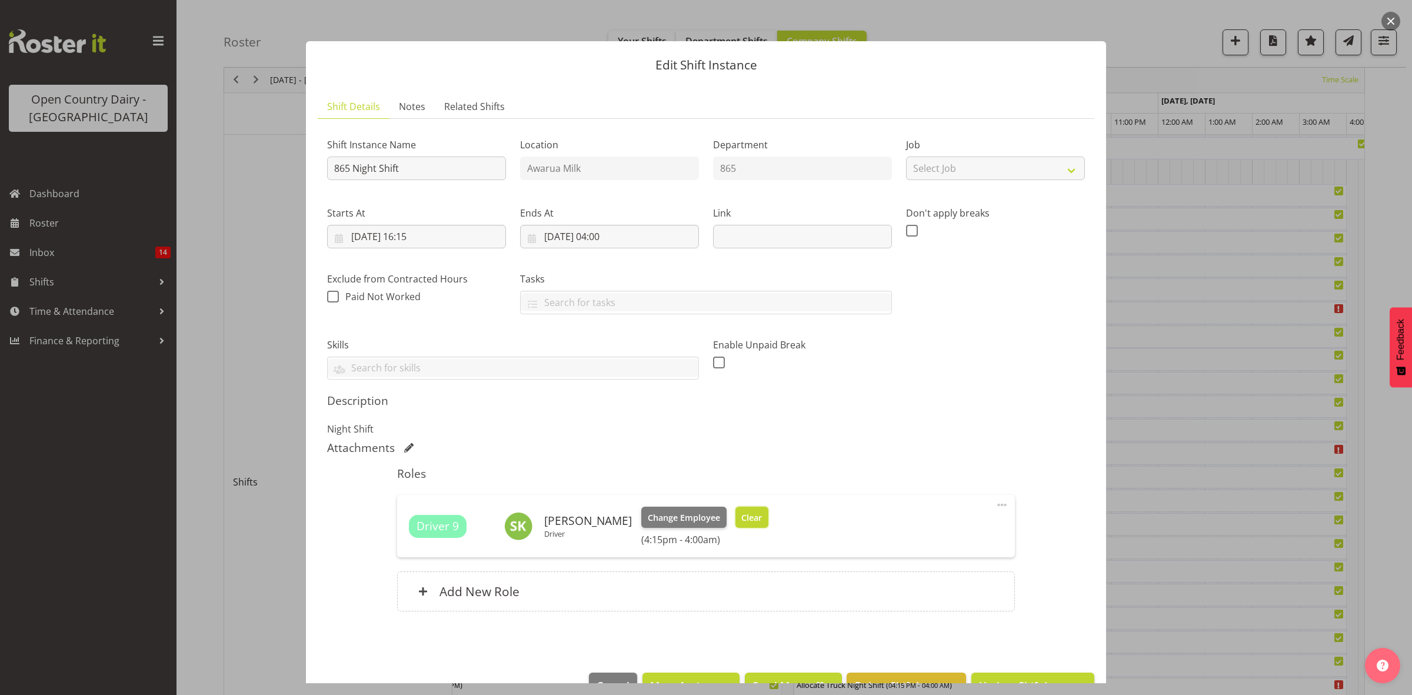
click at [745, 515] on span "Clear" at bounding box center [751, 517] width 21 height 13
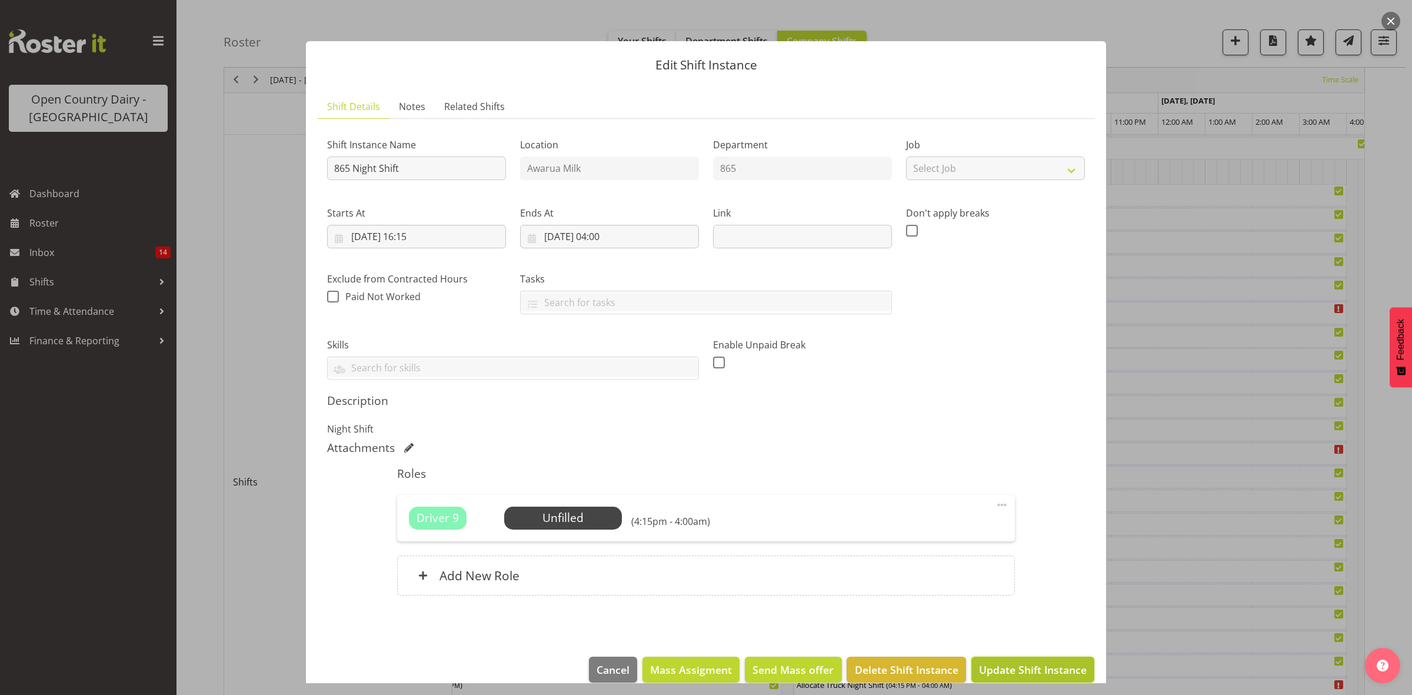
click at [993, 672] on span "Update Shift Instance" at bounding box center [1033, 669] width 108 height 15
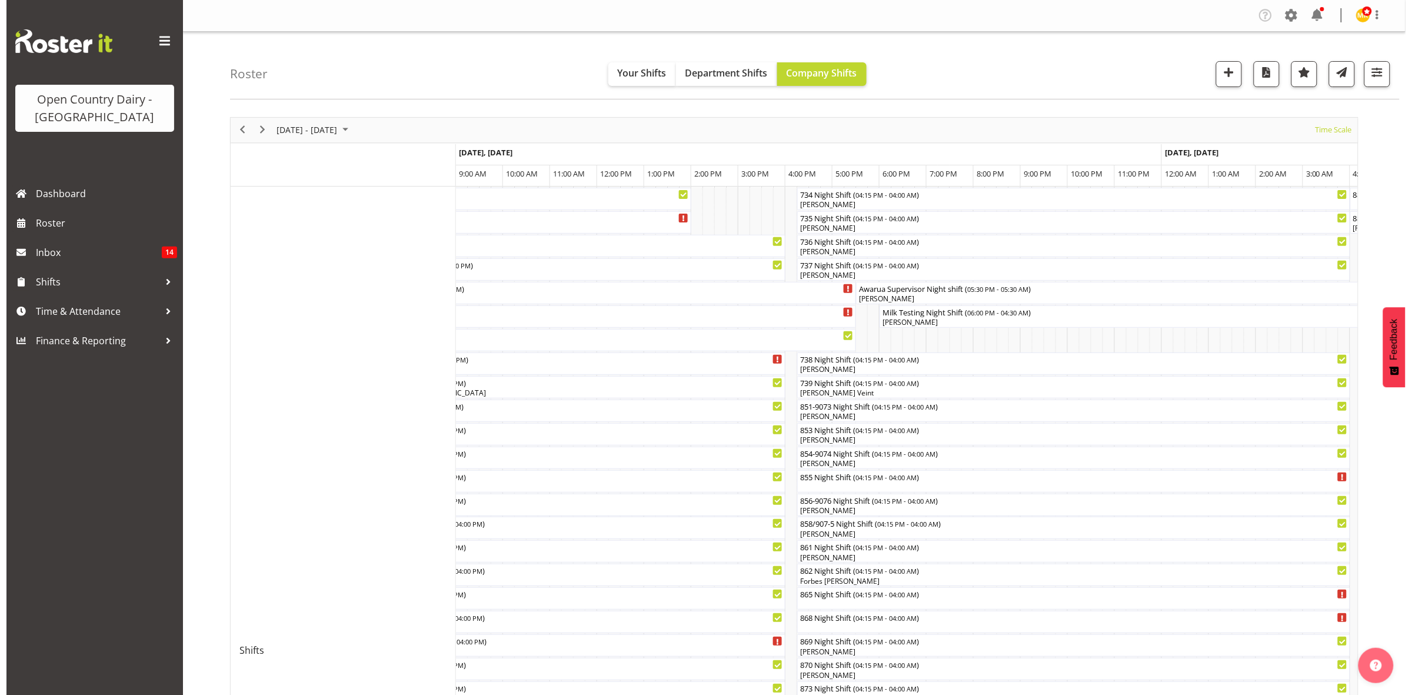
scroll to position [74, 0]
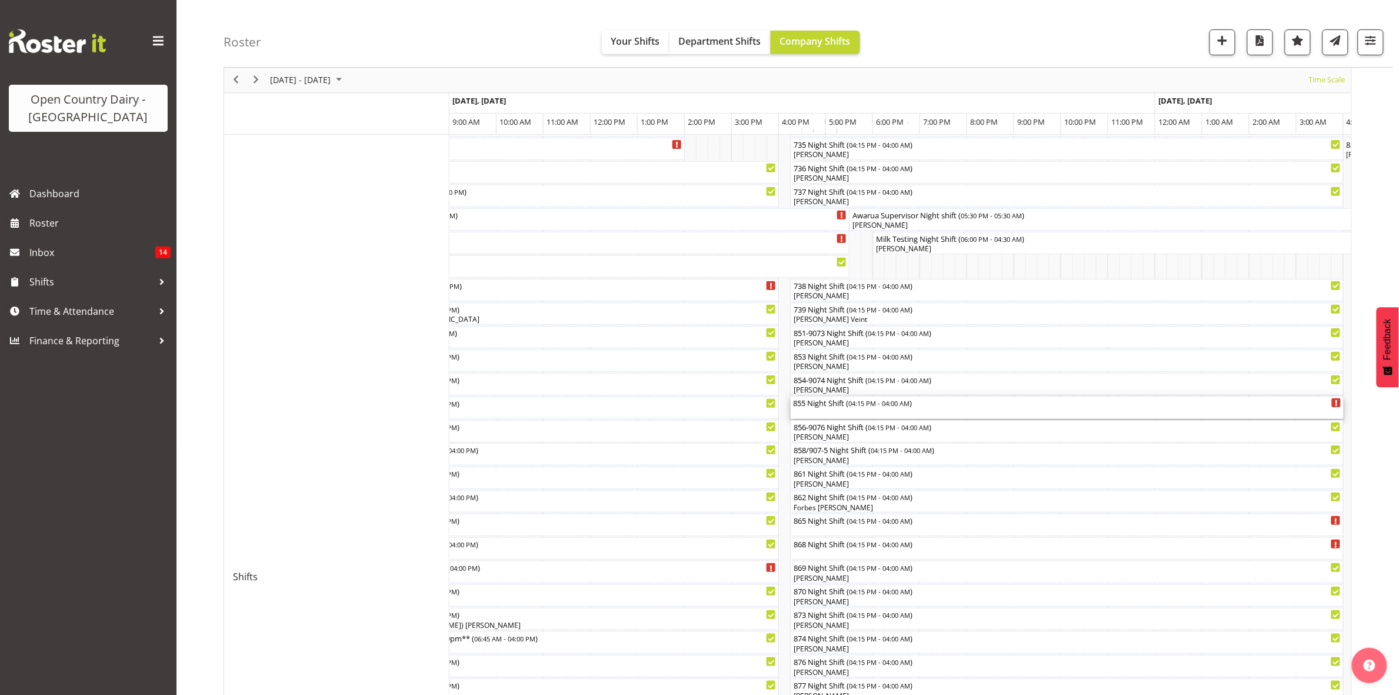
click at [819, 406] on div "855 Night Shift ( 04:15 PM - 04:00 AM )" at bounding box center [1067, 403] width 548 height 12
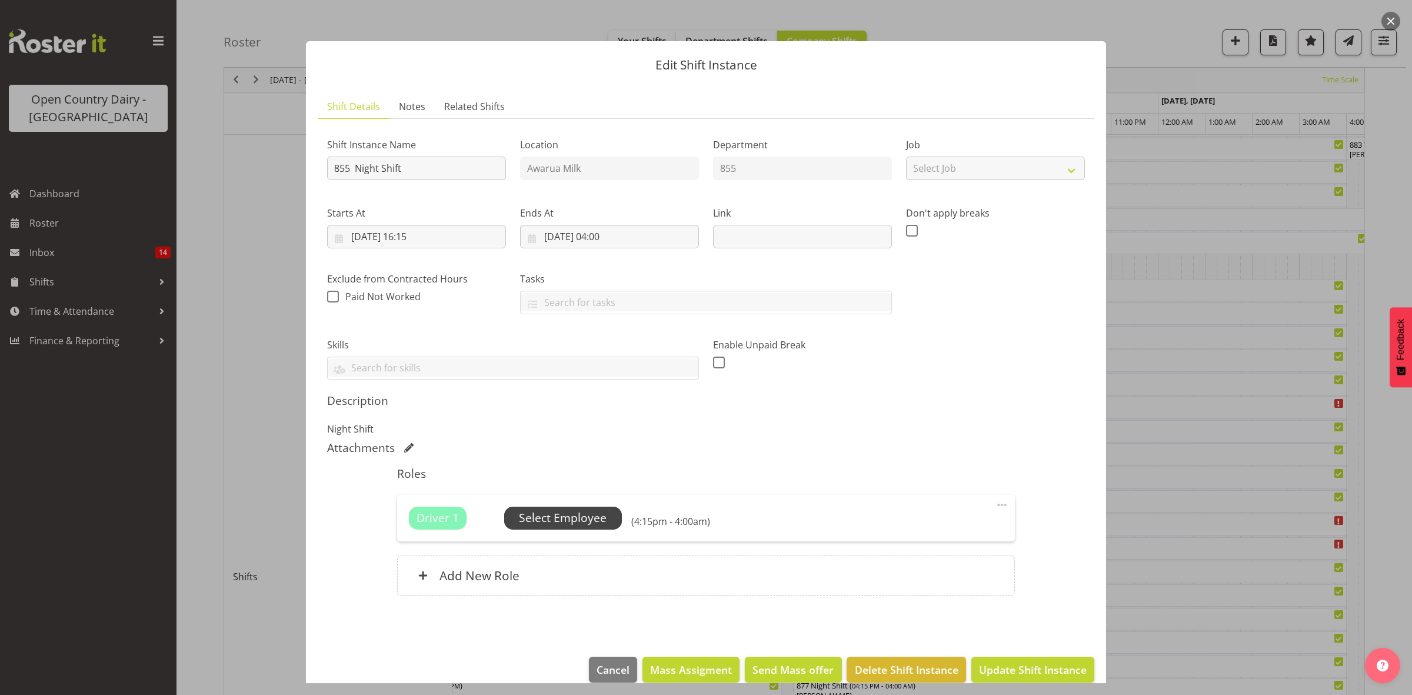
click at [568, 513] on span "Select Employee" at bounding box center [563, 518] width 88 height 17
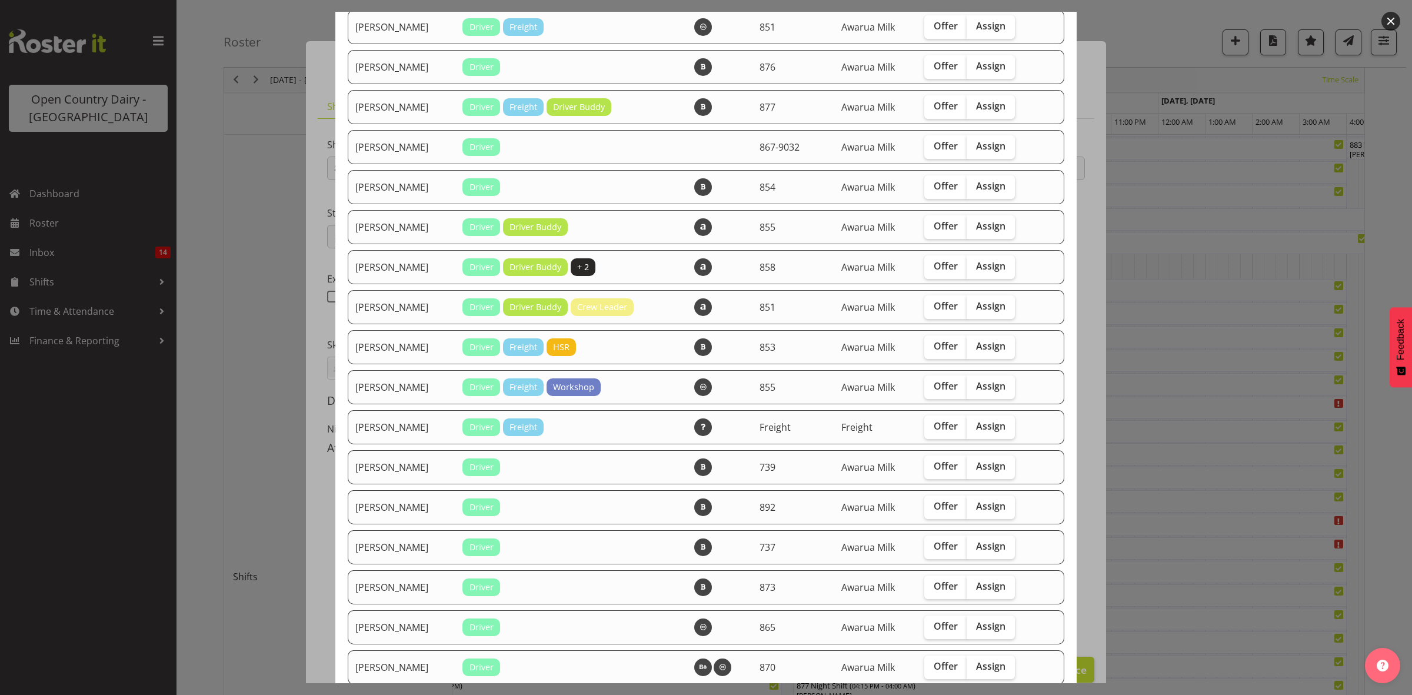
scroll to position [662, 0]
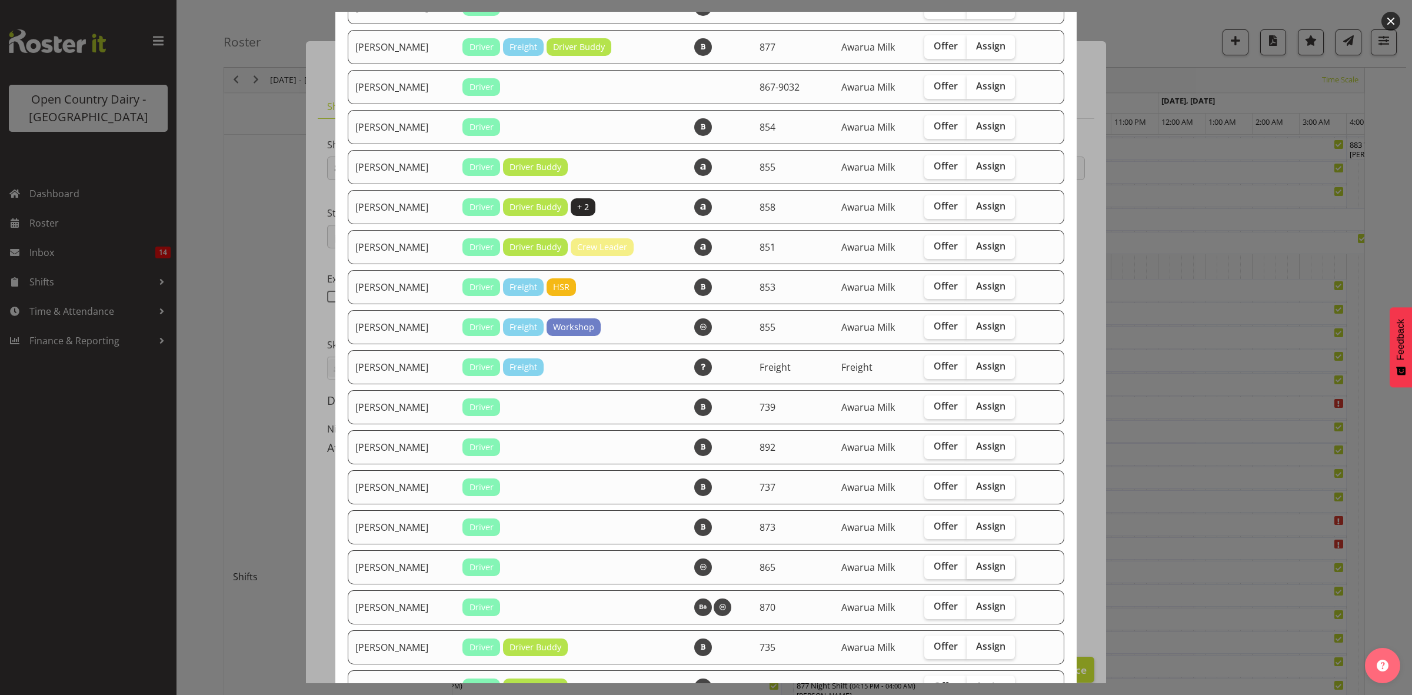
click at [984, 572] on span "Assign" at bounding box center [990, 566] width 29 height 12
click at [974, 570] on input "Assign" at bounding box center [971, 566] width 8 height 8
checkbox input "true"
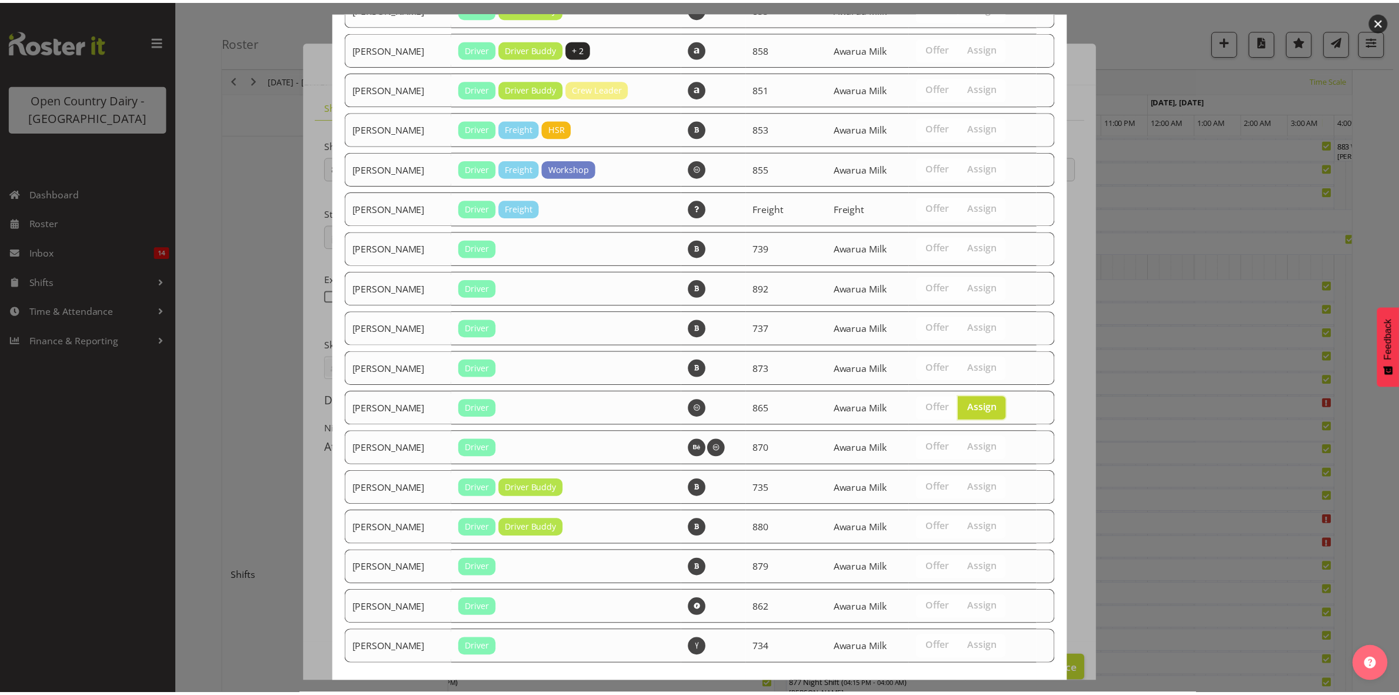
scroll to position [886, 0]
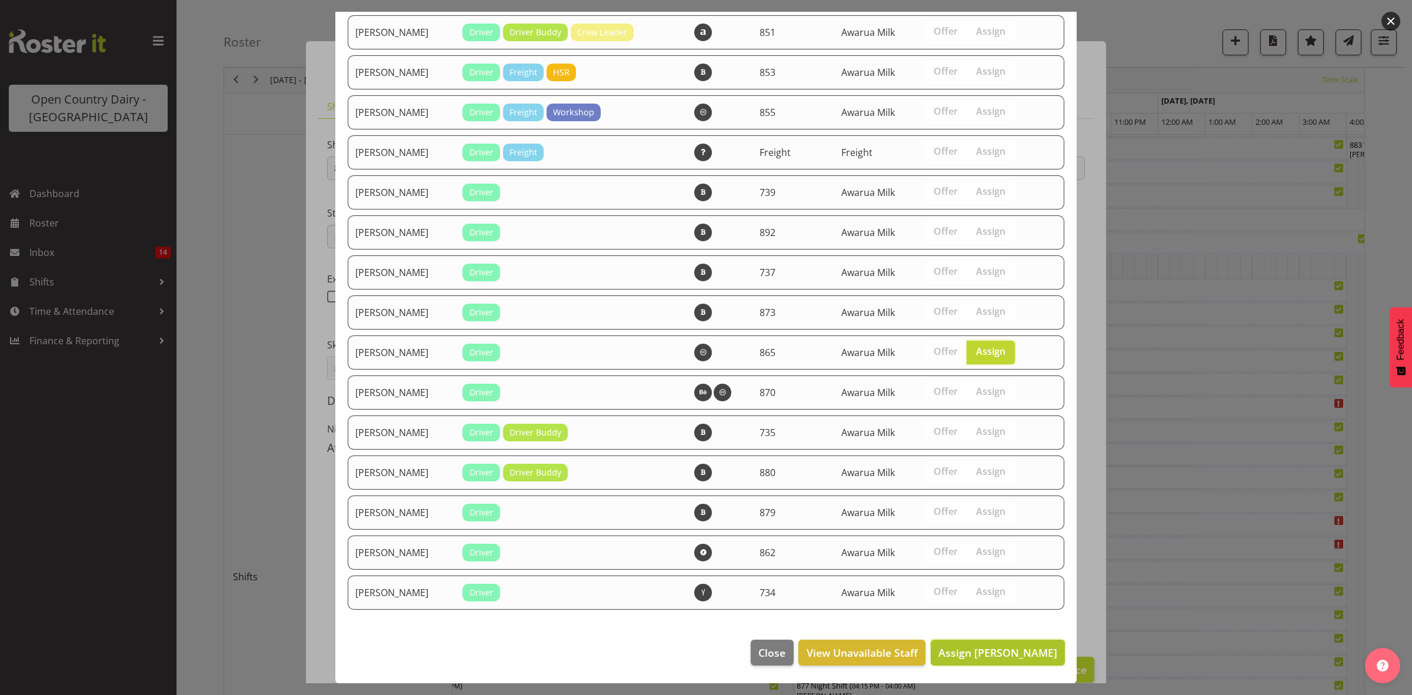
click at [986, 651] on span "Assign Steffan Kennard" at bounding box center [997, 652] width 119 height 14
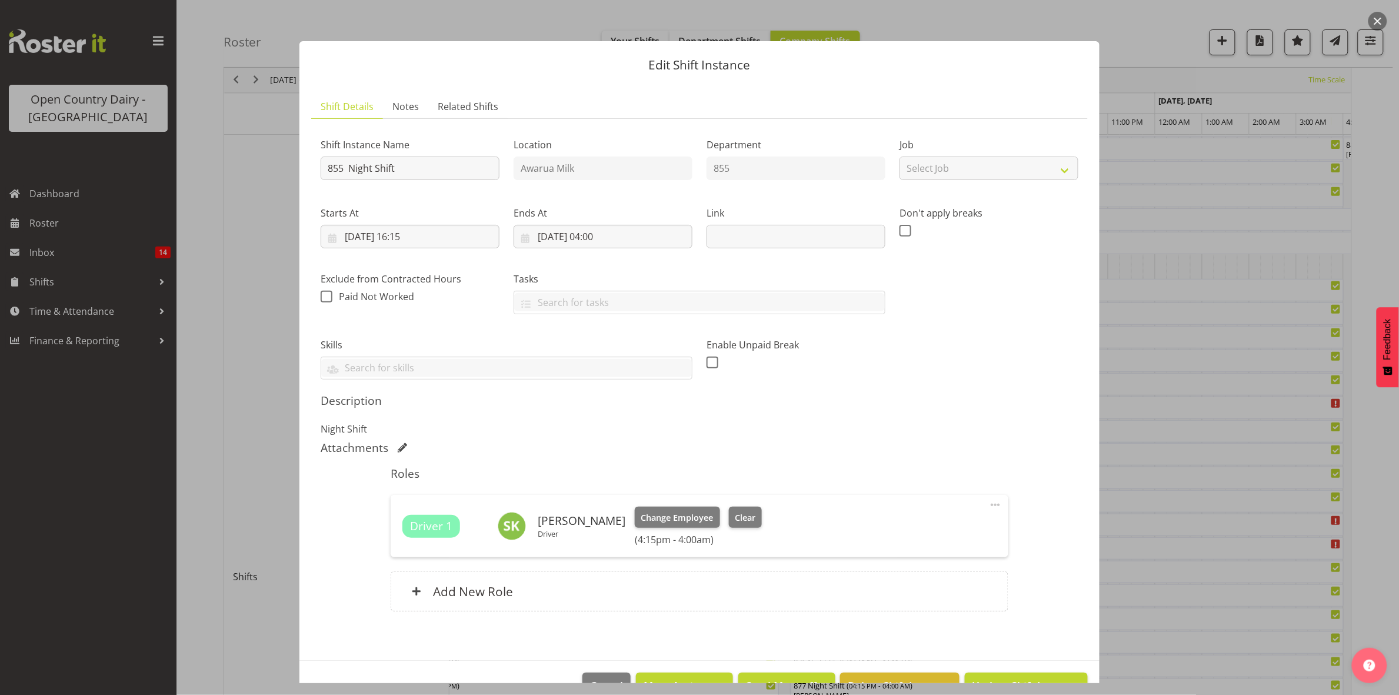
scroll to position [34, 0]
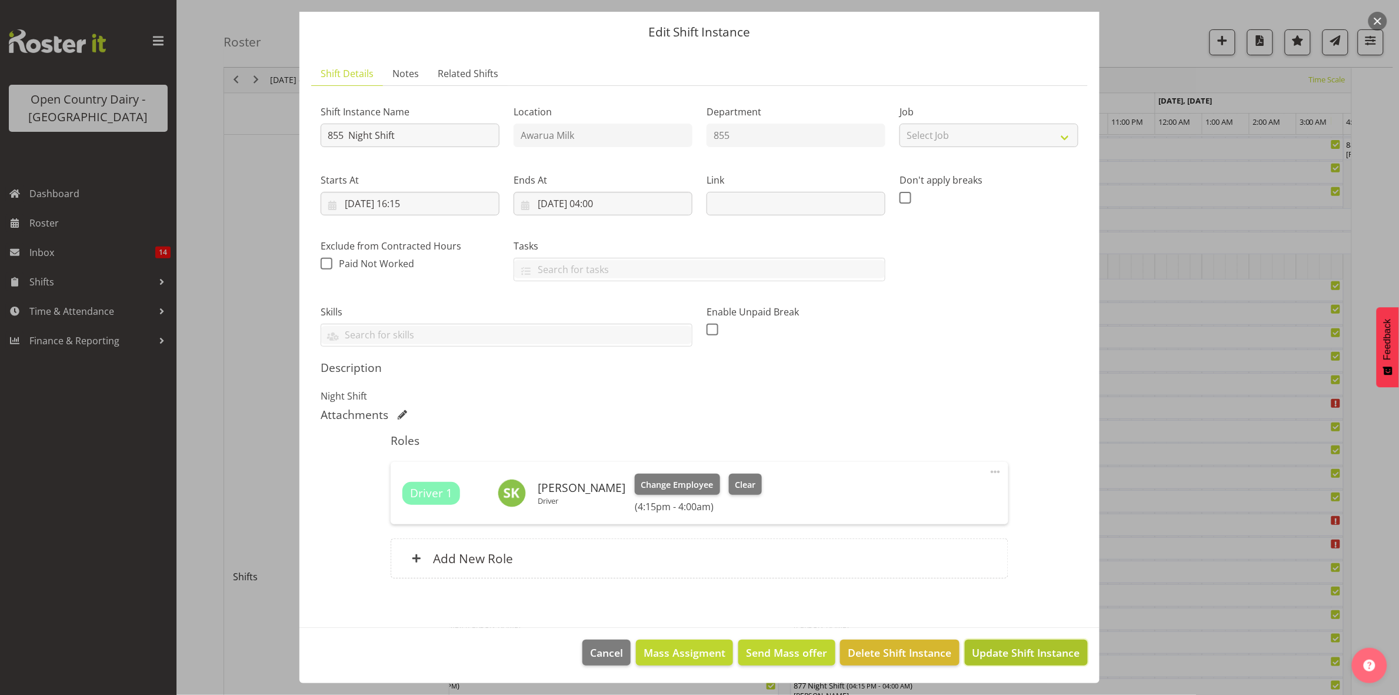
click at [989, 652] on span "Update Shift Instance" at bounding box center [1027, 652] width 108 height 15
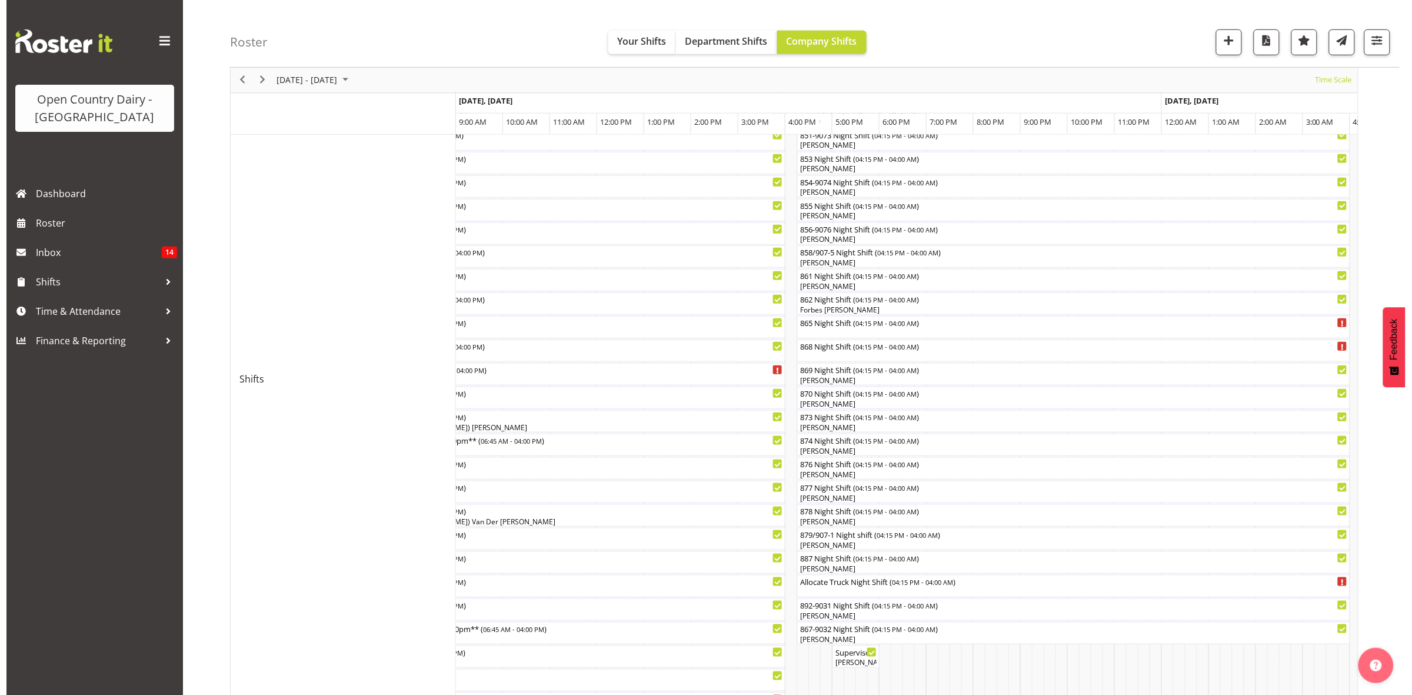
scroll to position [294, 0]
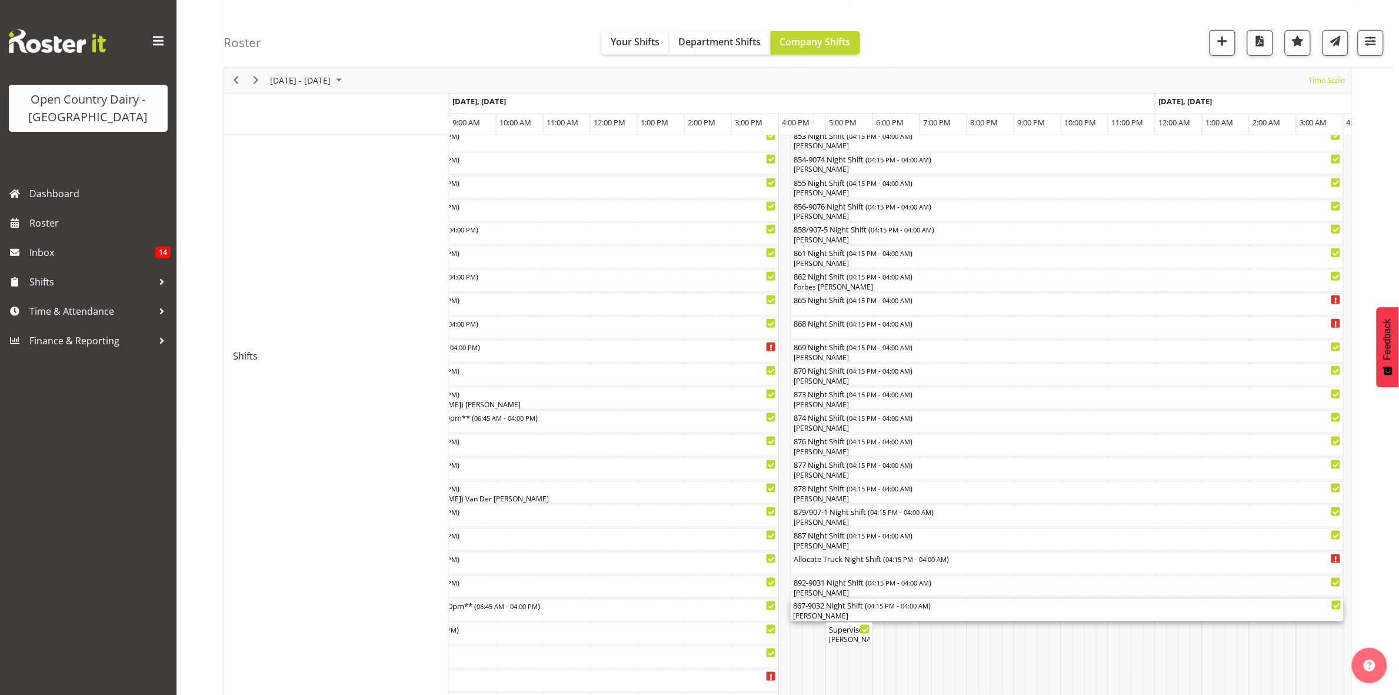
click at [818, 610] on div "867-9032 Night Shift ( 04:15 PM - 04:00 AM )" at bounding box center [1067, 605] width 548 height 12
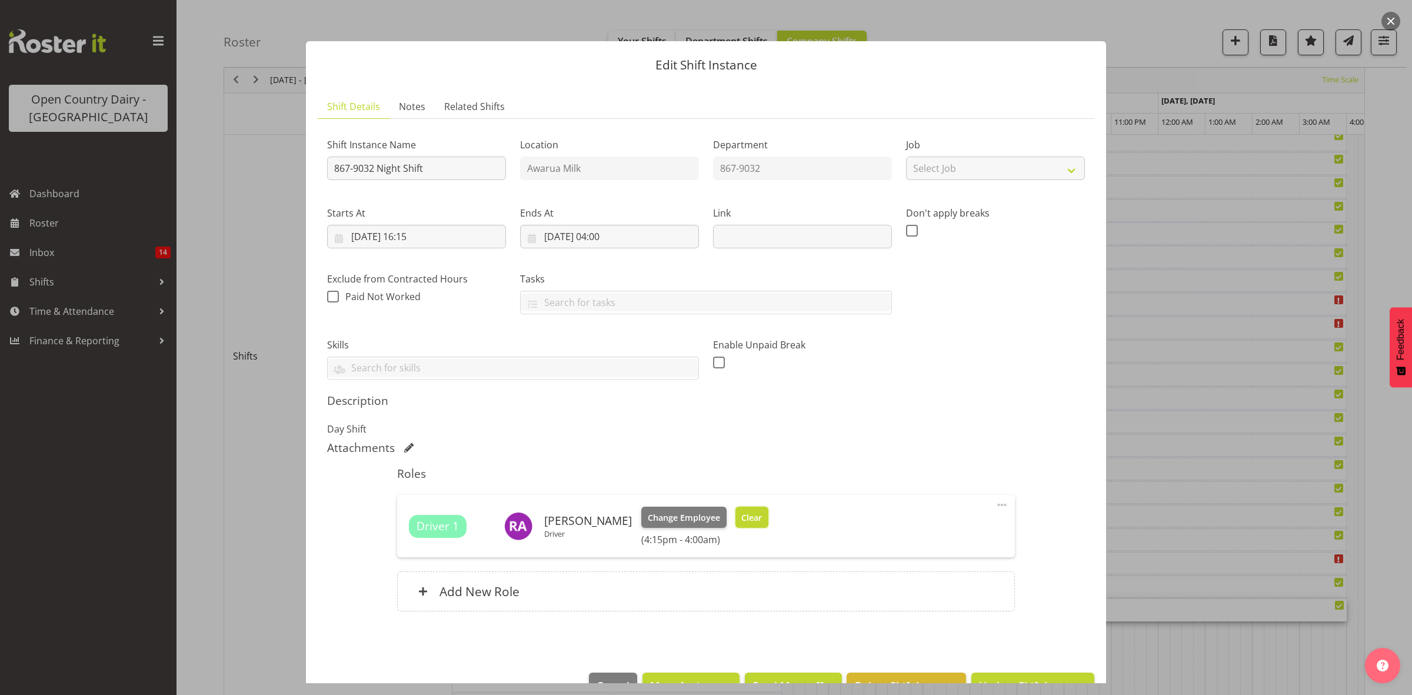
click at [748, 516] on span "Clear" at bounding box center [751, 517] width 21 height 13
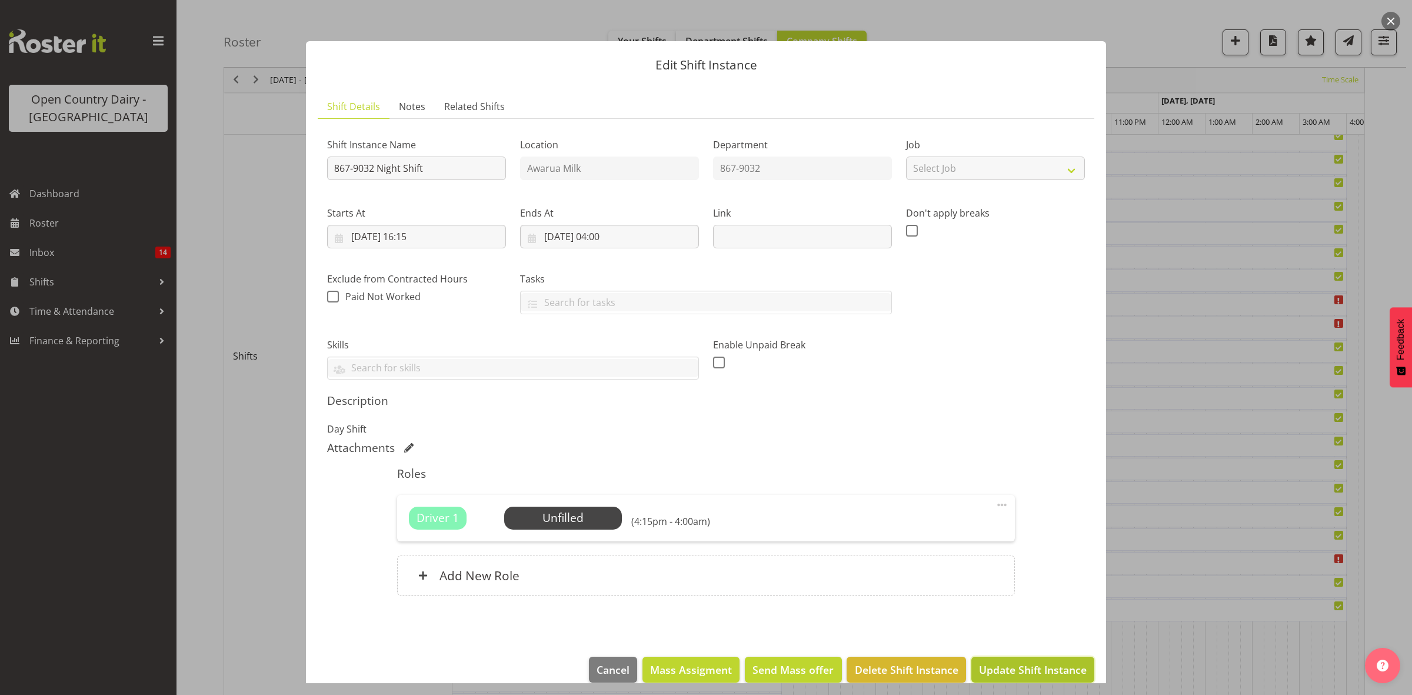
click at [1004, 668] on span "Update Shift Instance" at bounding box center [1033, 669] width 108 height 15
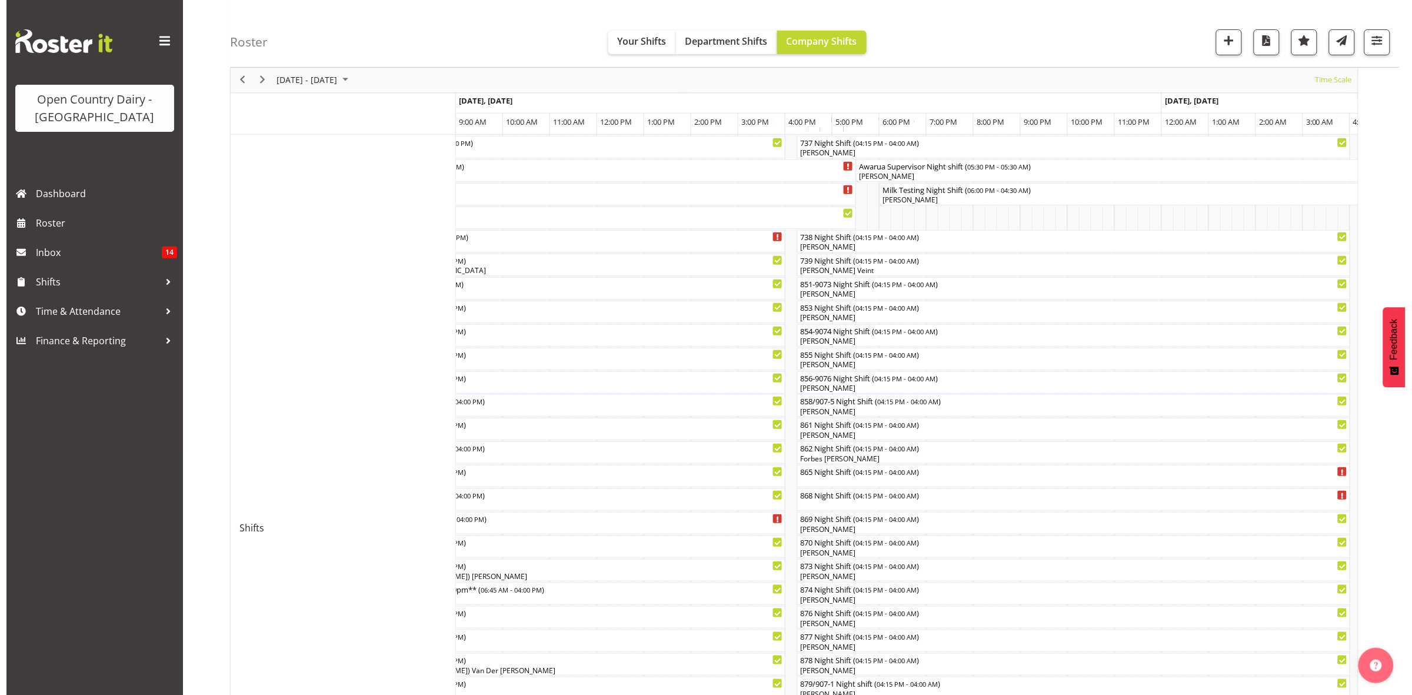
scroll to position [147, 0]
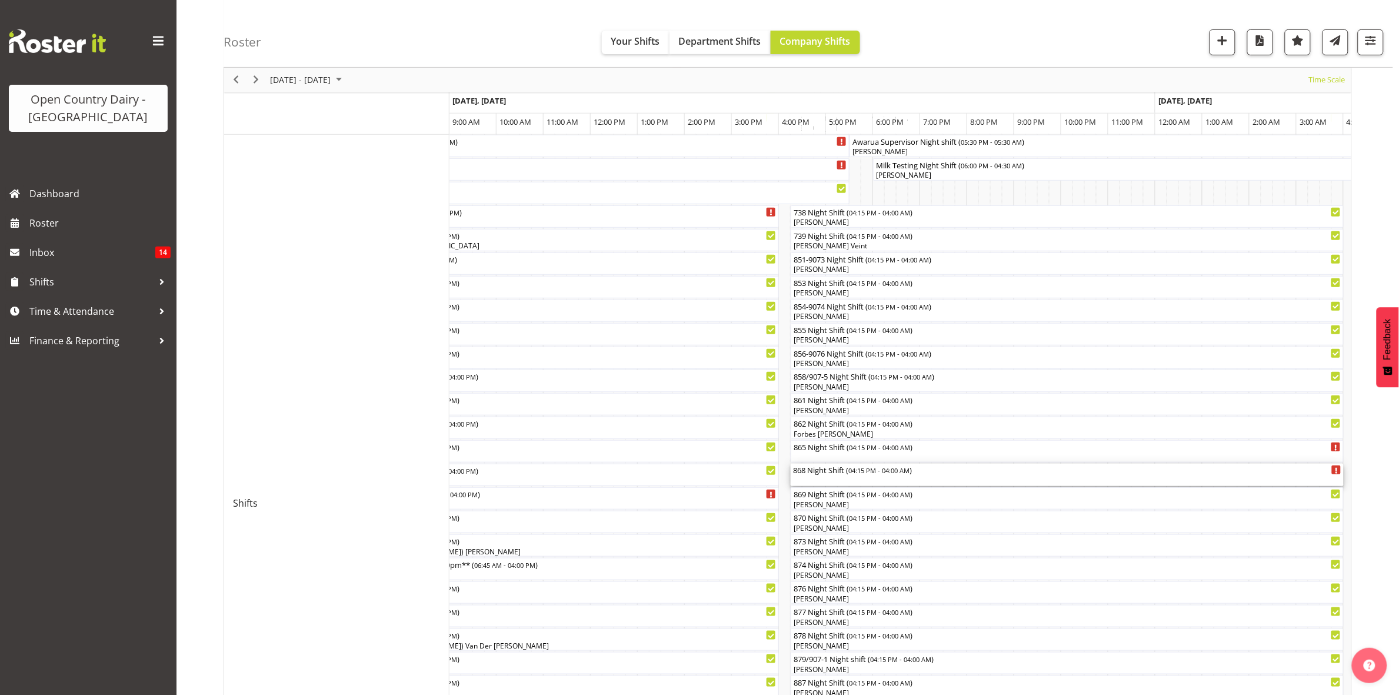
click at [817, 472] on div "868 Night Shift ( 04:15 PM - 04:00 AM )" at bounding box center [1067, 470] width 548 height 12
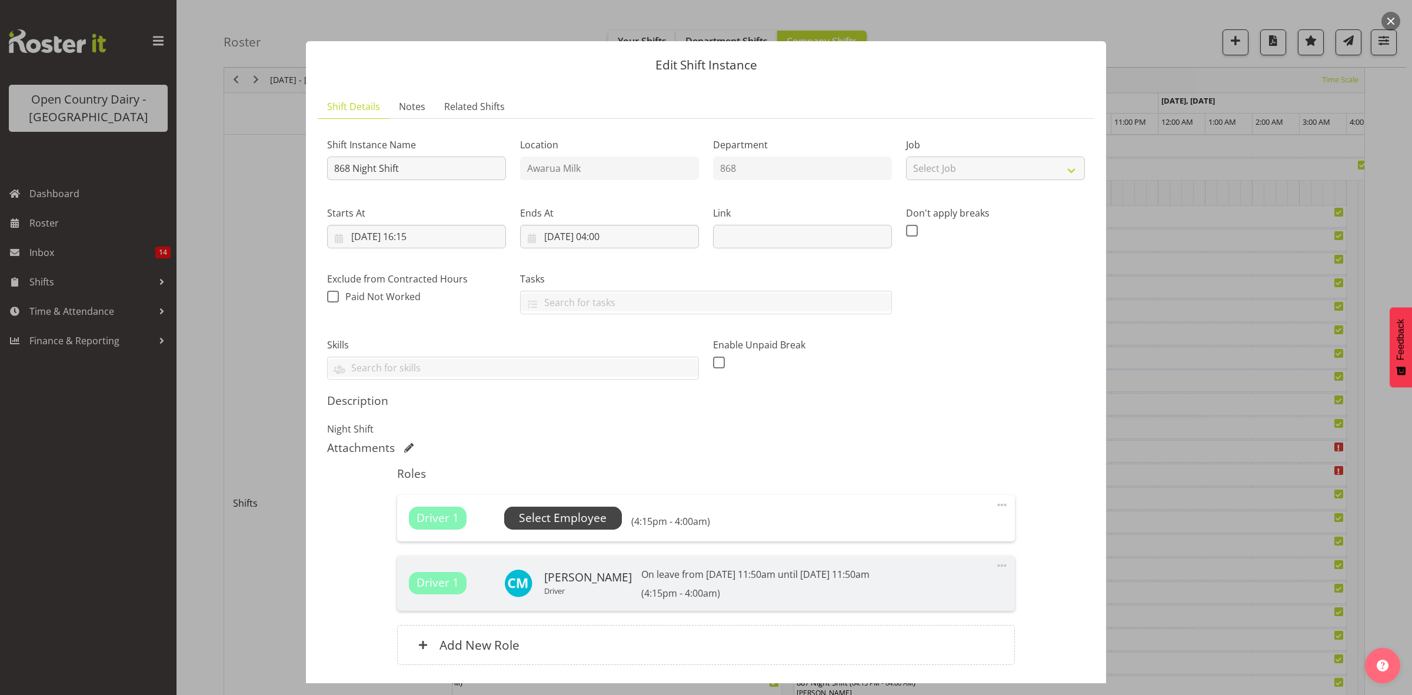
click at [555, 521] on span "Select Employee" at bounding box center [563, 518] width 88 height 17
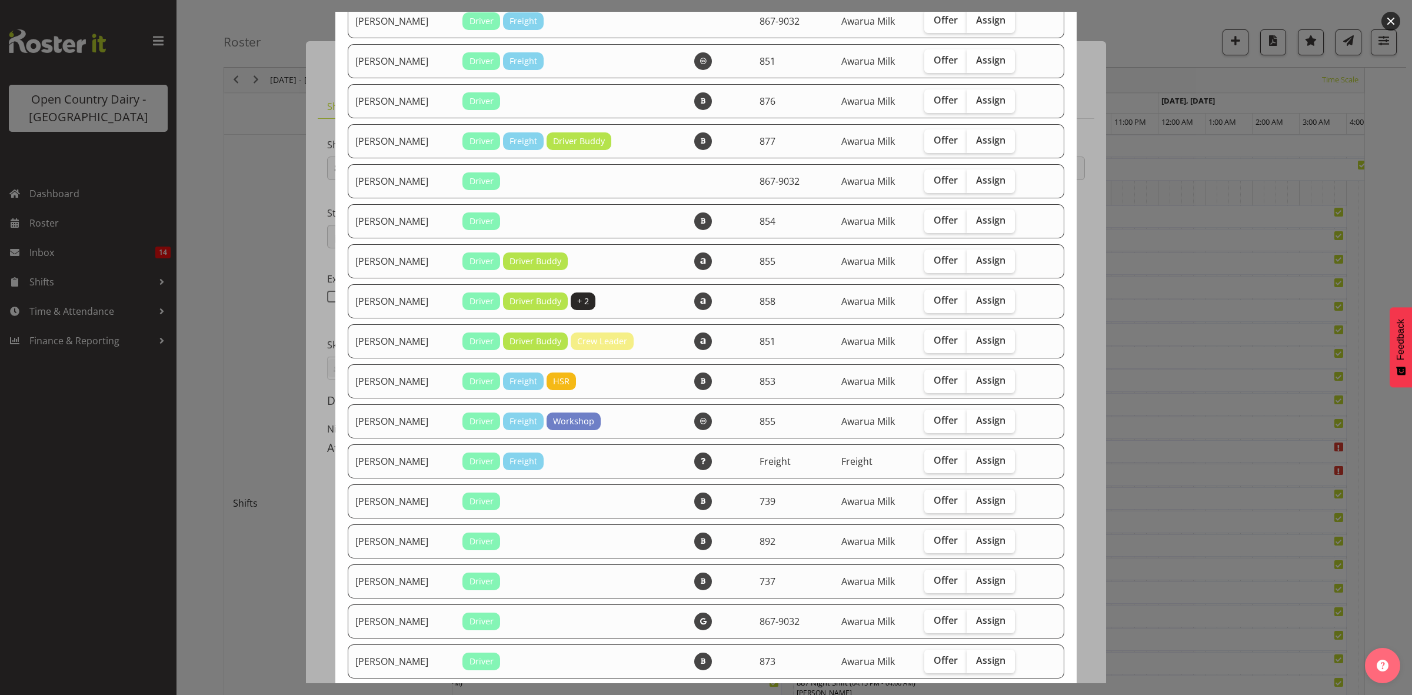
scroll to position [588, 0]
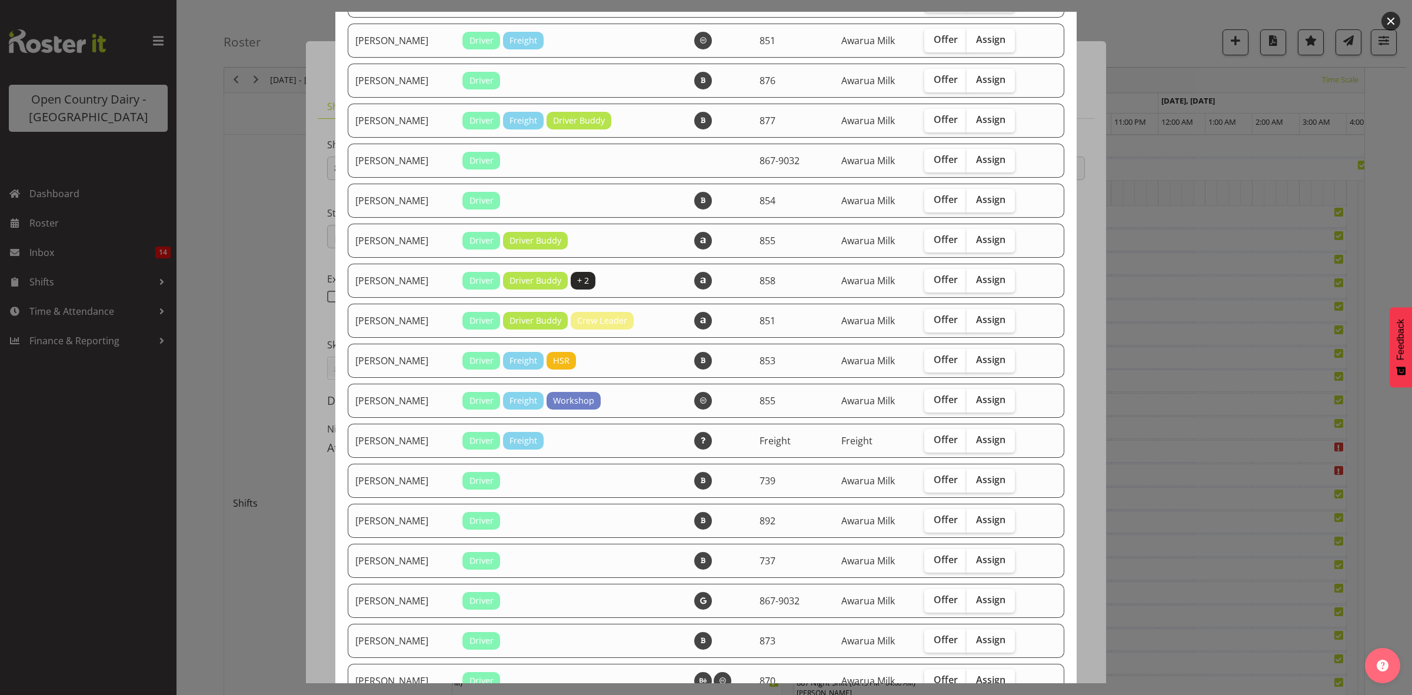
click at [321, 585] on div at bounding box center [706, 347] width 1412 height 695
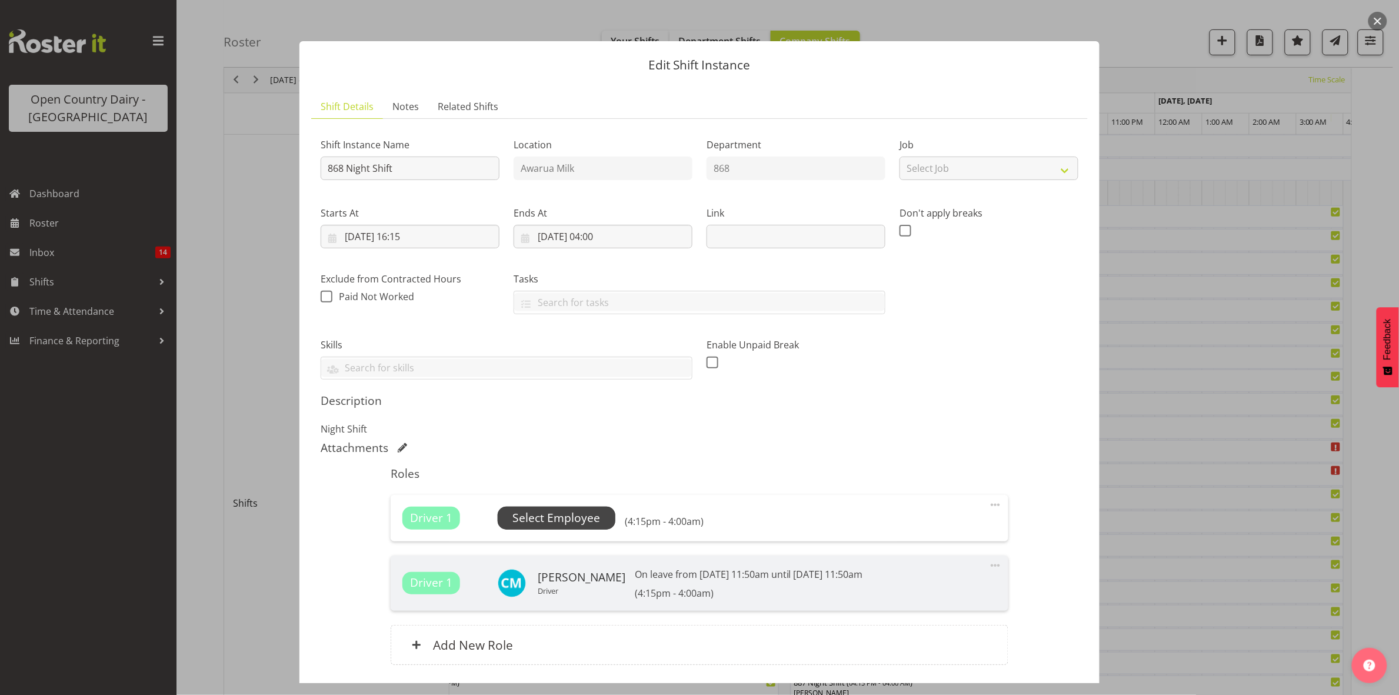
click at [558, 515] on span "Select Employee" at bounding box center [556, 518] width 88 height 17
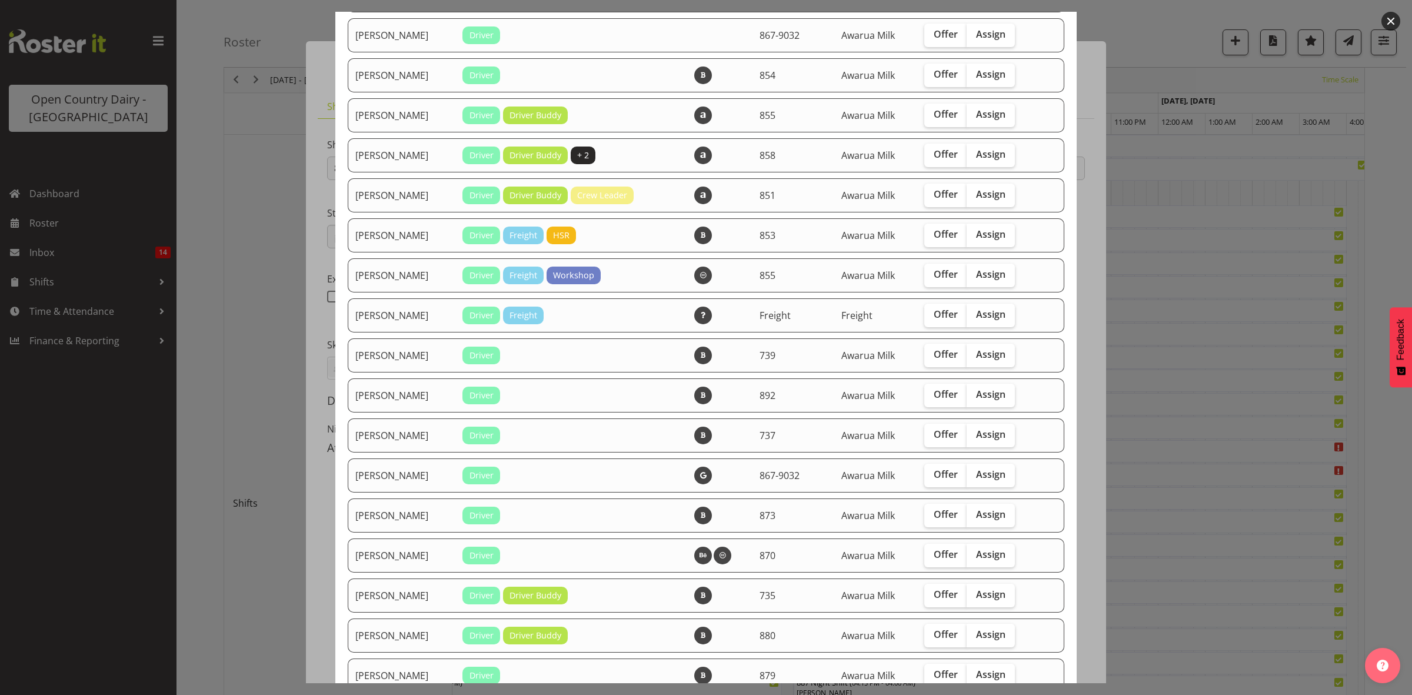
scroll to position [735, 0]
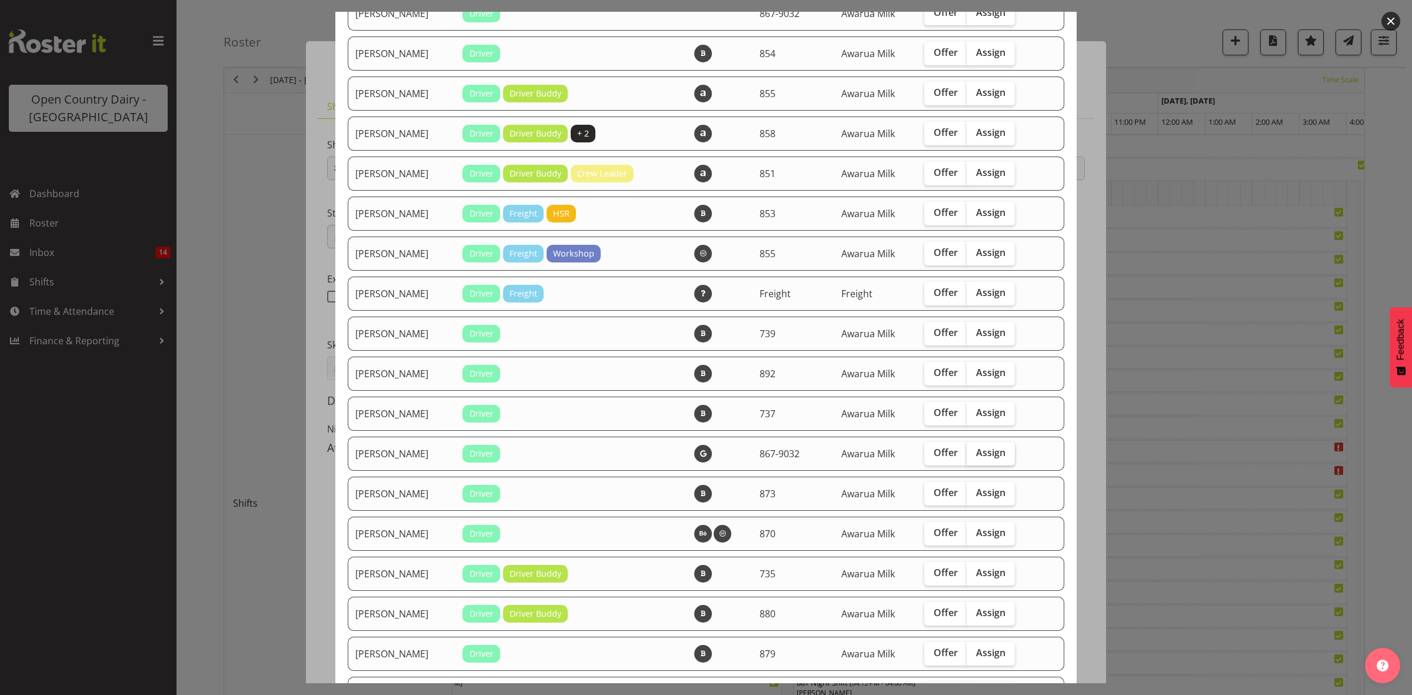
click at [981, 458] on span "Assign" at bounding box center [990, 453] width 29 height 12
click at [974, 457] on input "Assign" at bounding box center [971, 453] width 8 height 8
checkbox input "true"
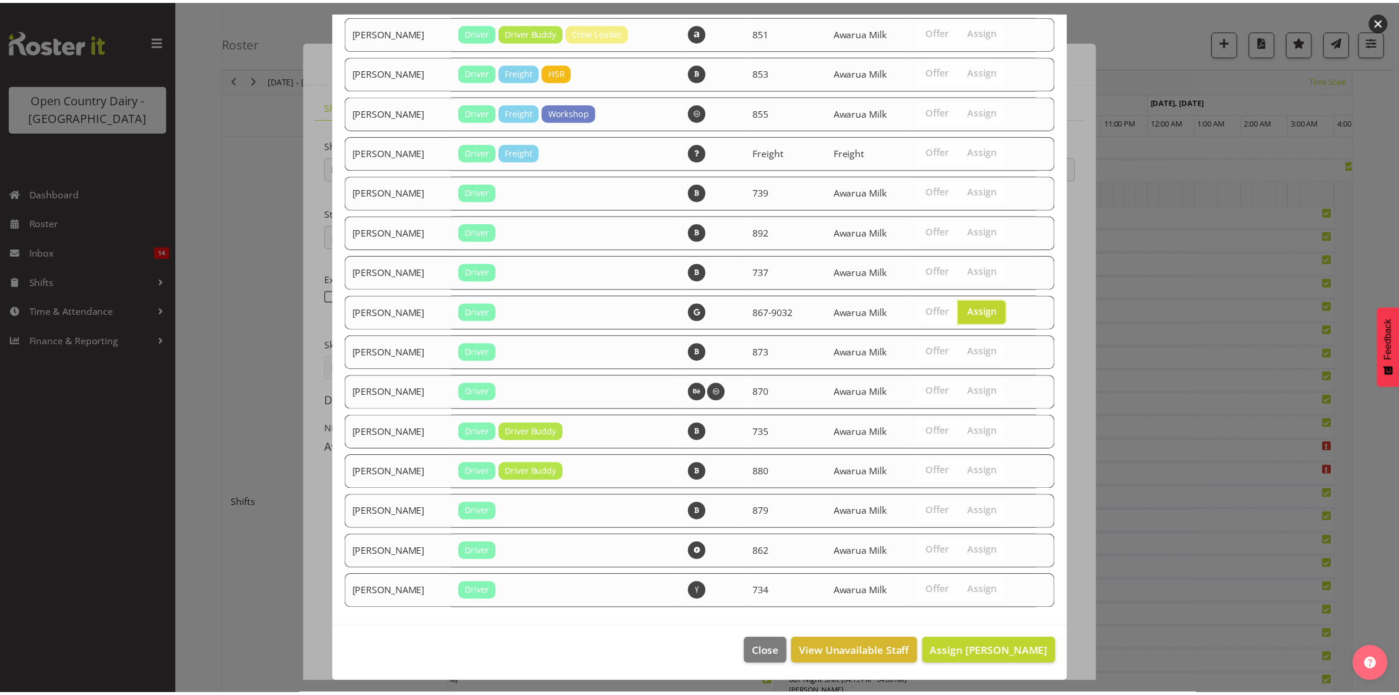
scroll to position [886, 0]
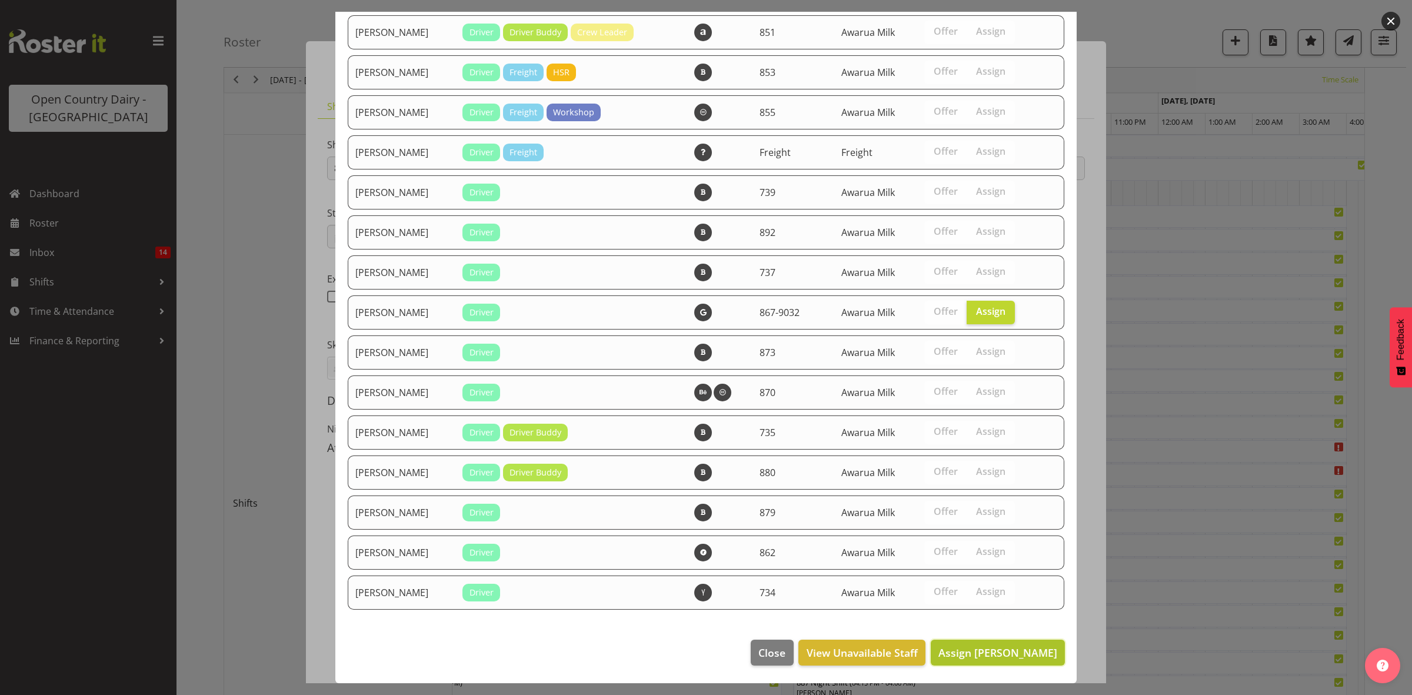
click at [972, 660] on span "Assign Richard Aitken" at bounding box center [997, 652] width 119 height 15
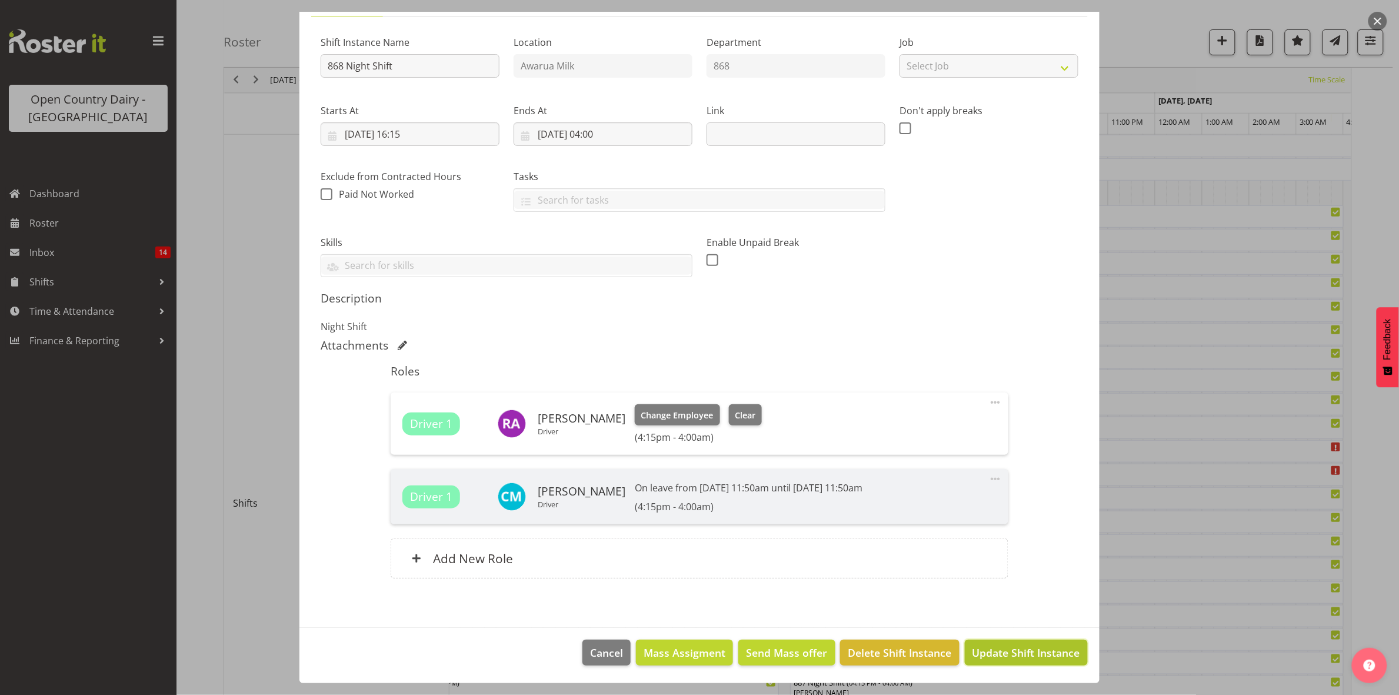
click at [1012, 657] on span "Update Shift Instance" at bounding box center [1027, 652] width 108 height 15
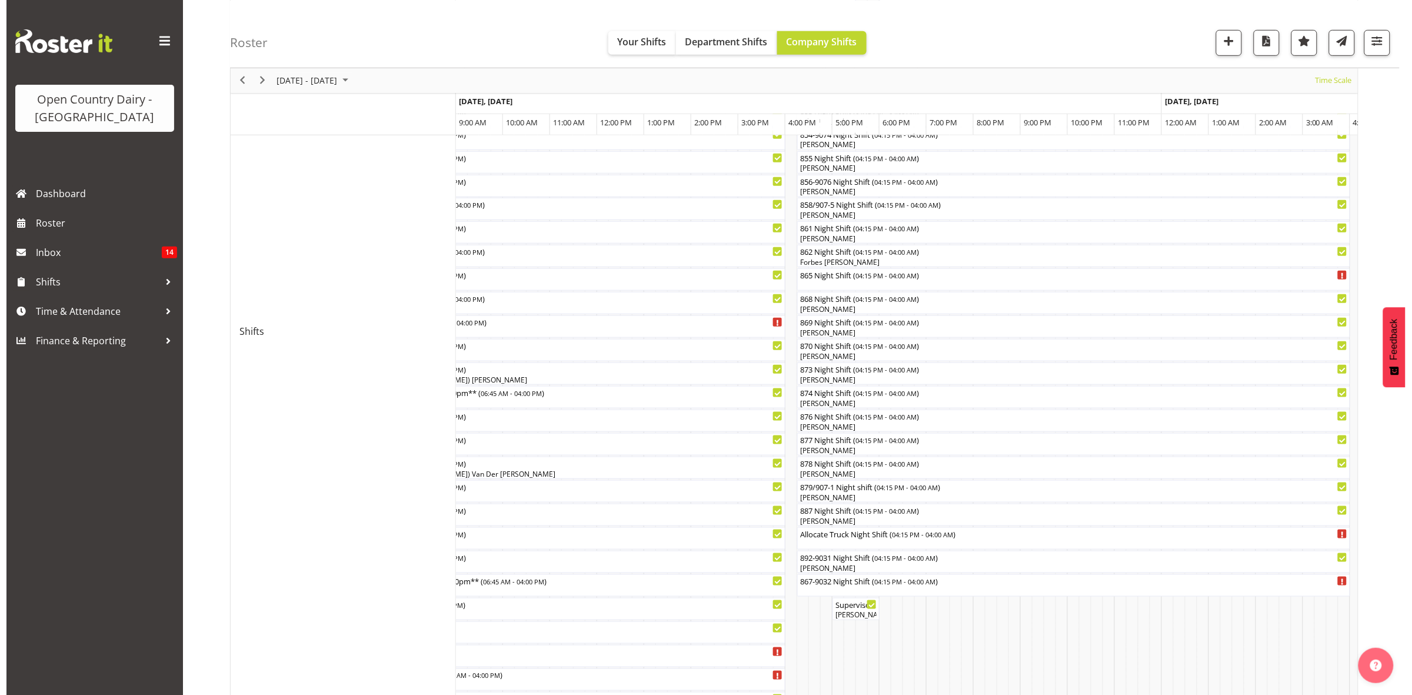
scroll to position [294, 0]
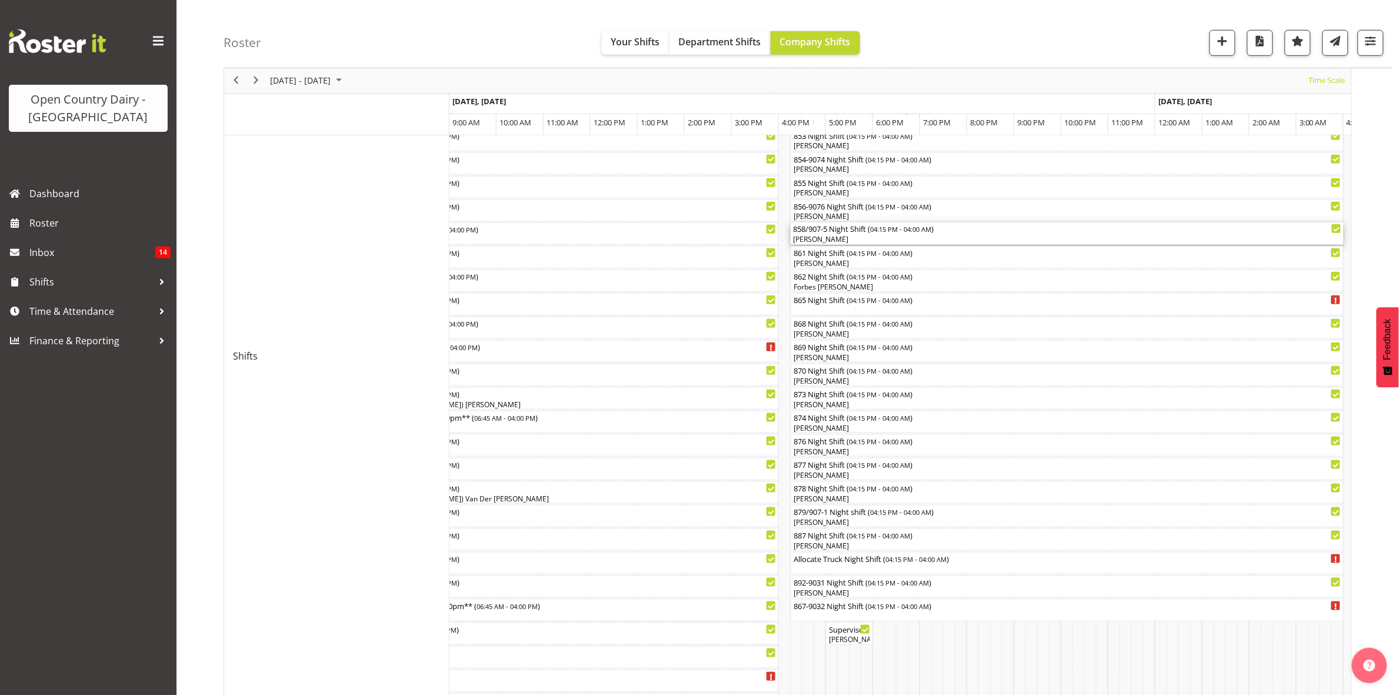
click at [818, 231] on div "858/907-5 Night Shift ( 04:15 PM - 04:00 AM )" at bounding box center [1067, 228] width 548 height 12
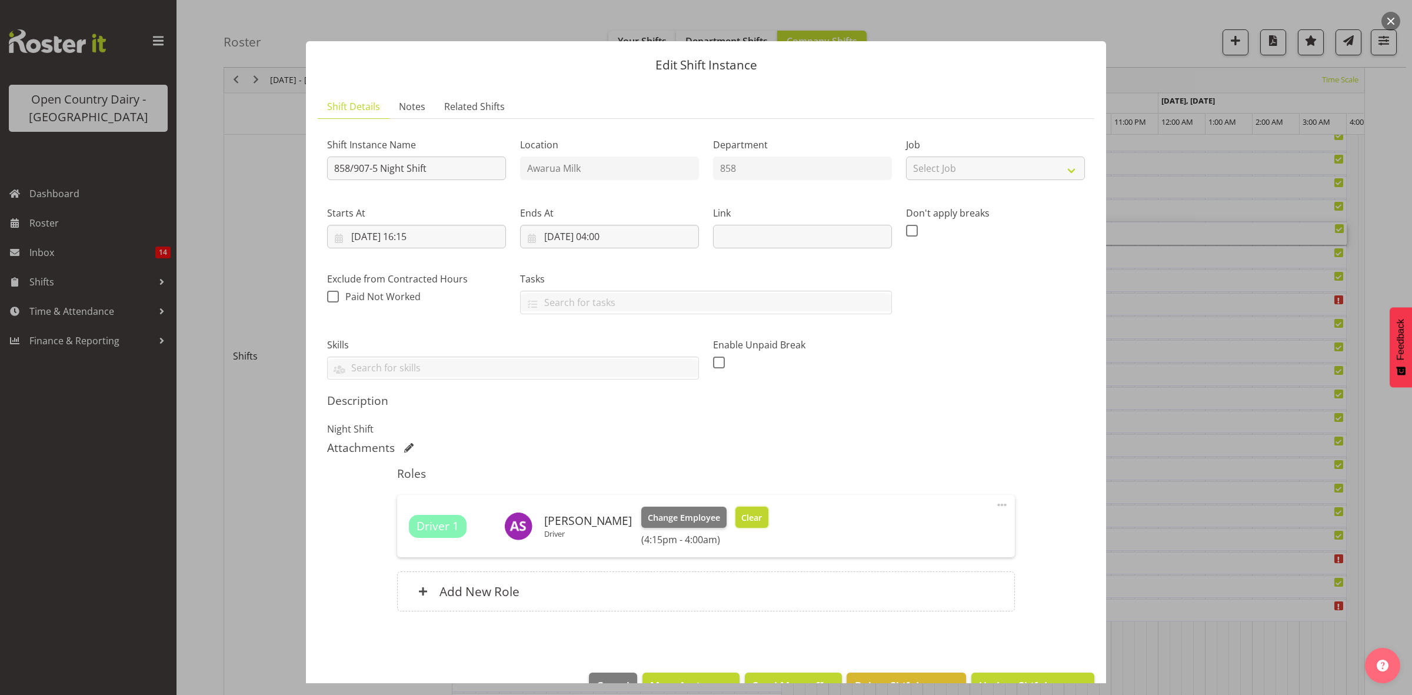
click at [742, 514] on span "Clear" at bounding box center [751, 517] width 21 height 13
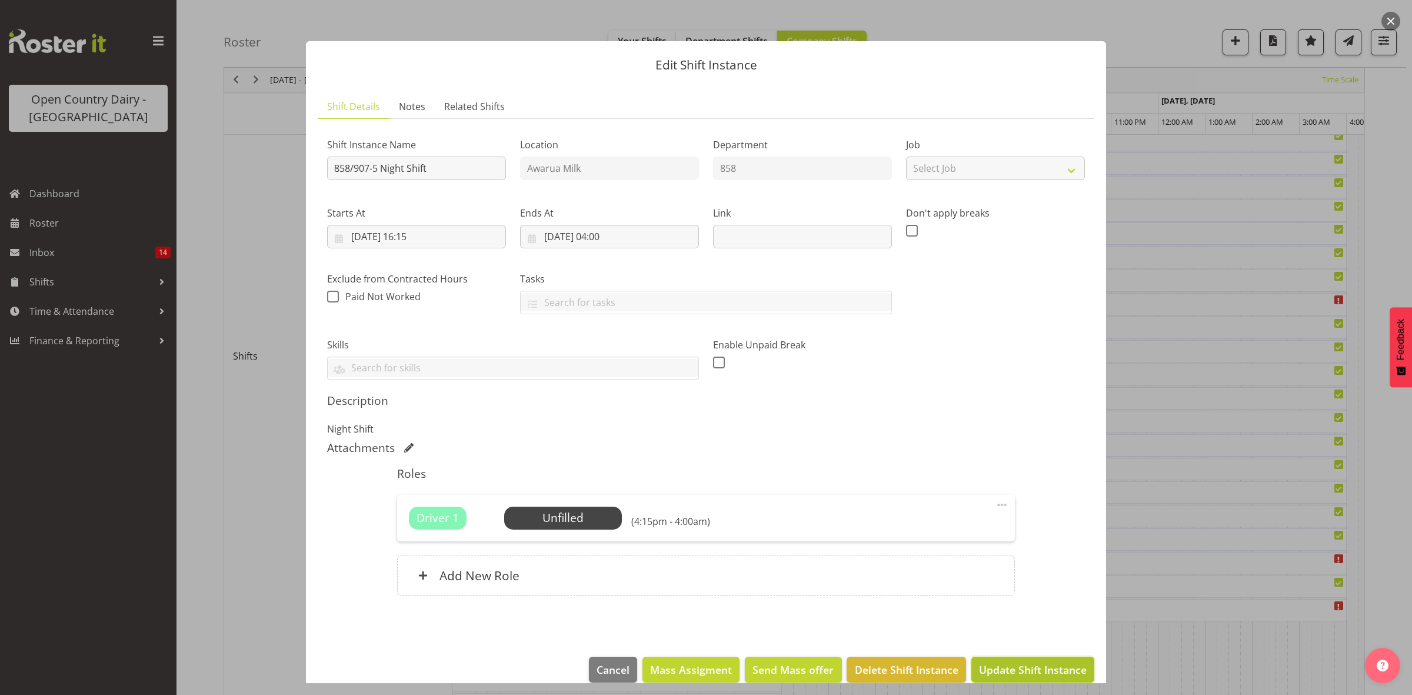
click at [1005, 668] on span "Update Shift Instance" at bounding box center [1033, 669] width 108 height 15
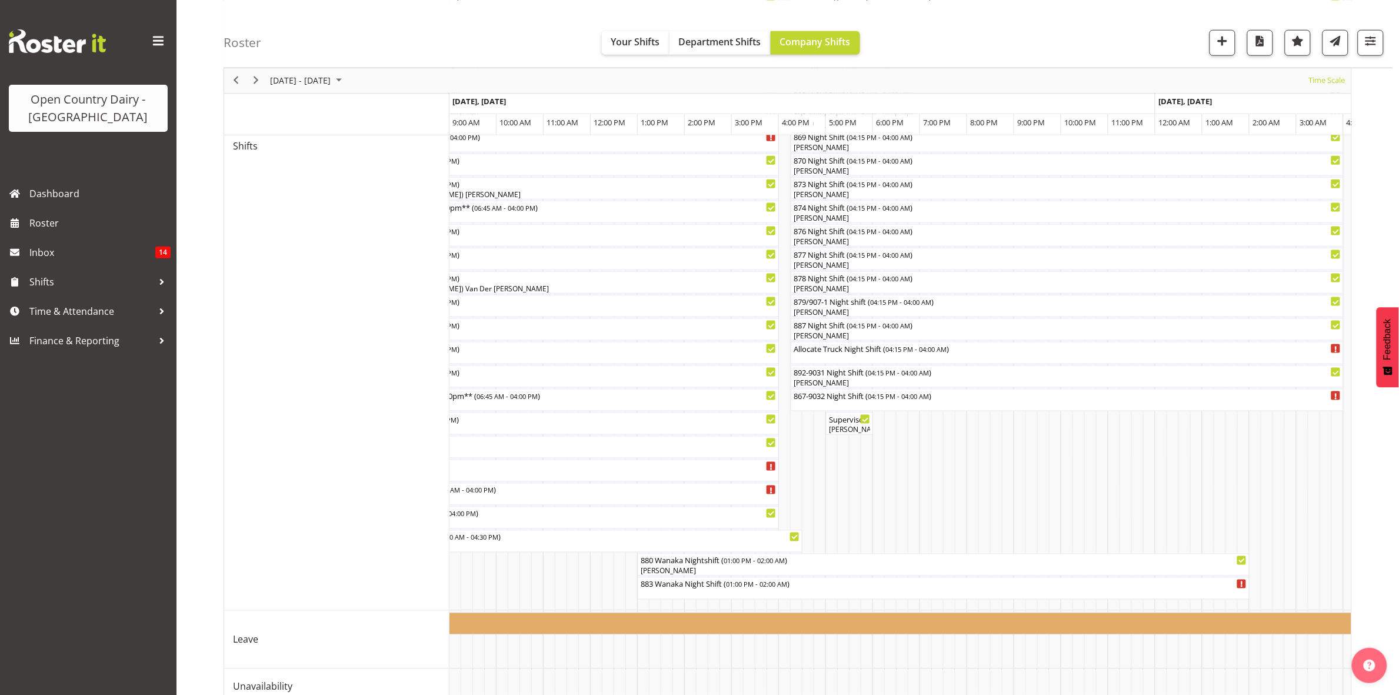
scroll to position [536, 0]
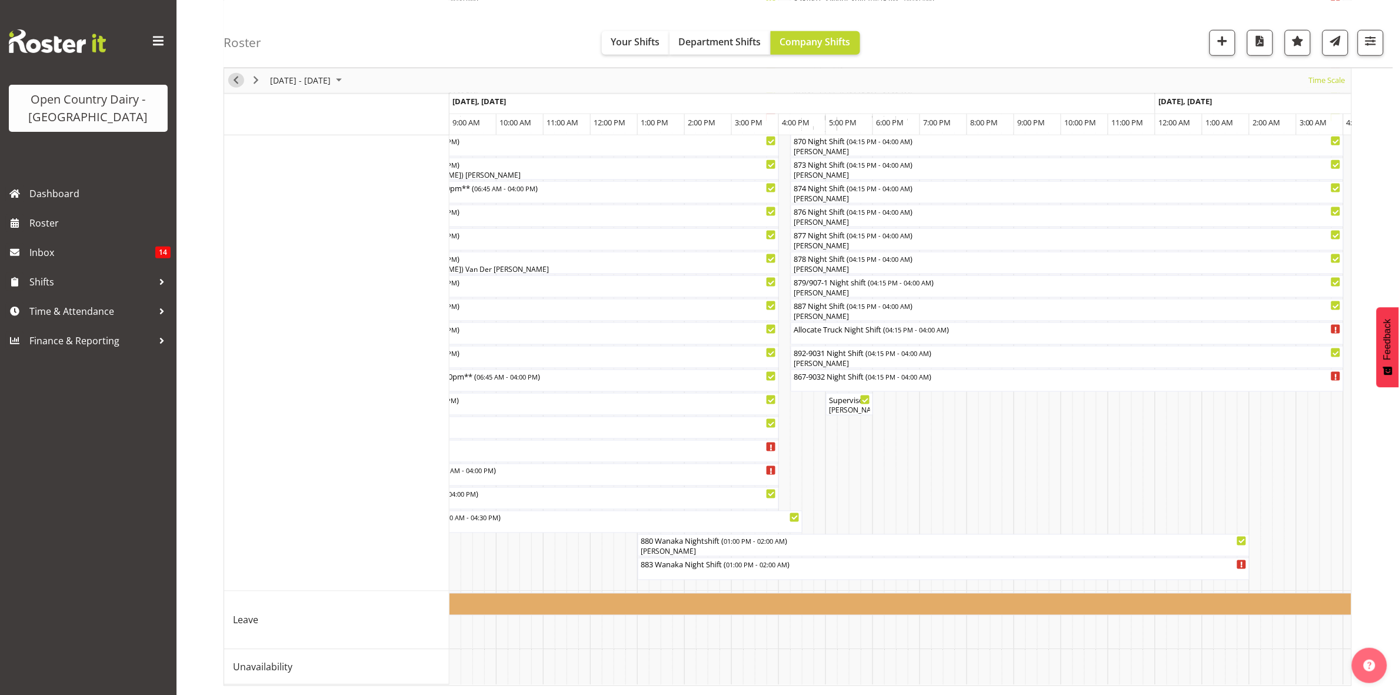
click at [240, 80] on span "Previous" at bounding box center [236, 80] width 14 height 15
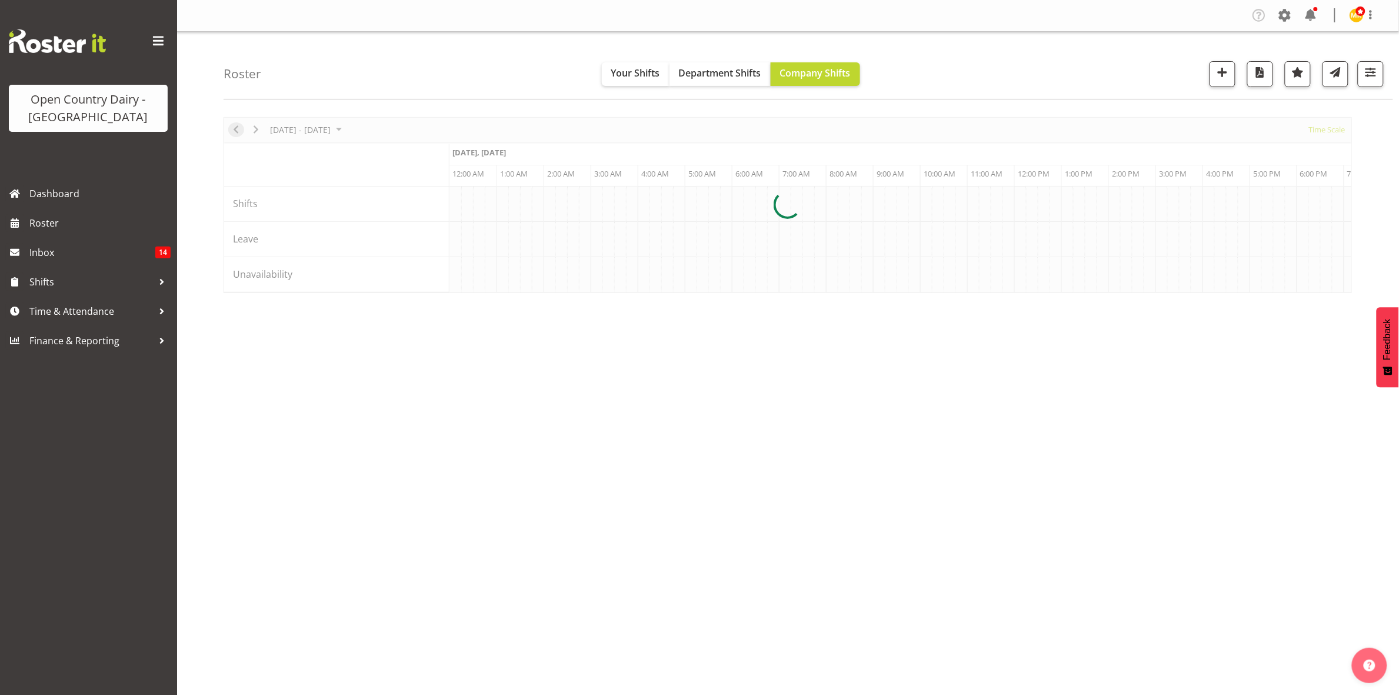
scroll to position [0, 5648]
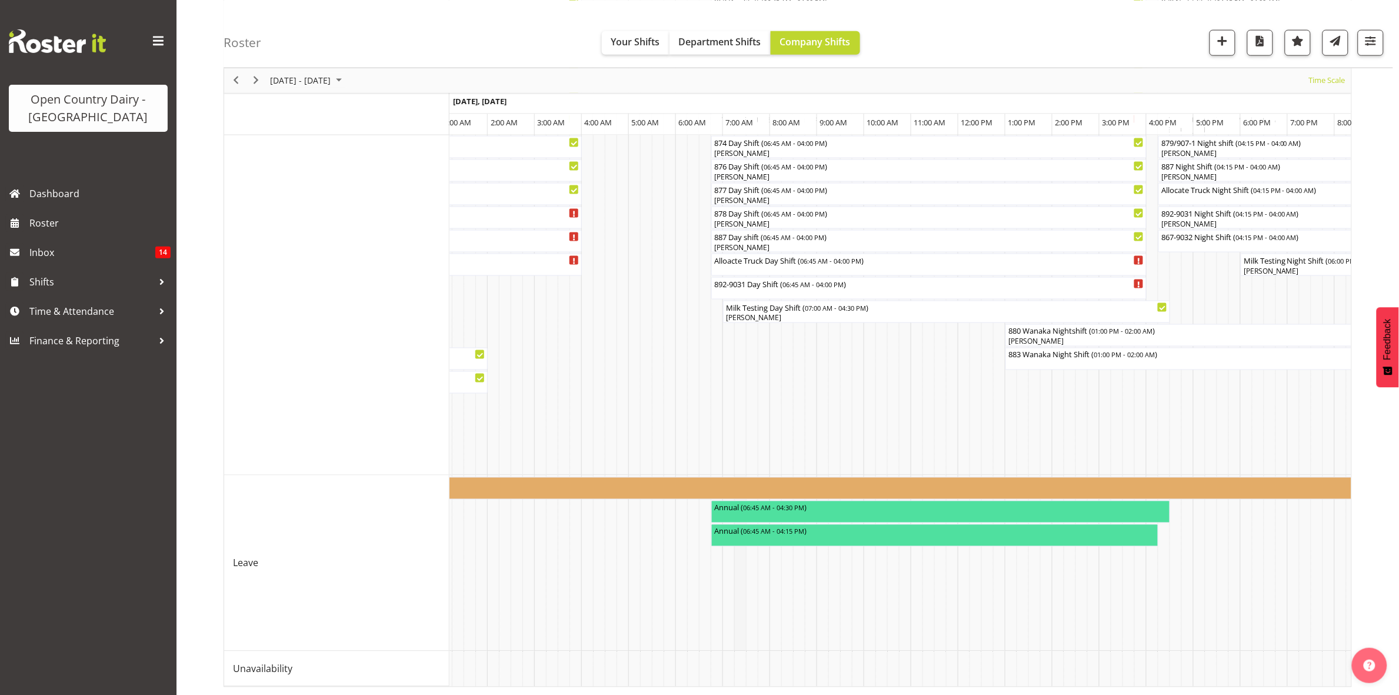
scroll to position [630, 0]
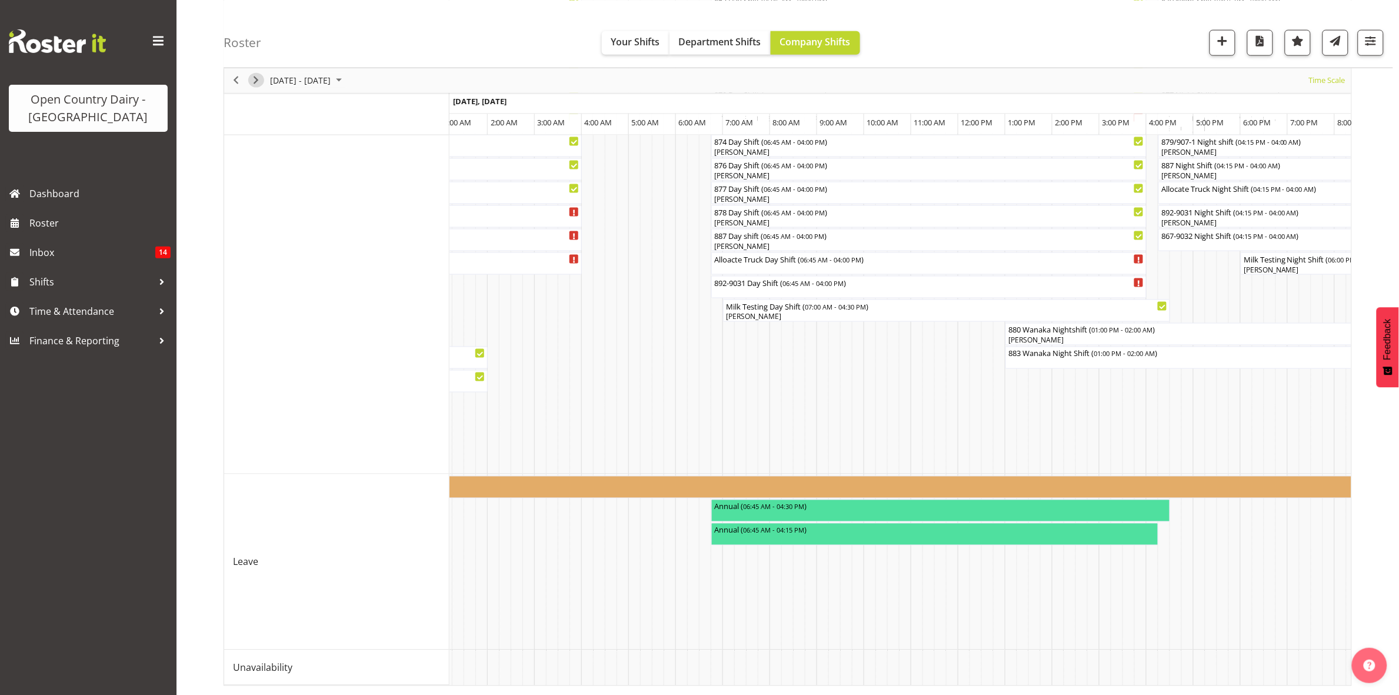
click at [257, 80] on span "Next" at bounding box center [256, 80] width 14 height 15
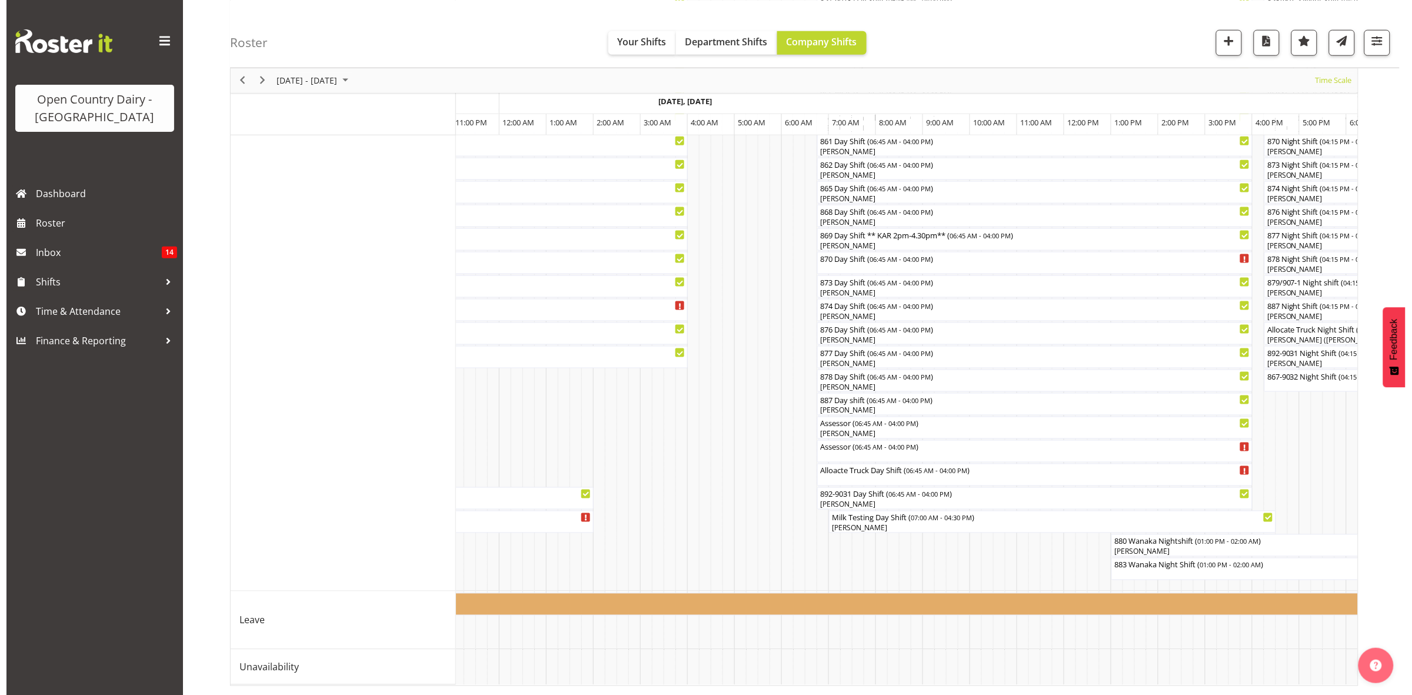
scroll to position [0, 2535]
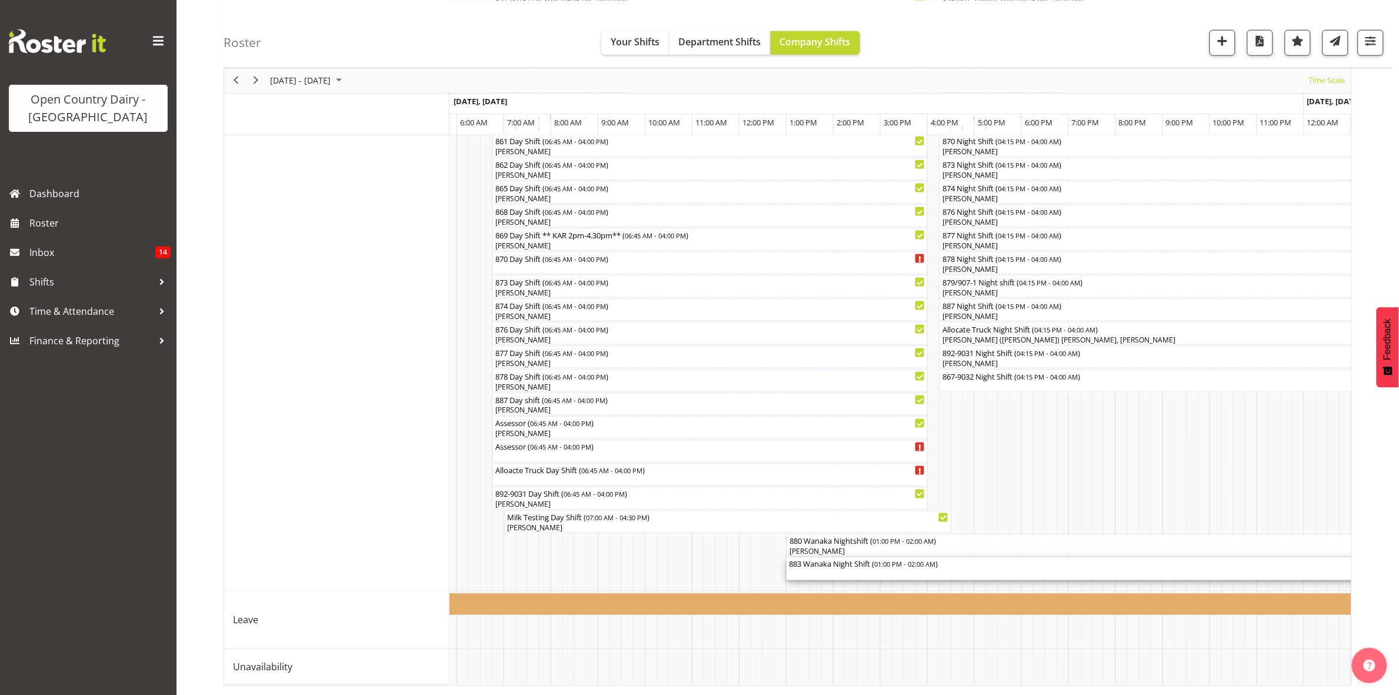
click at [821, 558] on div "883 Wanaka Night Shift ( 01:00 PM - 02:00 AM )" at bounding box center [1092, 564] width 607 height 12
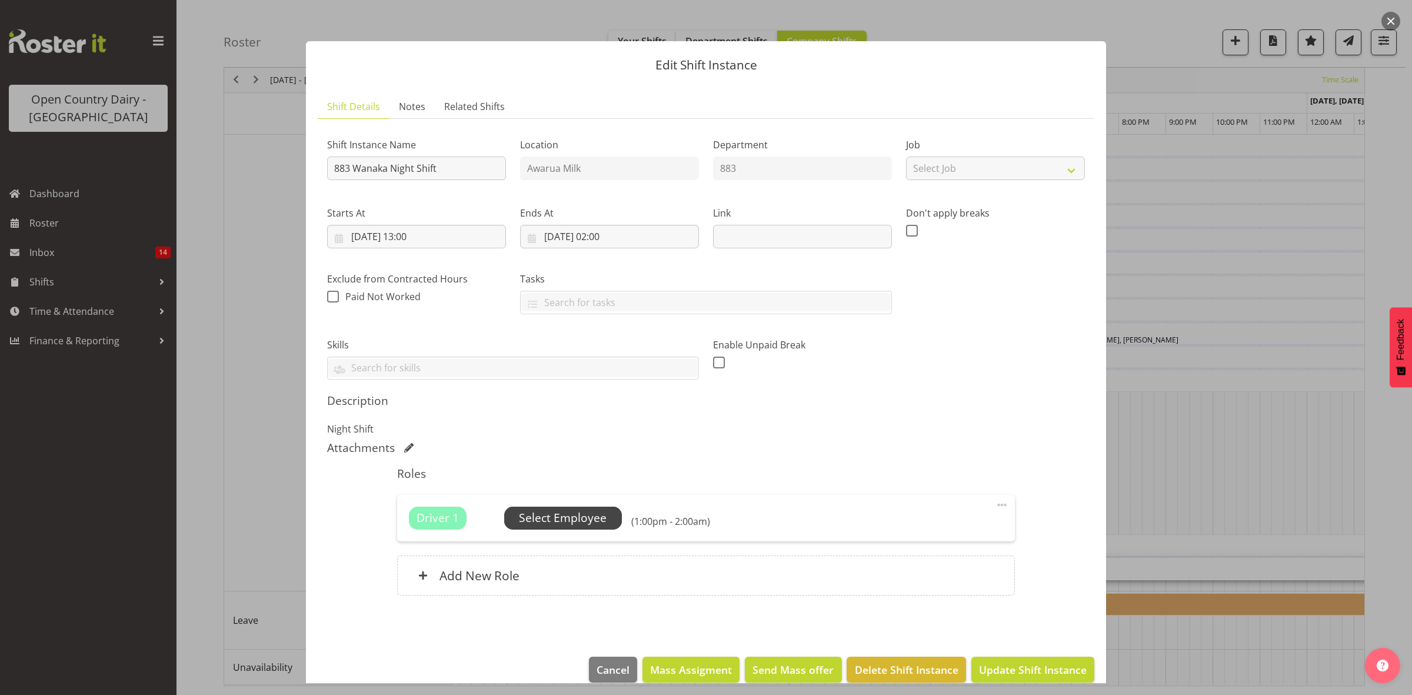
click at [572, 513] on span "Select Employee" at bounding box center [563, 518] width 88 height 17
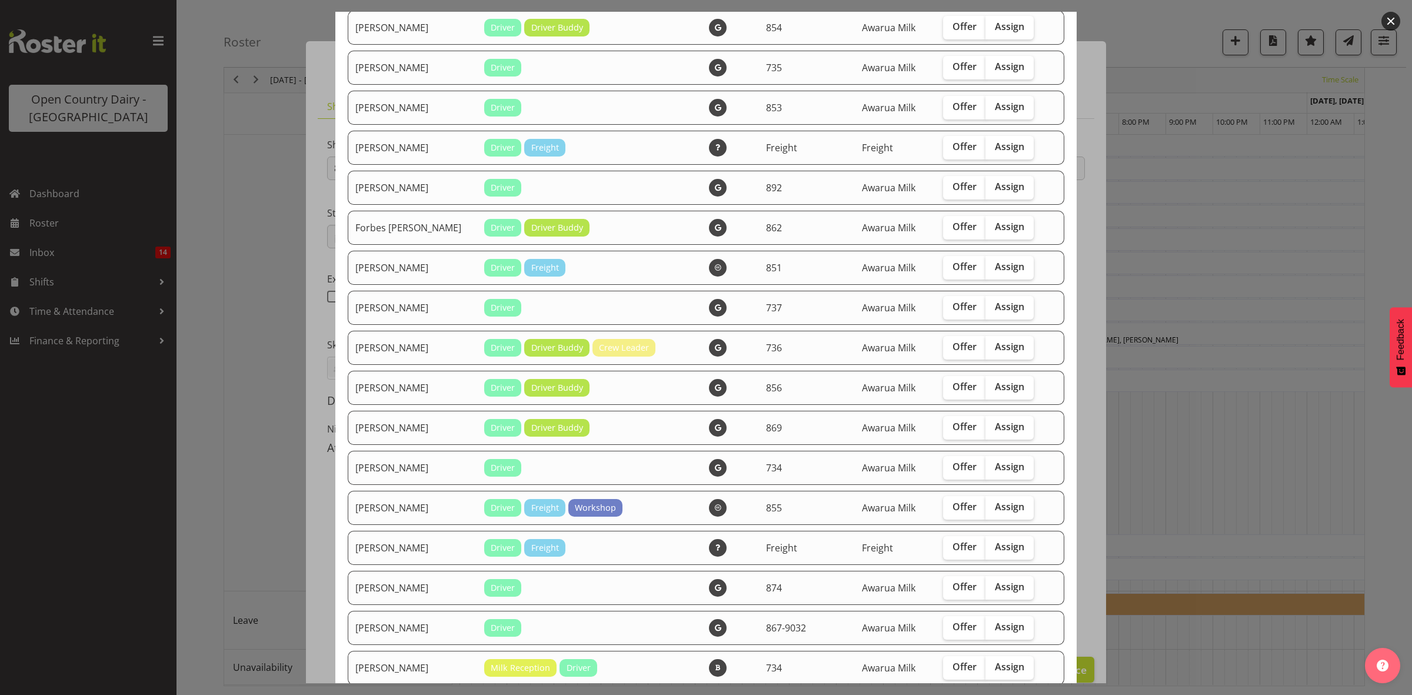
scroll to position [662, 0]
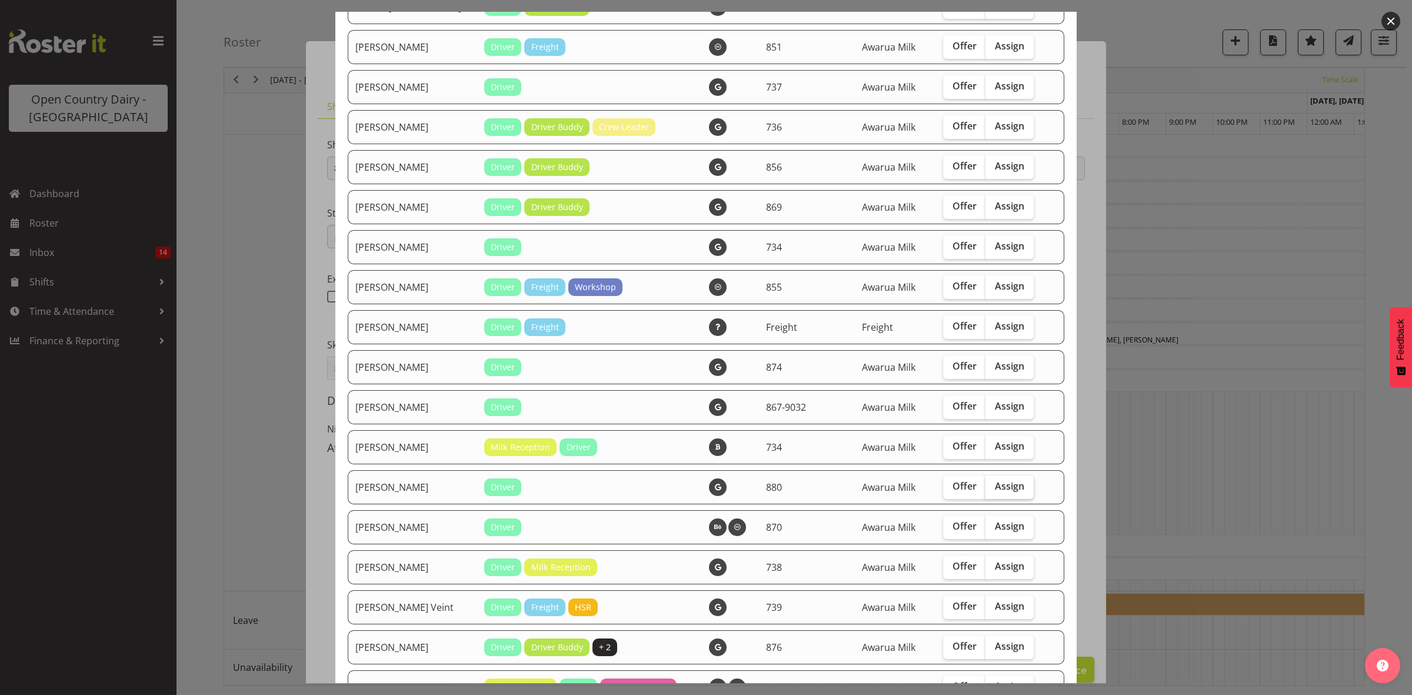
click at [998, 489] on span "Assign" at bounding box center [1009, 486] width 29 height 12
click at [993, 489] on input "Assign" at bounding box center [989, 486] width 8 height 8
checkbox input "true"
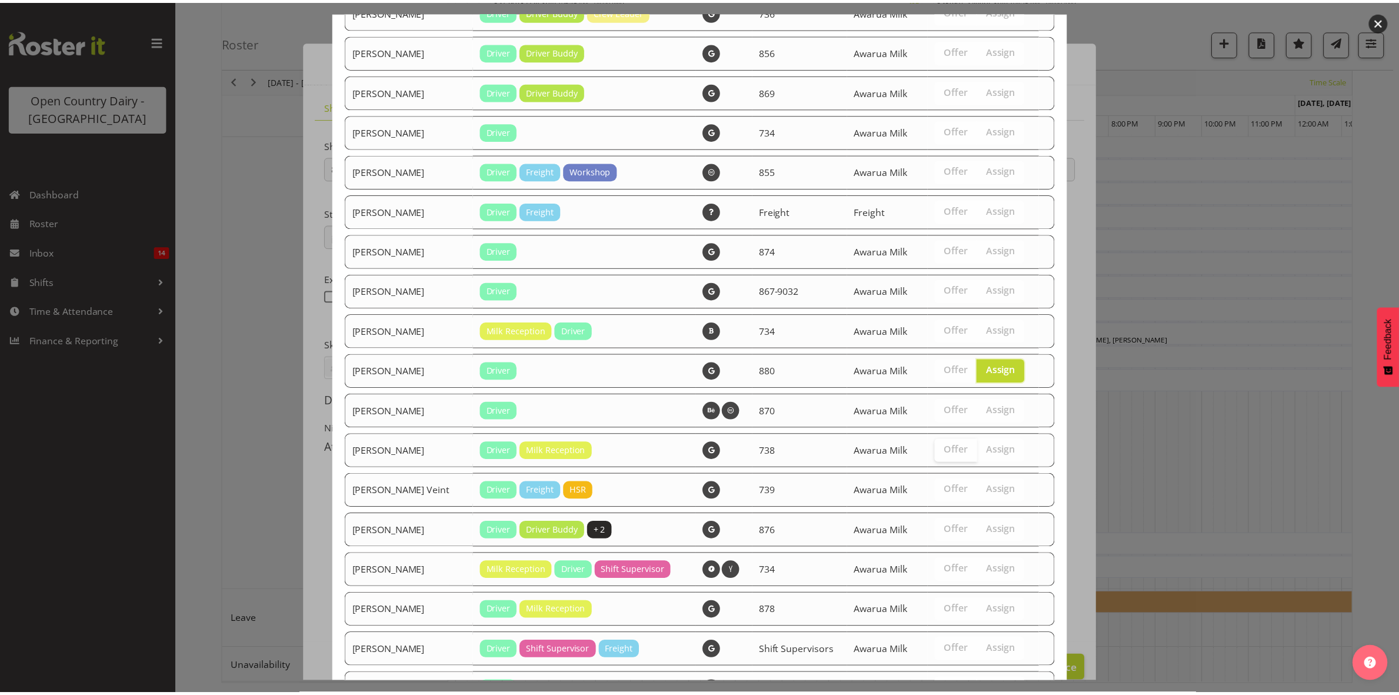
scroll to position [886, 0]
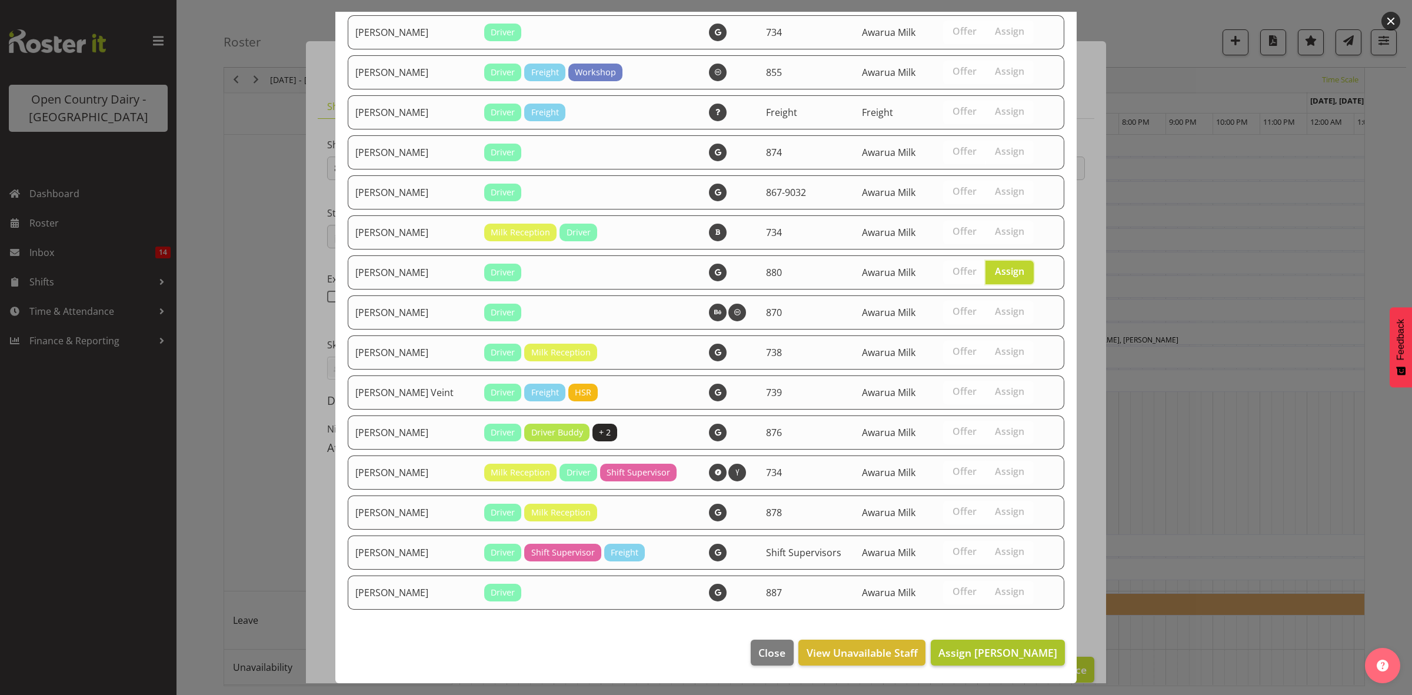
click at [954, 651] on span "Assign Shaun McNaught" at bounding box center [997, 652] width 119 height 14
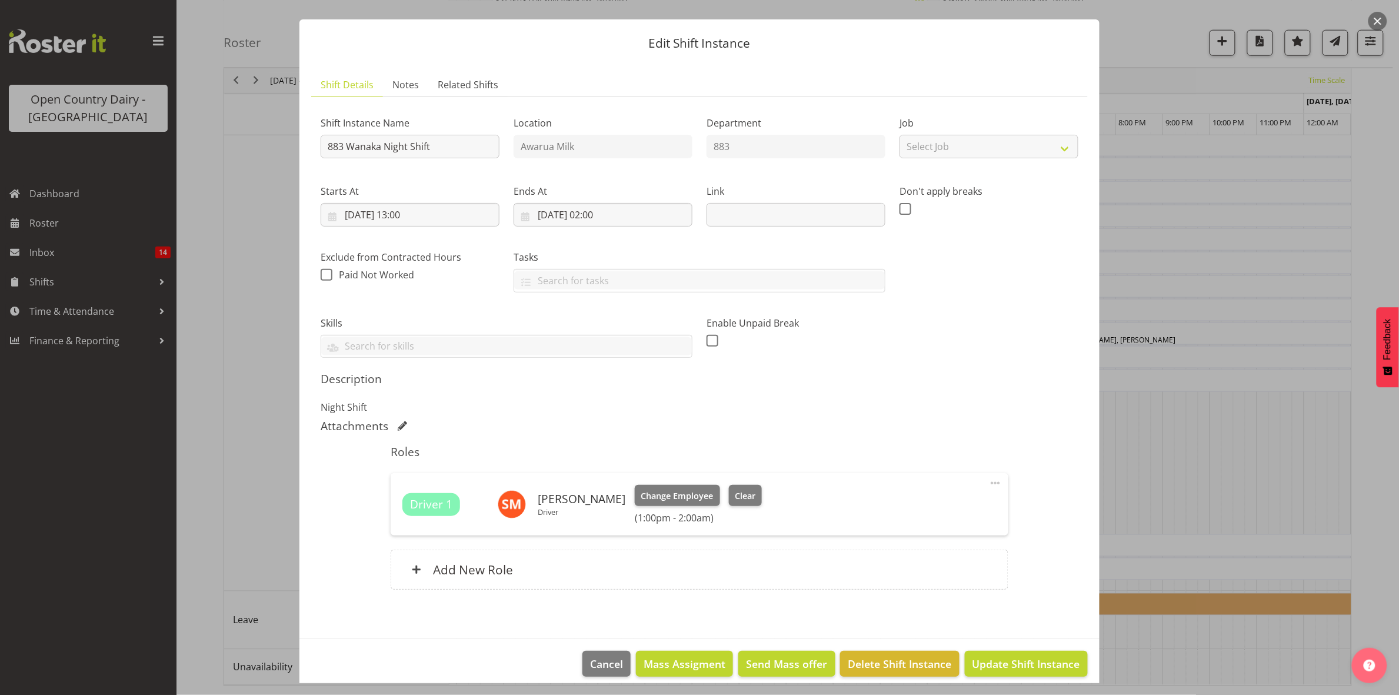
scroll to position [34, 0]
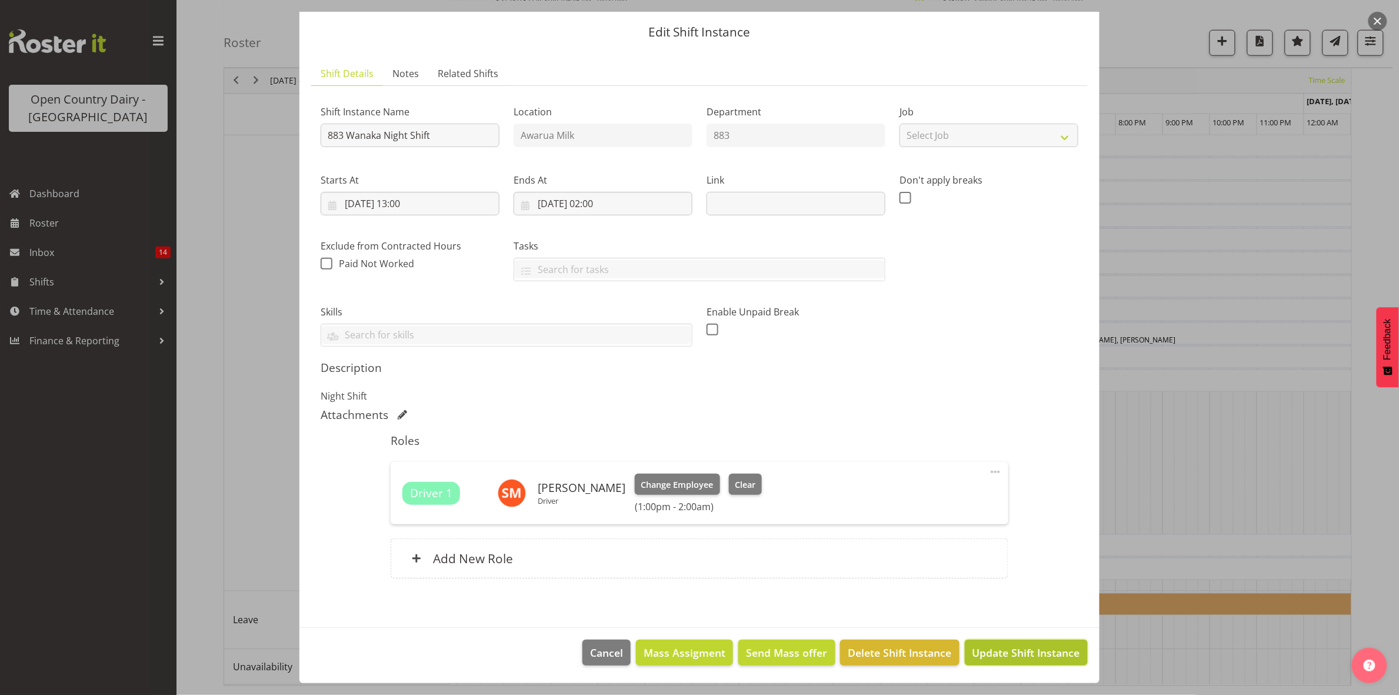
click at [1009, 653] on span "Update Shift Instance" at bounding box center [1027, 652] width 108 height 15
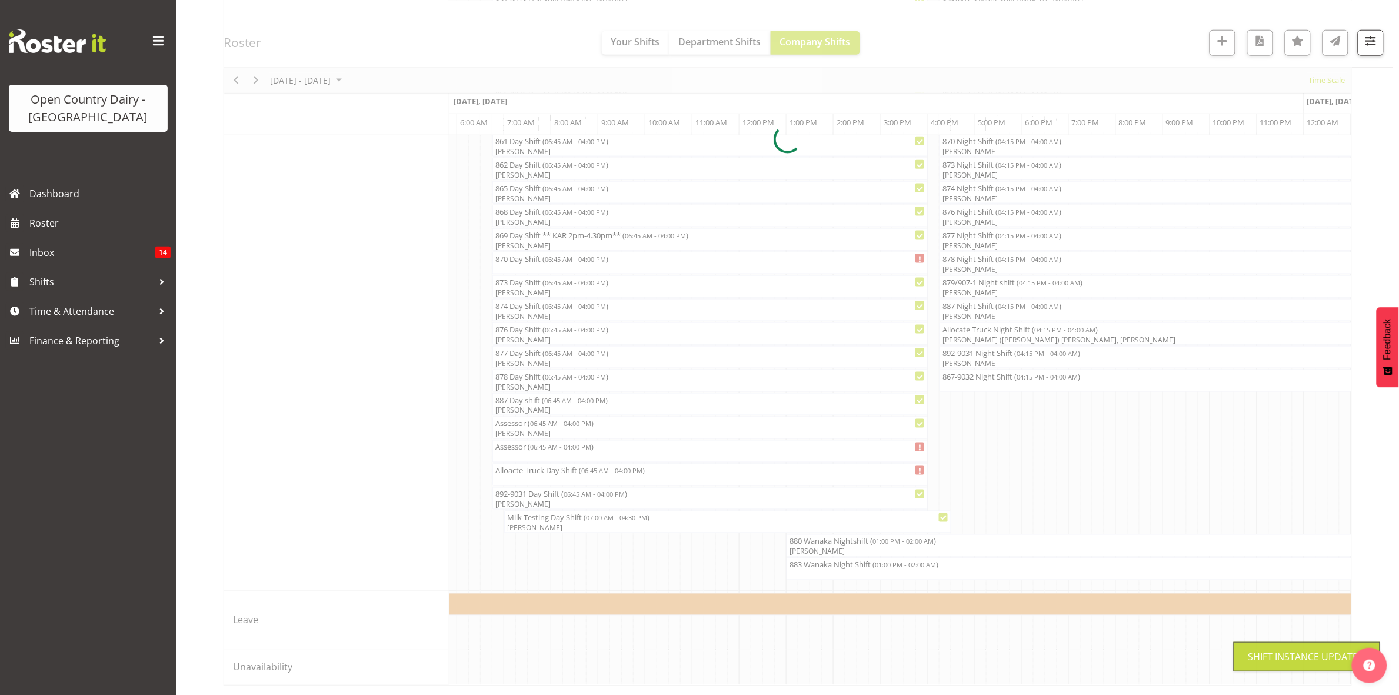
scroll to position [0, 0]
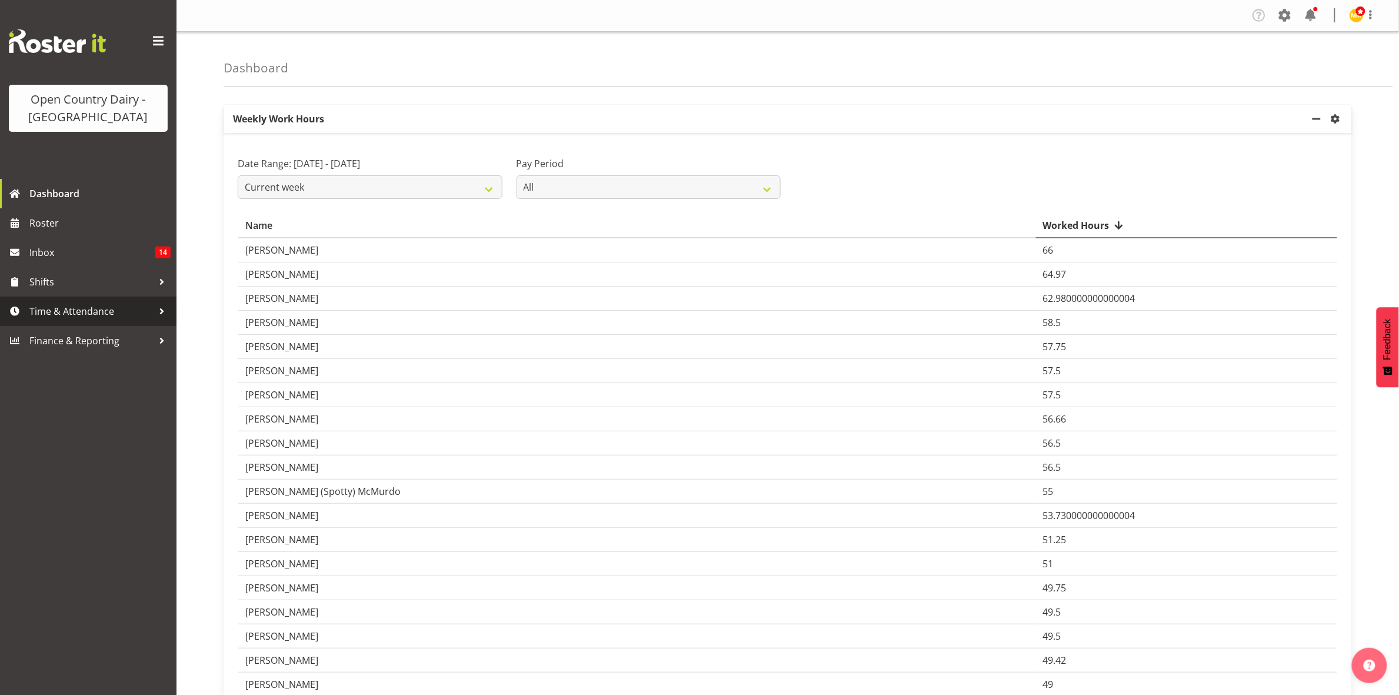
click at [58, 309] on span "Time & Attendance" at bounding box center [91, 311] width 124 height 18
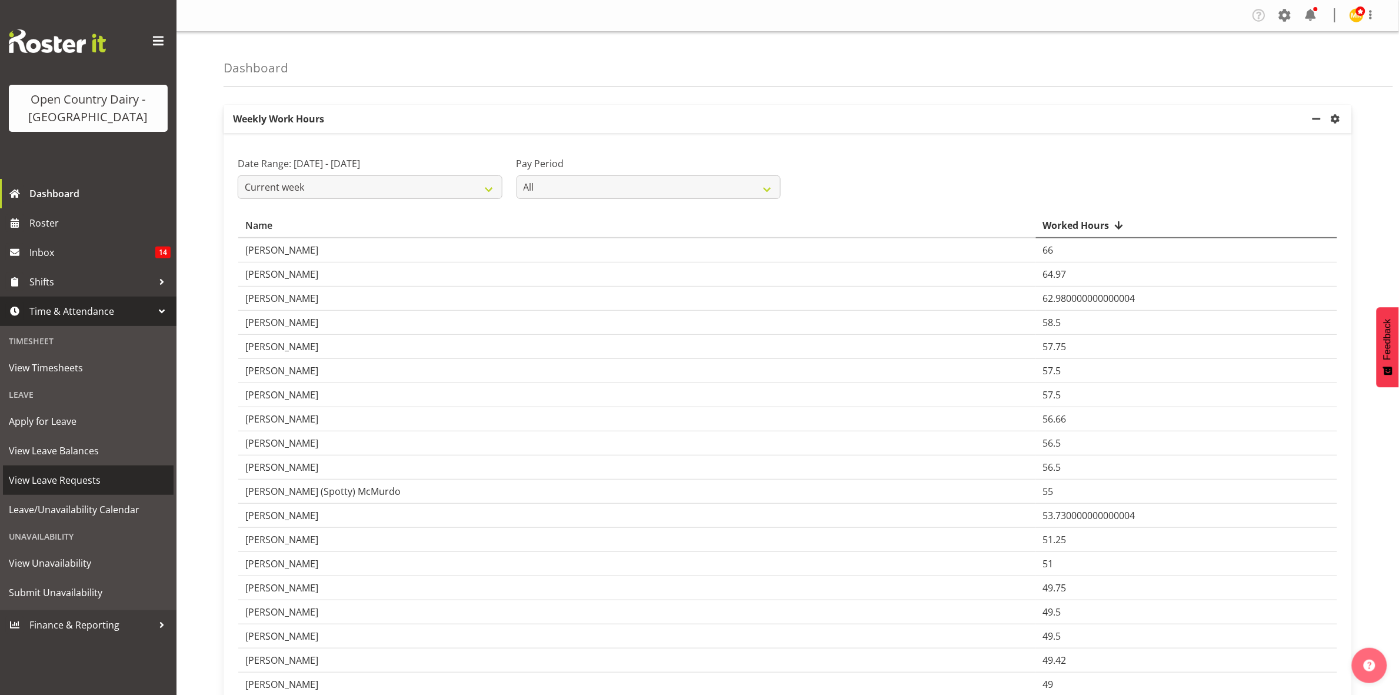
click at [58, 484] on span "View Leave Requests" at bounding box center [88, 480] width 159 height 18
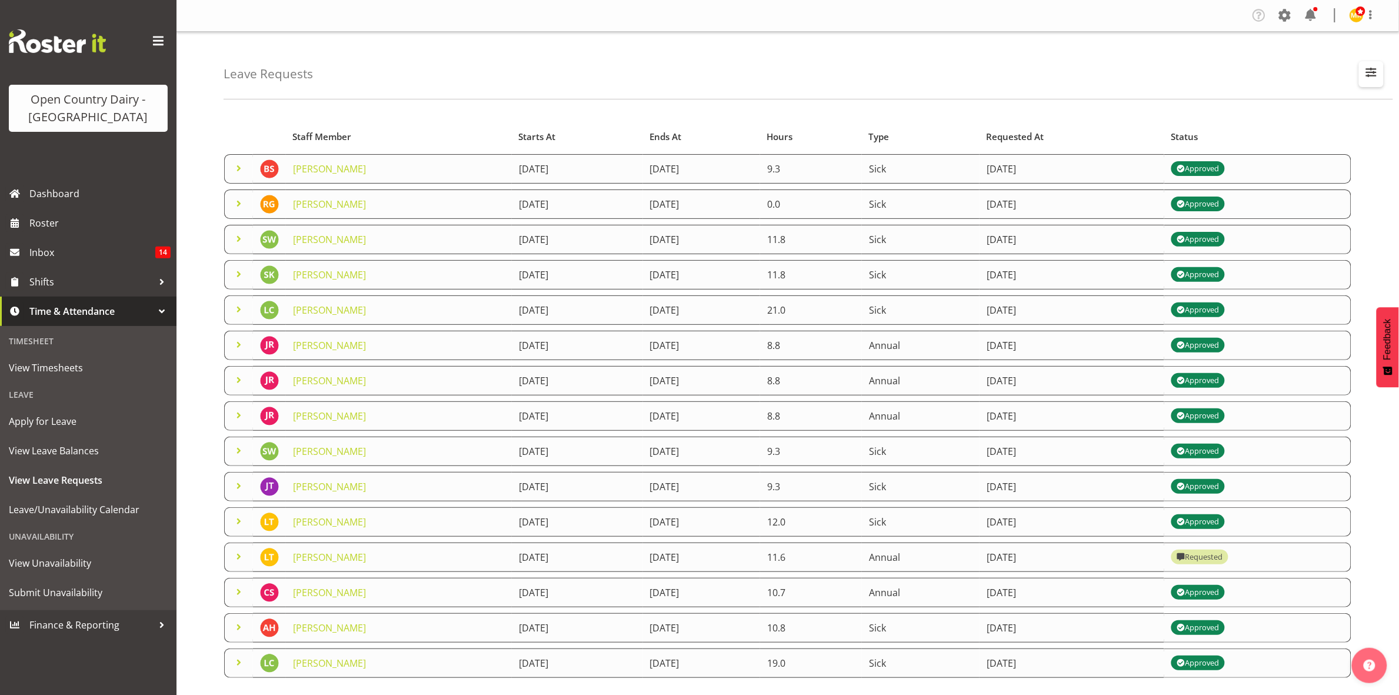
click at [1373, 84] on button "button" at bounding box center [1371, 74] width 25 height 26
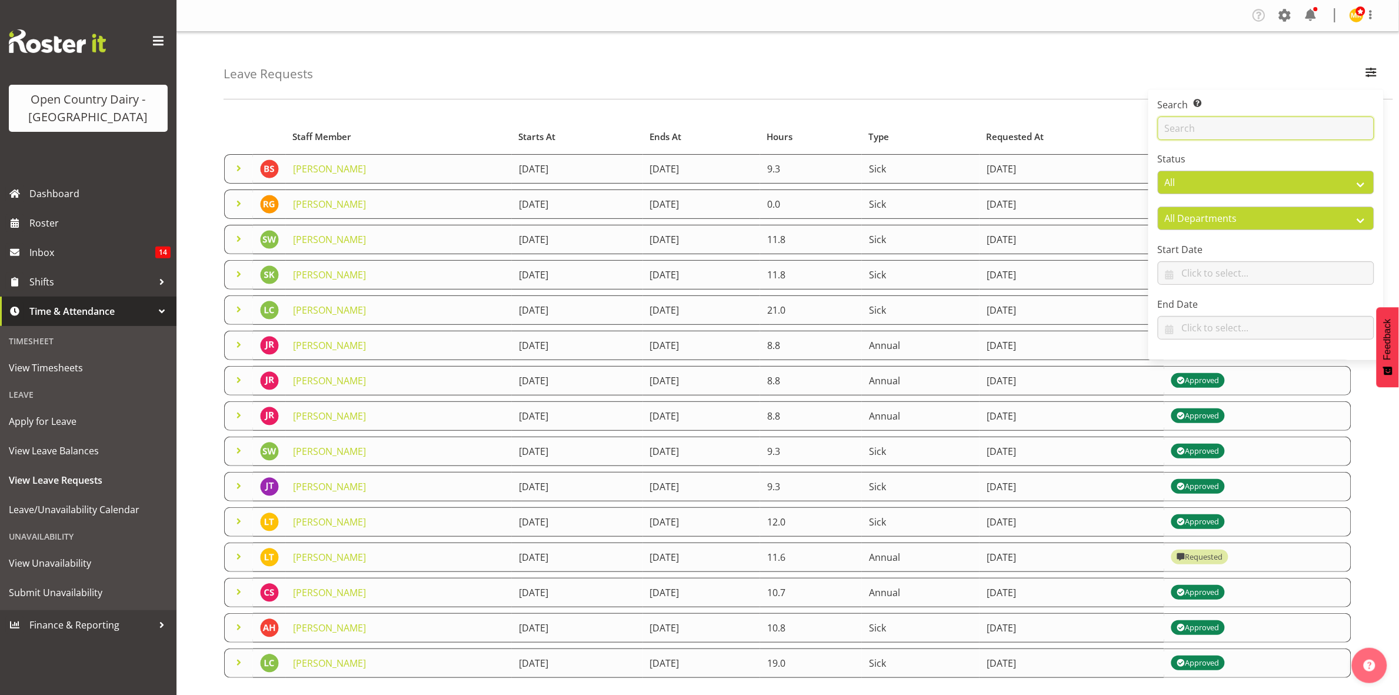
click at [1236, 131] on input "text" at bounding box center [1266, 128] width 217 height 24
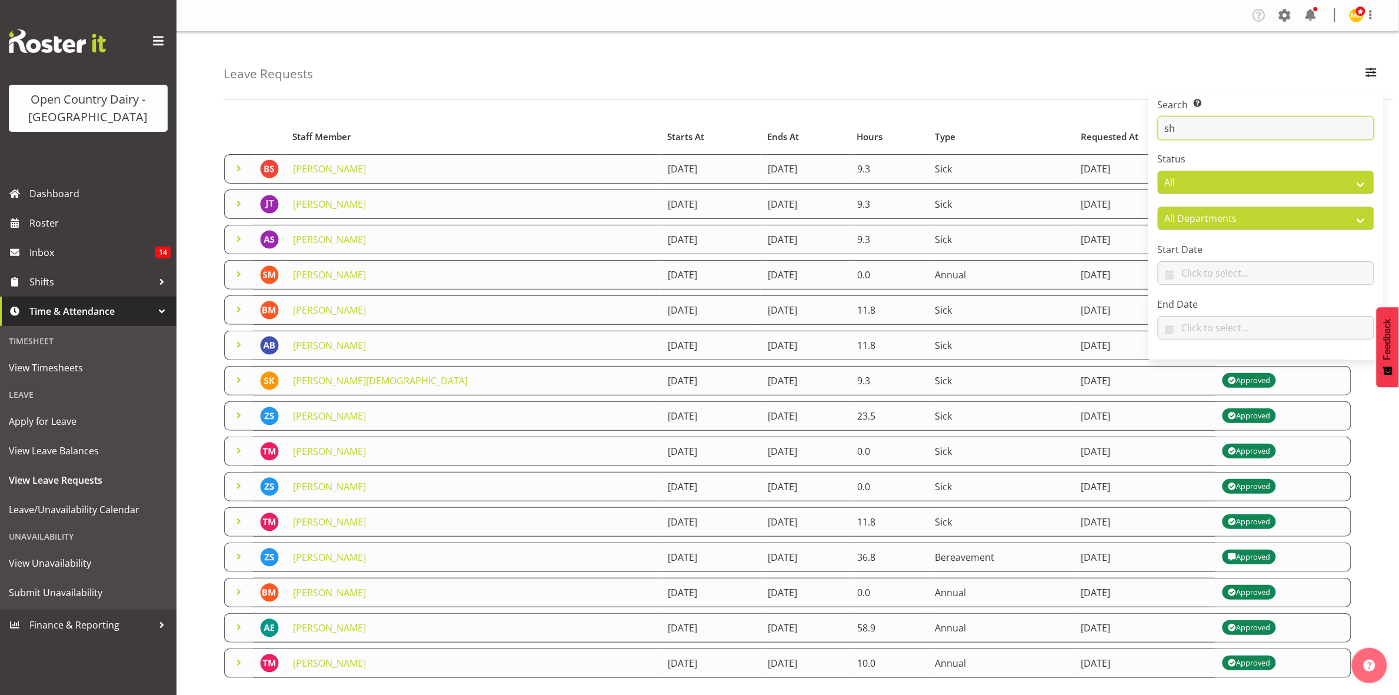
type input "shiva"
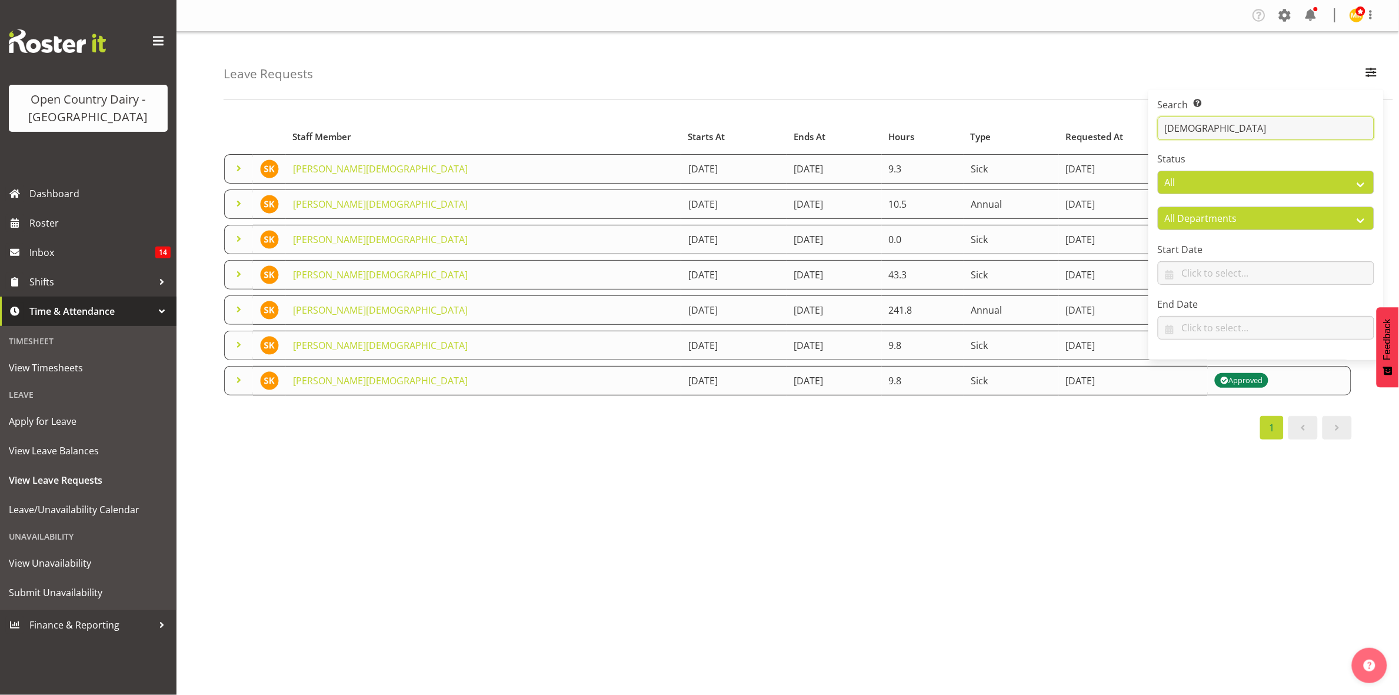
drag, startPoint x: 1165, startPoint y: 128, endPoint x: 1218, endPoint y: 132, distance: 53.1
click at [1218, 132] on input "shiva" at bounding box center [1266, 128] width 217 height 24
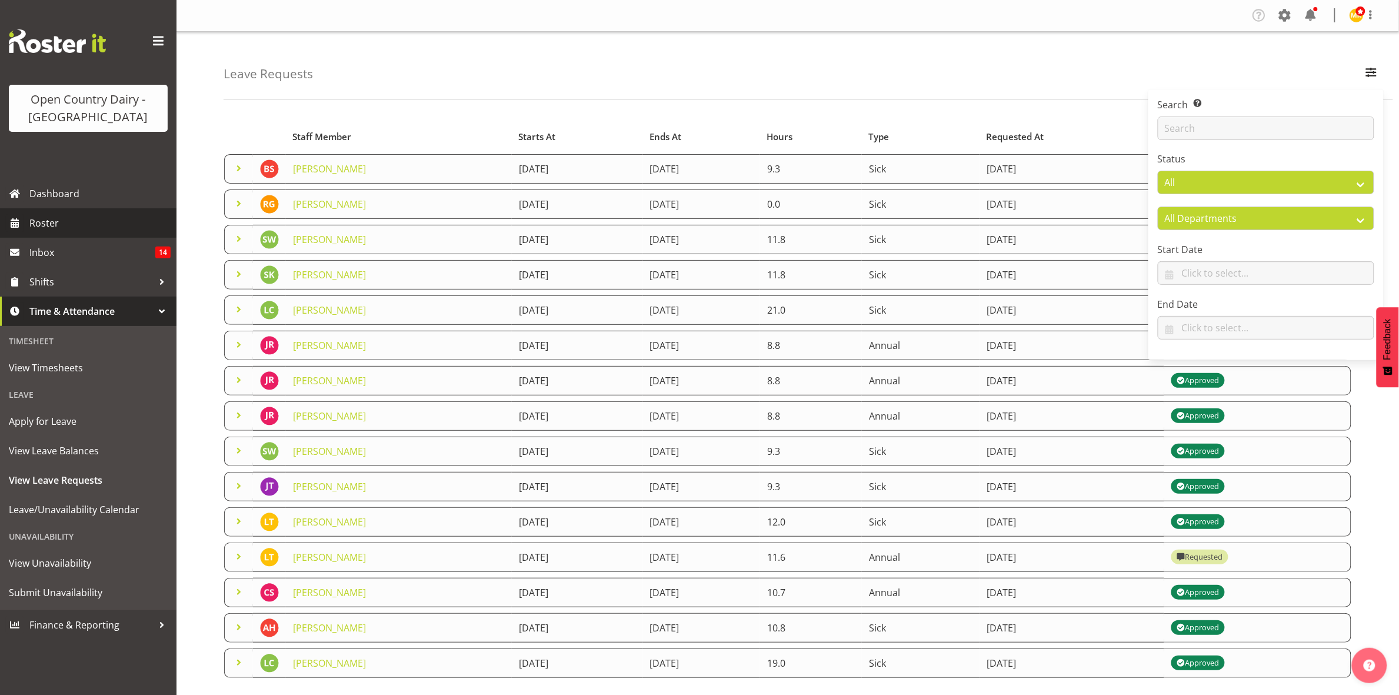
click at [48, 227] on span "Roster" at bounding box center [99, 223] width 141 height 18
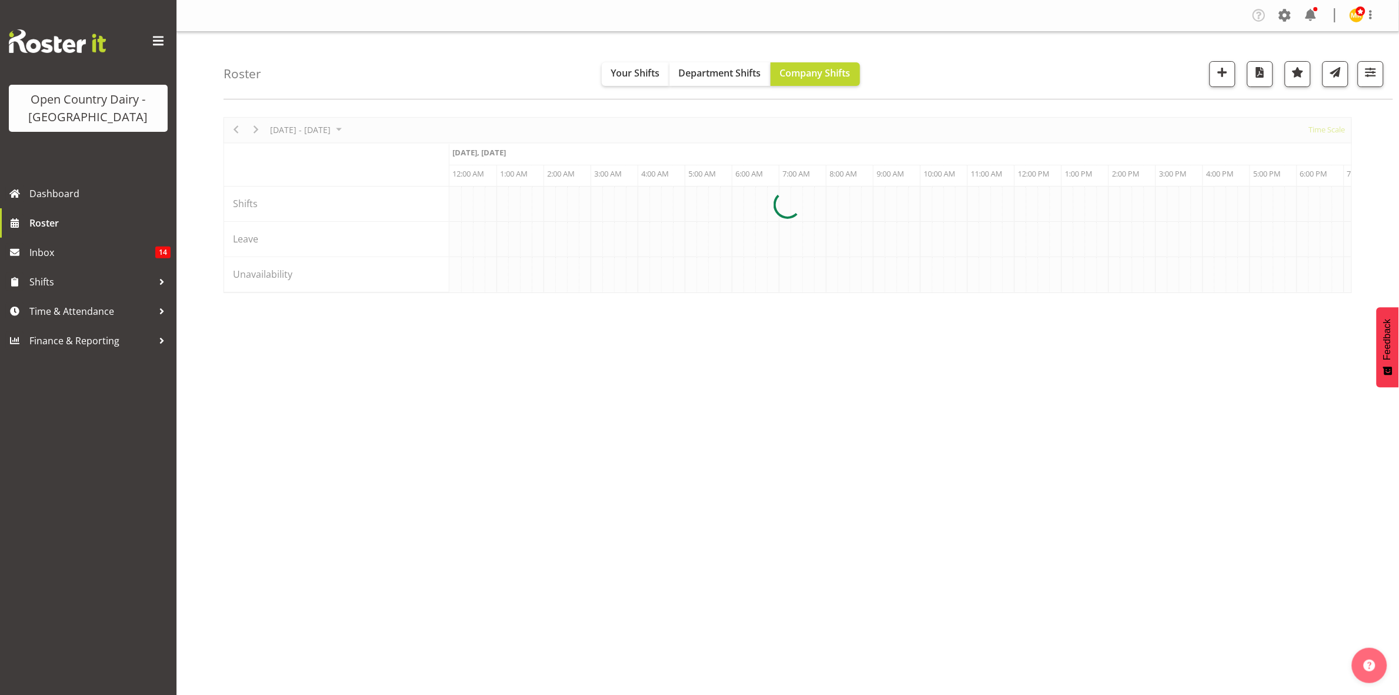
scroll to position [0, 5648]
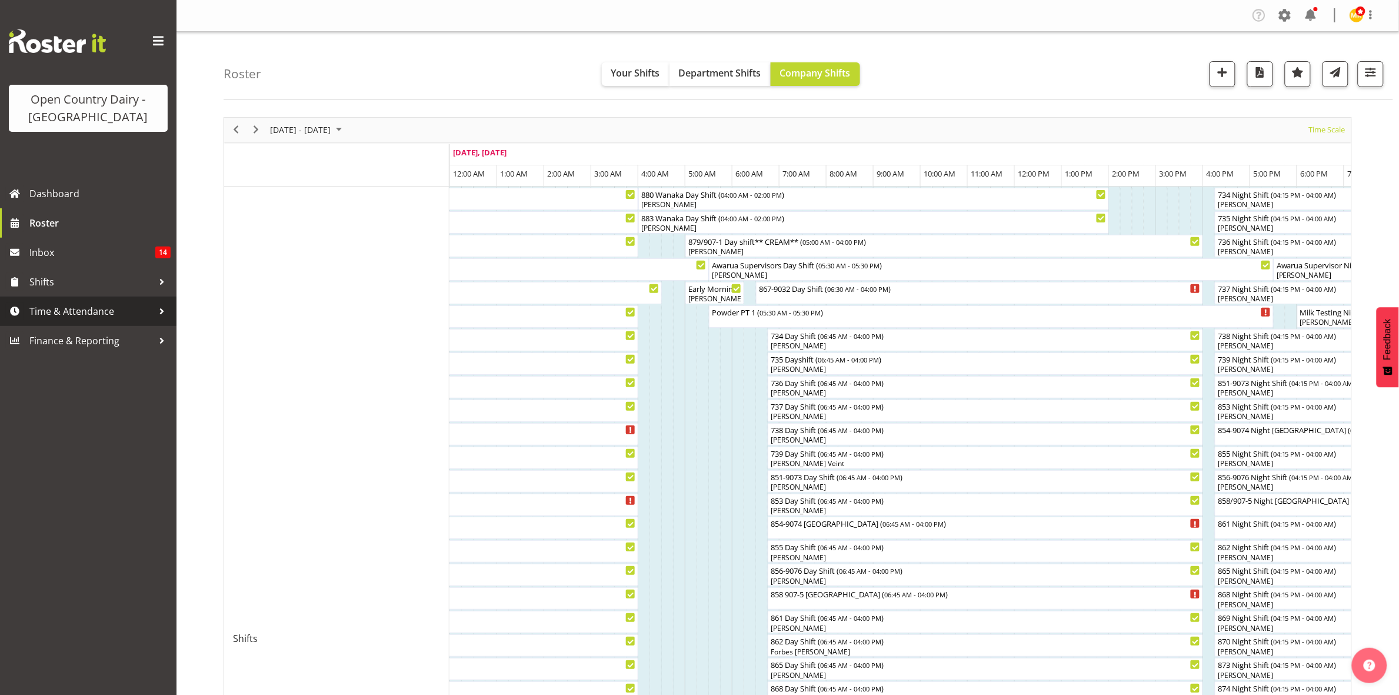
click at [59, 318] on span "Time & Attendance" at bounding box center [91, 311] width 124 height 18
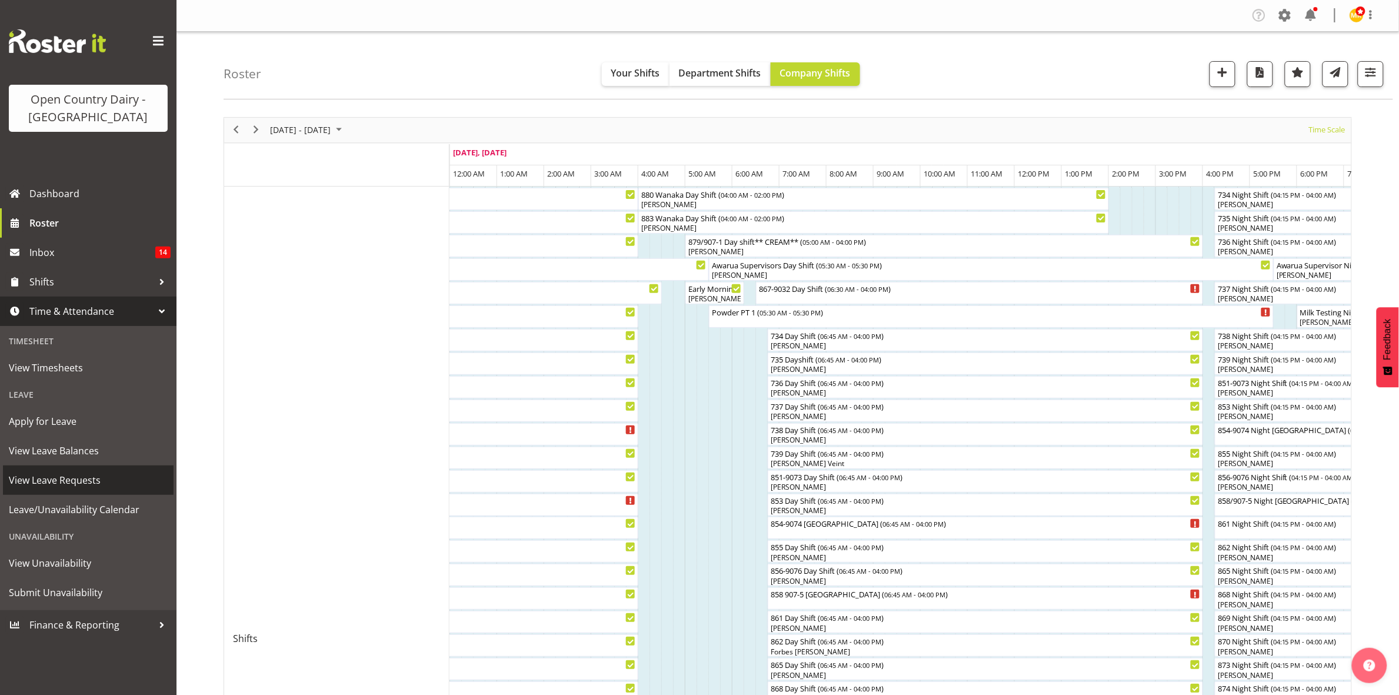
click at [64, 484] on span "View Leave Requests" at bounding box center [88, 480] width 159 height 18
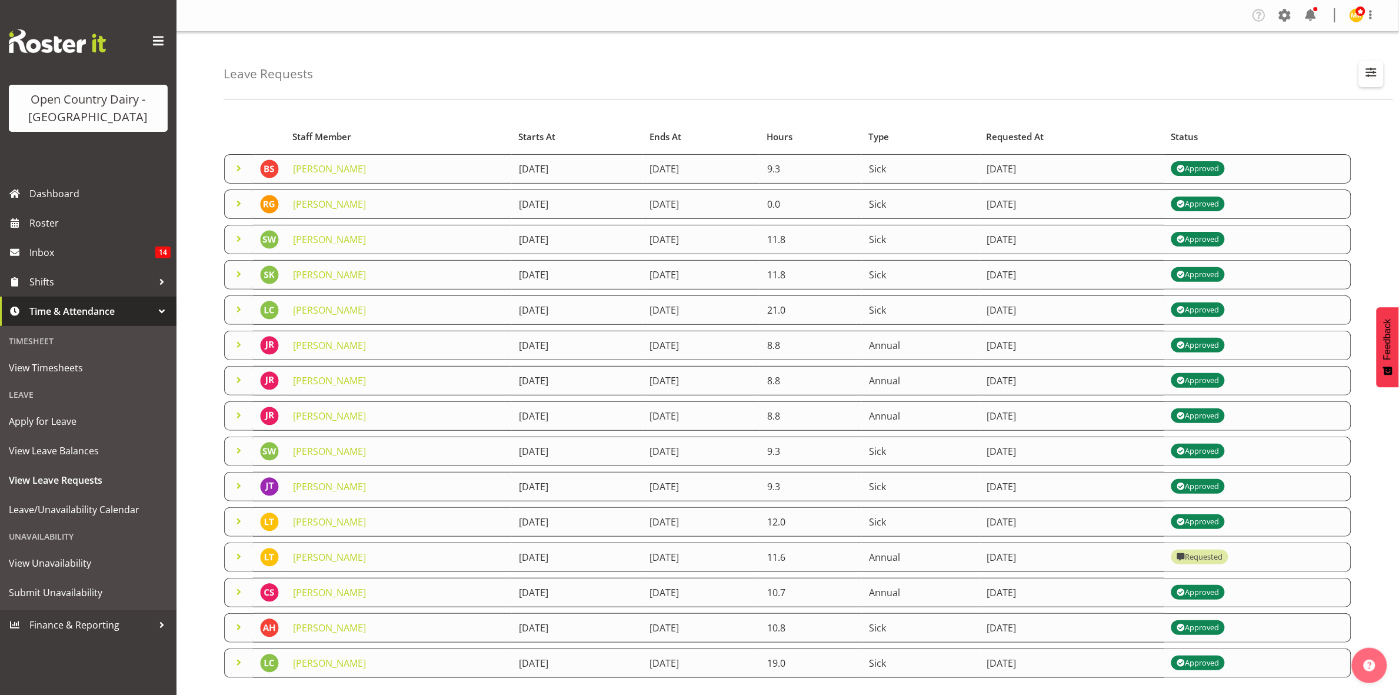
click at [1371, 80] on span "button" at bounding box center [1371, 72] width 15 height 15
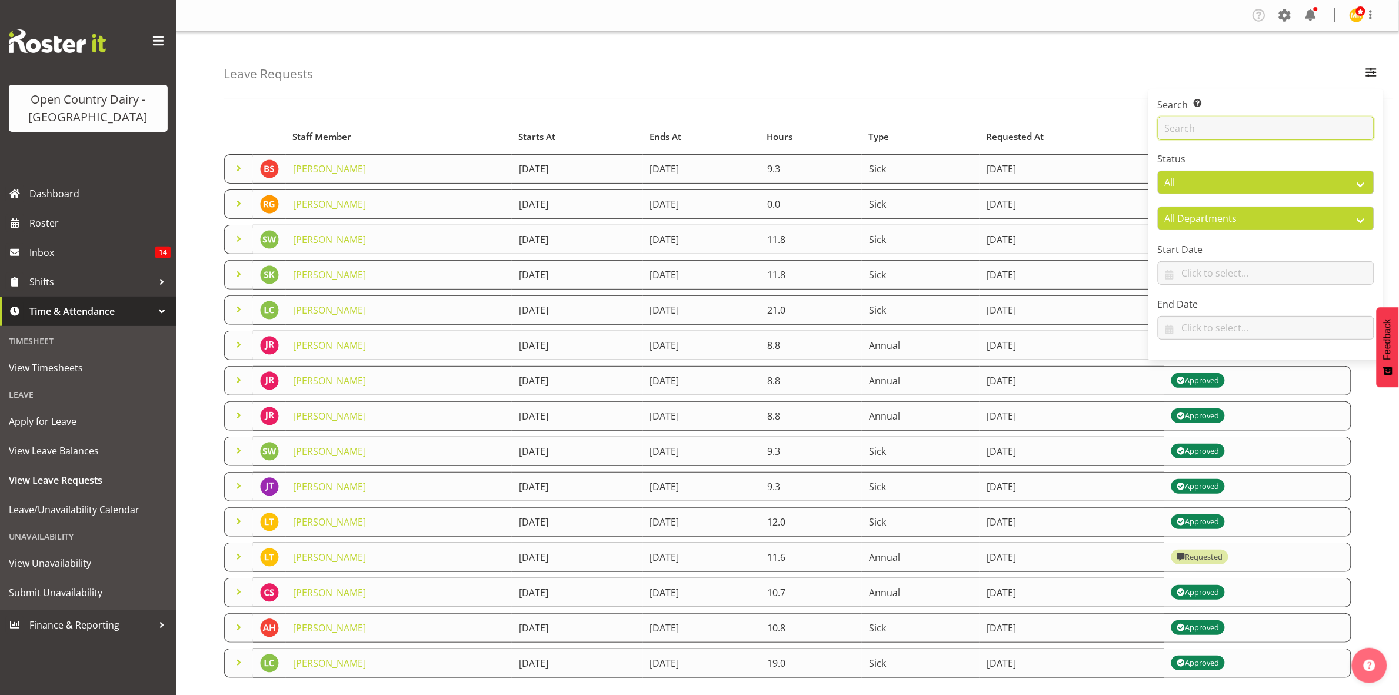
click at [1226, 124] on input "text" at bounding box center [1266, 128] width 217 height 24
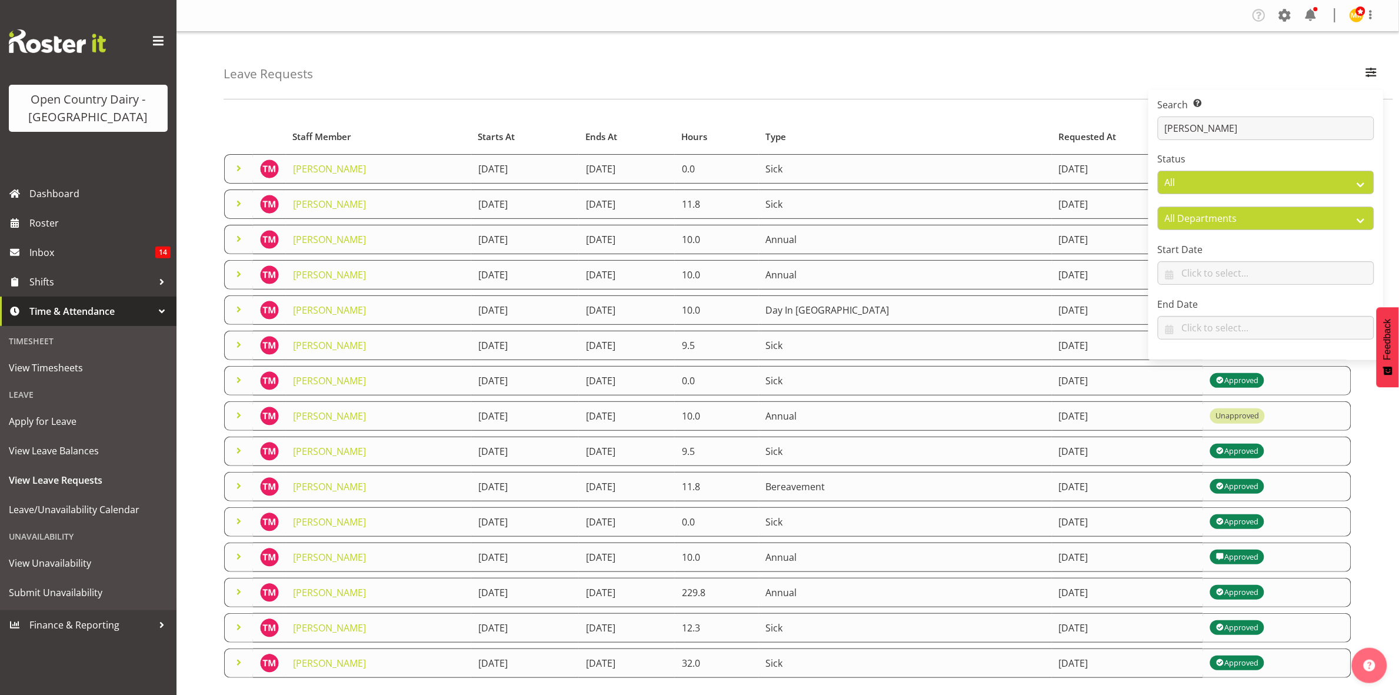
click at [1049, 86] on div "Leave Requests Search Search for a particular employee [PERSON_NAME] Status All…" at bounding box center [809, 66] width 1170 height 68
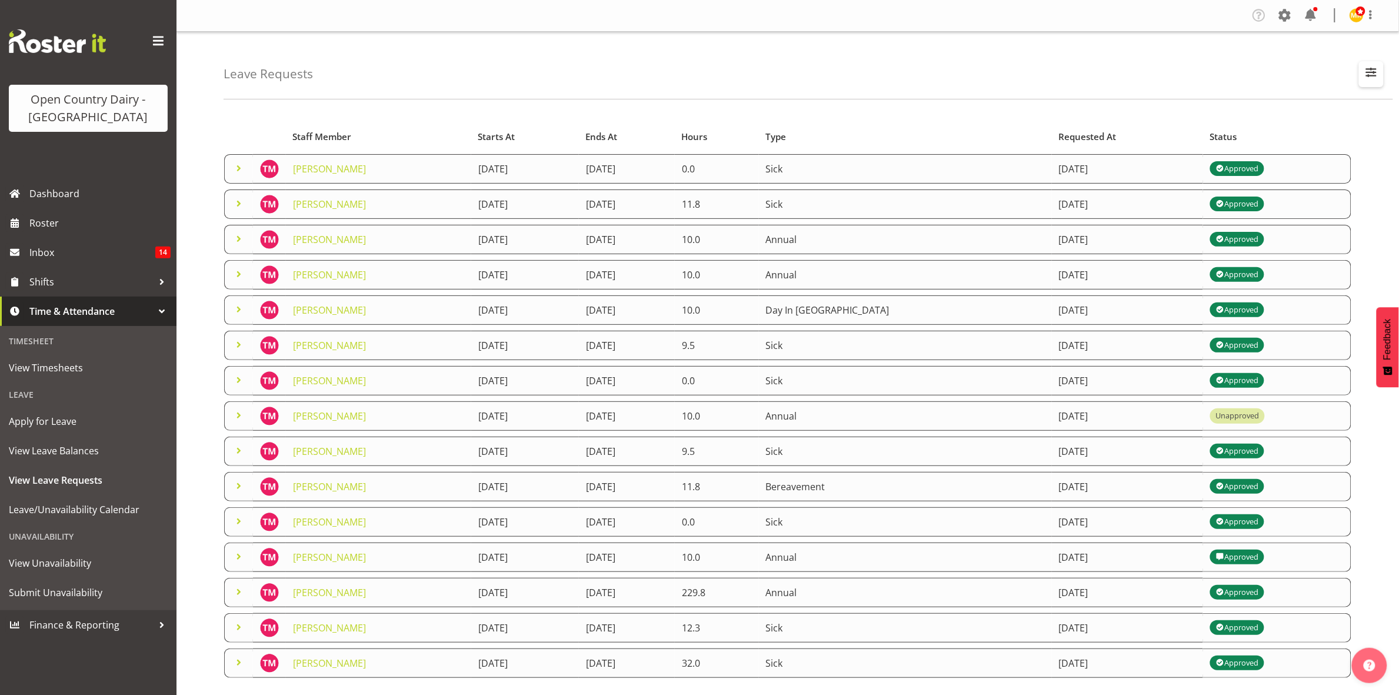
click at [1371, 85] on button "button" at bounding box center [1371, 74] width 25 height 26
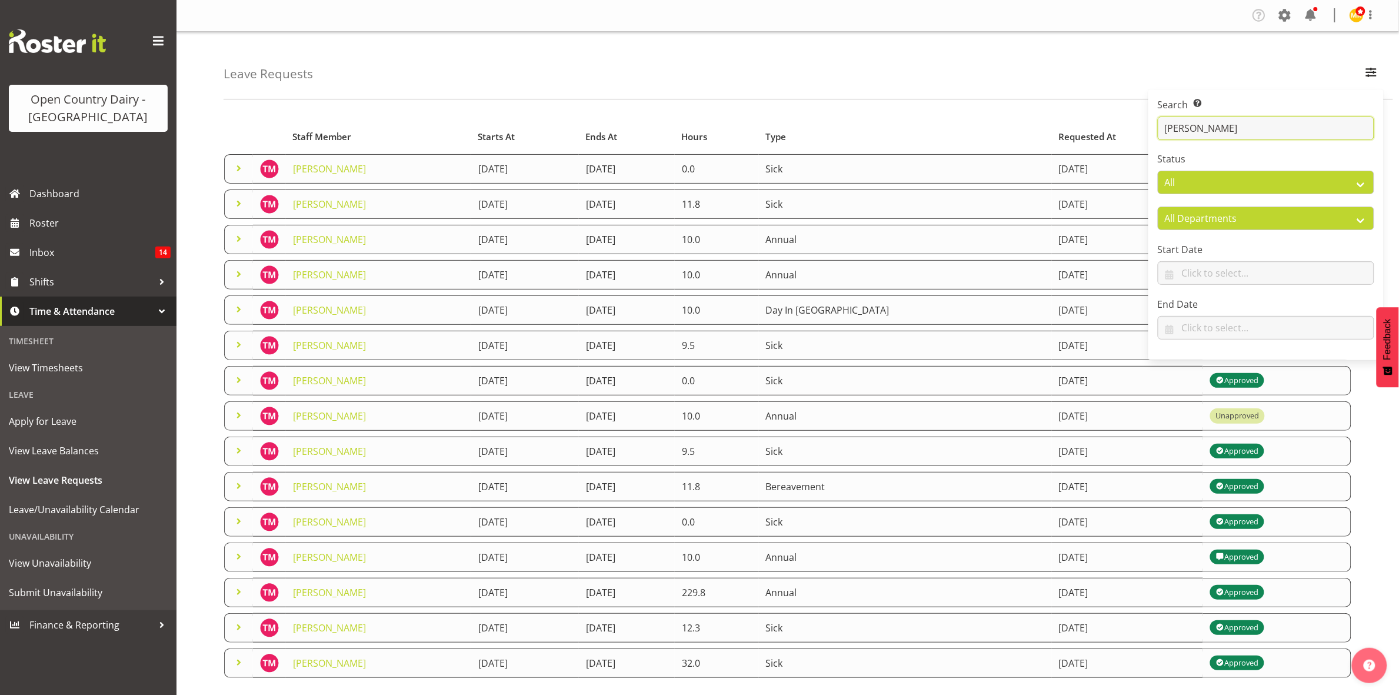
drag, startPoint x: 1163, startPoint y: 128, endPoint x: 1227, endPoint y: 129, distance: 64.1
click at [1227, 129] on input "[PERSON_NAME]" at bounding box center [1266, 128] width 217 height 24
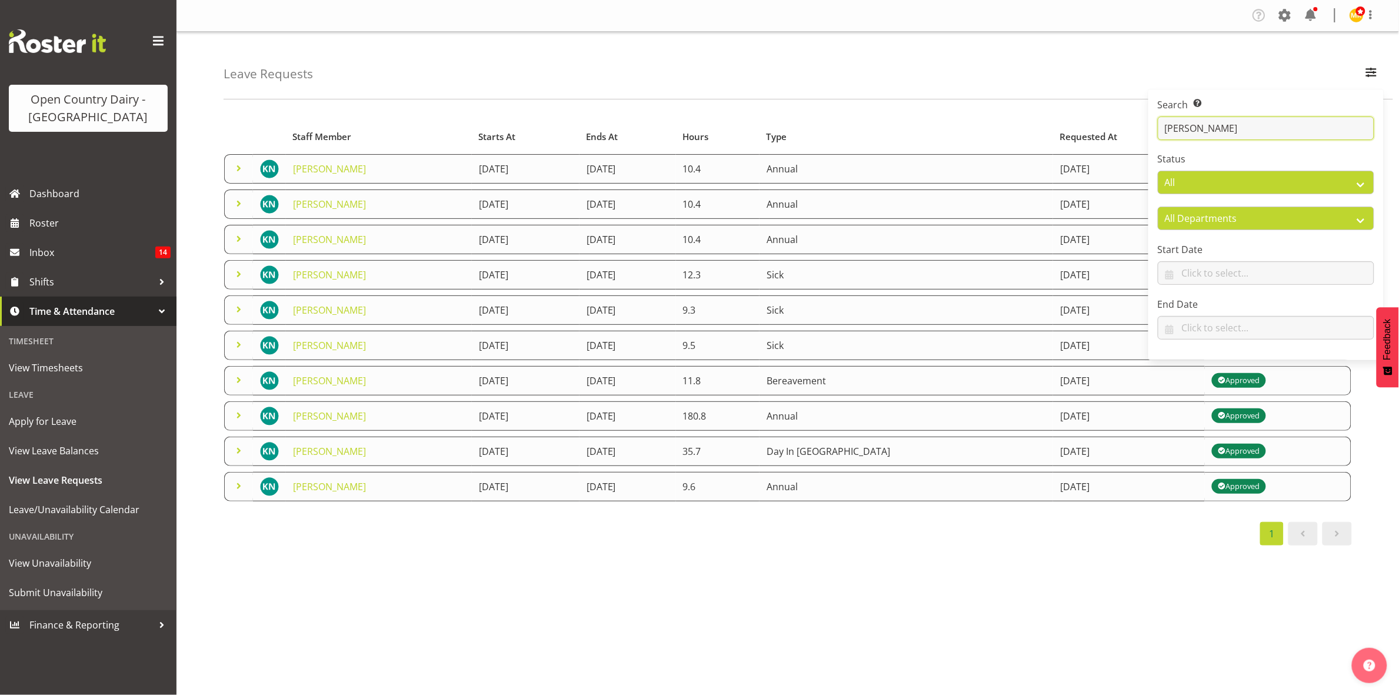
type input "[PERSON_NAME]"
click at [1002, 64] on div "Leave Requests Search Search for a particular employee [PERSON_NAME] Status All…" at bounding box center [809, 66] width 1170 height 68
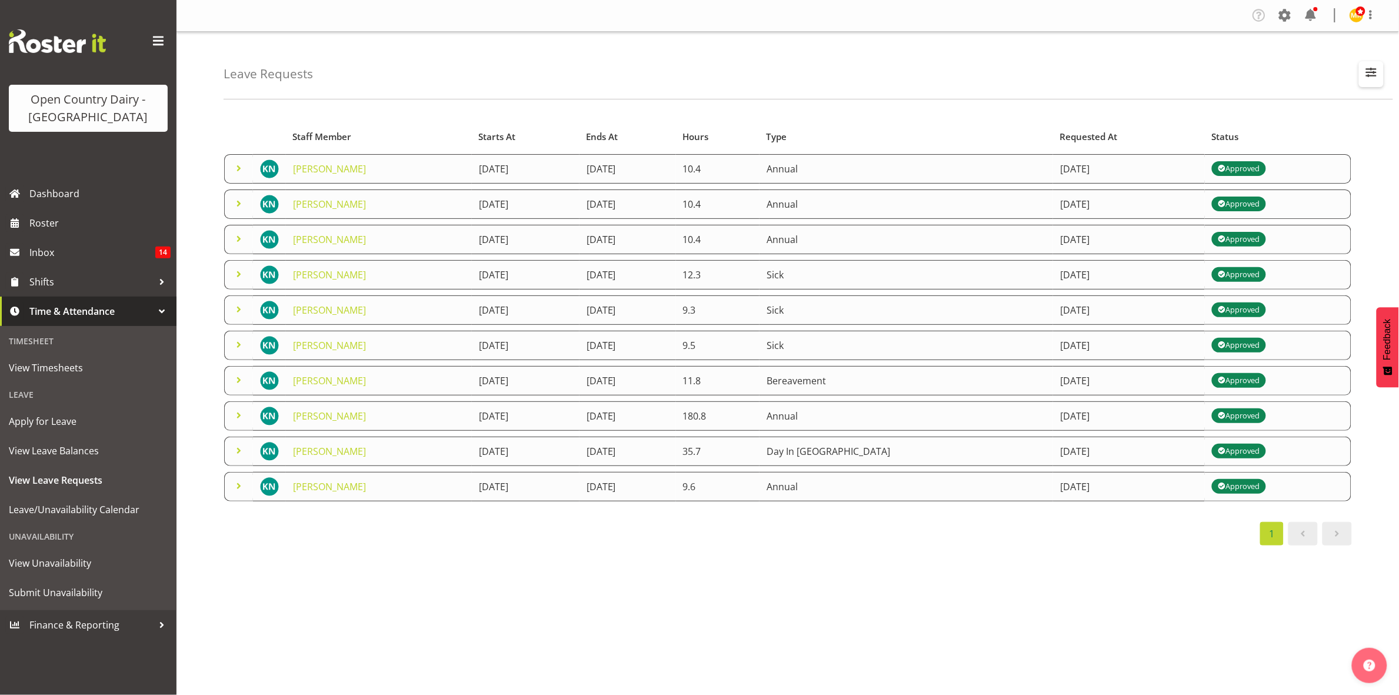
click at [1364, 84] on button "button" at bounding box center [1371, 74] width 25 height 26
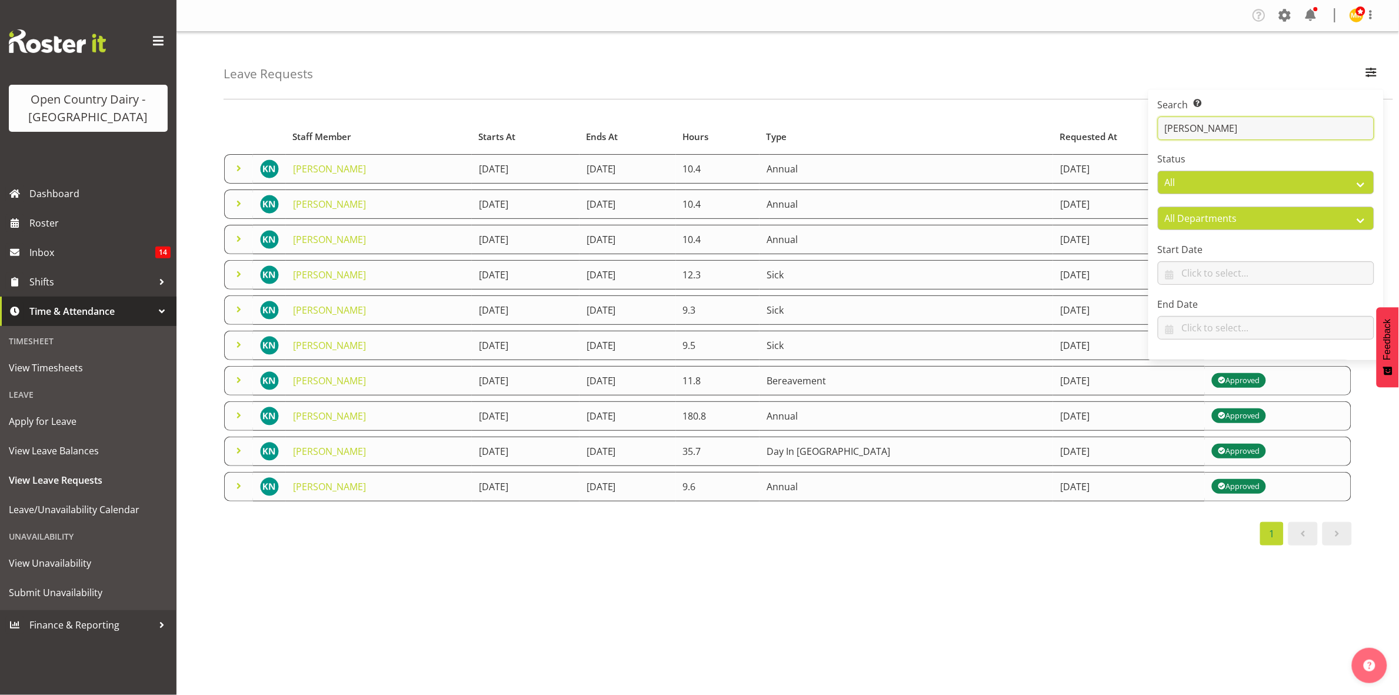
drag, startPoint x: 1165, startPoint y: 128, endPoint x: 1219, endPoint y: 135, distance: 54.7
click at [1219, 135] on input "[PERSON_NAME]" at bounding box center [1266, 128] width 217 height 24
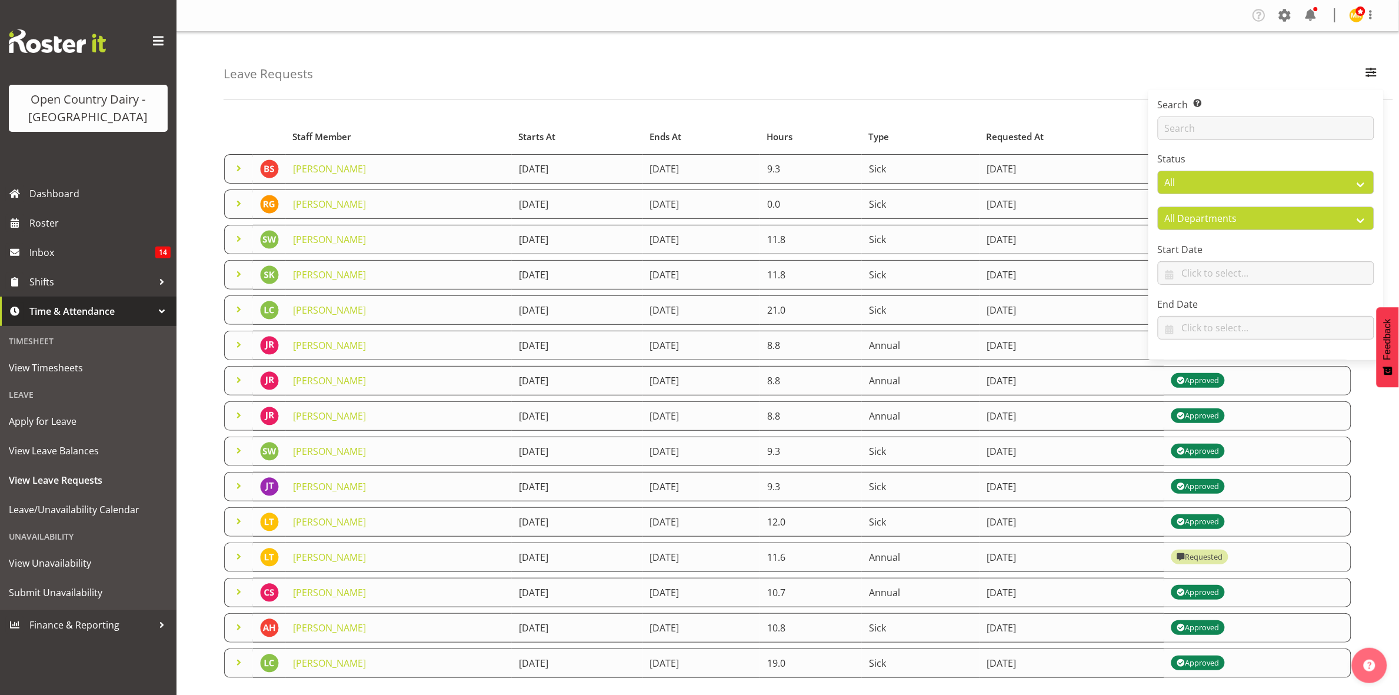
click at [852, 74] on div "Leave Requests Search Search for a particular employee Status All Approved Requ…" at bounding box center [809, 66] width 1170 height 68
